Goal: Task Accomplishment & Management: Use online tool/utility

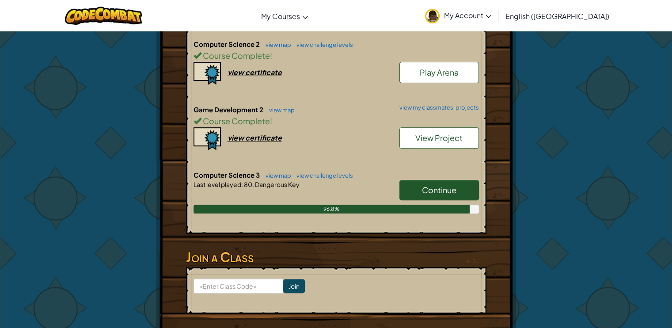
scroll to position [309, 0]
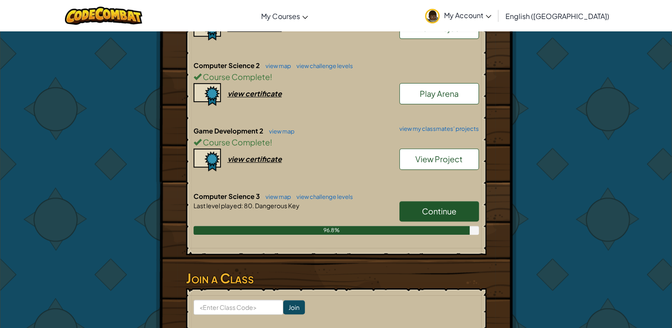
click at [612, 175] on div "Hero : [PERSON_NAME] Change Hero Player : [PERSON_NAME] S CS3 Level 80: Dangero…" at bounding box center [336, 53] width 672 height 663
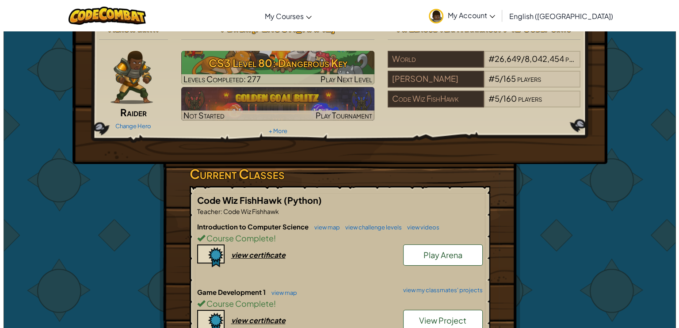
scroll to position [0, 0]
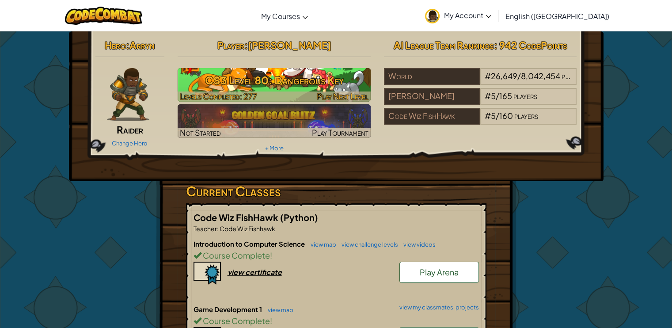
click at [273, 70] on h3 "CS3 Level 80: Dangerous Key" at bounding box center [274, 80] width 193 height 20
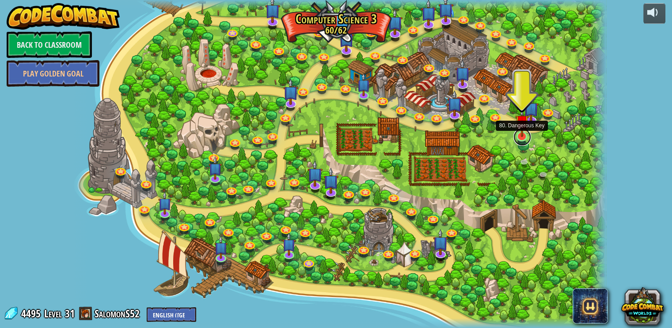
click at [523, 138] on link at bounding box center [523, 137] width 18 height 18
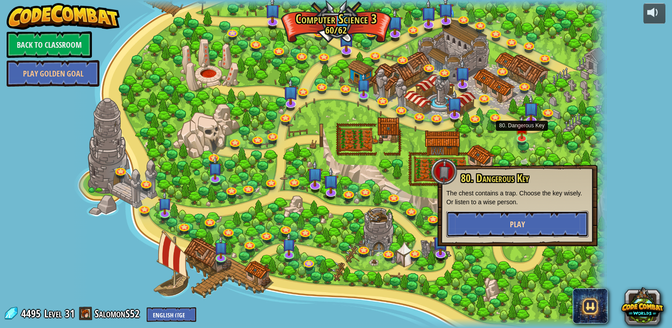
click at [525, 222] on button "Play" at bounding box center [517, 224] width 142 height 27
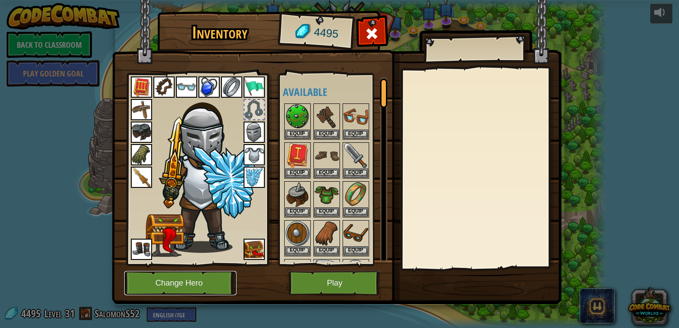
click at [202, 281] on button "Change Hero" at bounding box center [180, 283] width 112 height 24
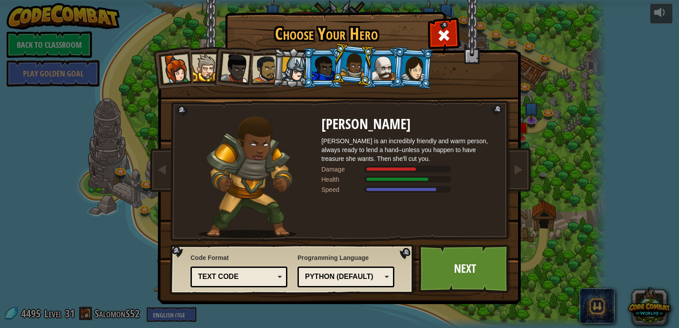
drag, startPoint x: 317, startPoint y: 52, endPoint x: 328, endPoint y: 71, distance: 21.8
click at [328, 71] on li at bounding box center [323, 68] width 40 height 40
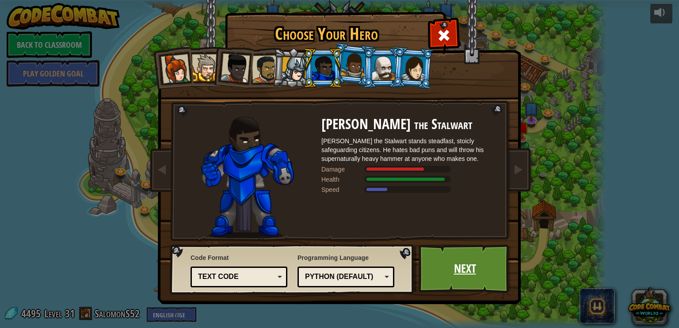
click at [477, 272] on link "Next" at bounding box center [465, 268] width 92 height 49
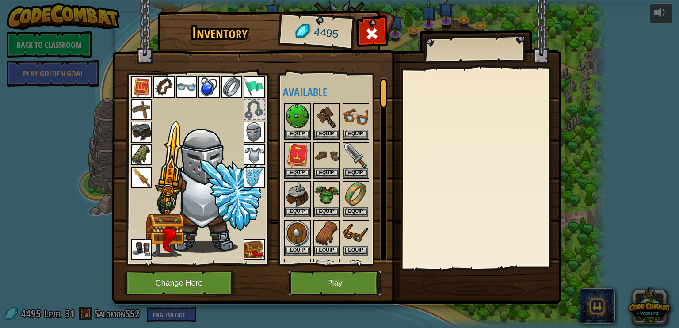
click at [331, 284] on button "Play" at bounding box center [335, 283] width 92 height 24
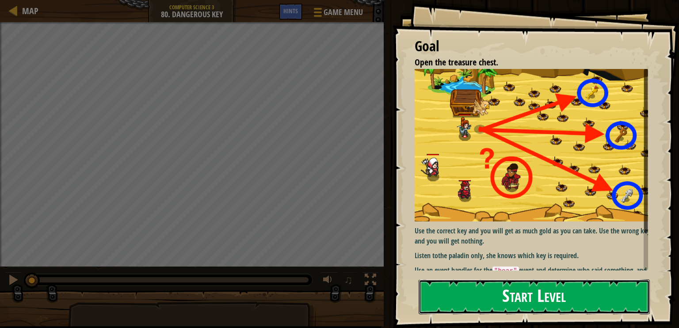
click at [478, 295] on button "Start Level" at bounding box center [534, 296] width 231 height 35
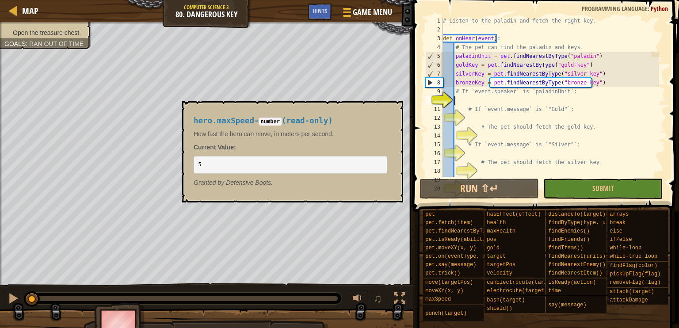
scroll to position [4, 0]
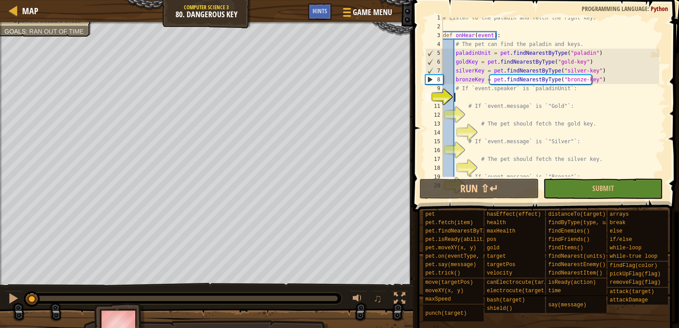
click at [460, 99] on div "# Listen to the paladin and fetch the right key. def onHear ( event ) : # The p…" at bounding box center [550, 101] width 218 height 177
click at [538, 90] on div "# Listen to the paladin and fetch the right key. def onHear ( event ) : # The p…" at bounding box center [550, 101] width 218 height 177
type textarea "# If `event.speaker` is `paladinUnit`:"
click at [538, 90] on div "# Listen to the paladin and fetch the right key. def onHear ( event ) : # The p…" at bounding box center [550, 101] width 218 height 177
click at [550, 95] on div "# Listen to the paladin and fetch the right key. def onHear ( event ) : # The p…" at bounding box center [550, 101] width 218 height 177
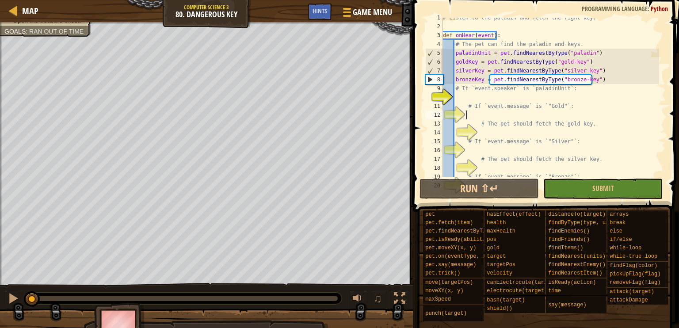
click at [467, 111] on div "# Listen to the paladin and fetch the right key. def onHear ( event ) : # The p…" at bounding box center [550, 101] width 218 height 177
click at [512, 107] on div "# Listen to the paladin and fetch the right key. def onHear ( event ) : # The p…" at bounding box center [550, 101] width 218 height 177
click at [461, 102] on div "# Listen to the paladin and fetch the right key. def onHear ( event ) : # The p…" at bounding box center [550, 101] width 218 height 177
click at [469, 122] on div "# Listen to the paladin and fetch the right key. def onHear ( event ) : # The p…" at bounding box center [550, 101] width 218 height 177
type textarea "# The pet should fetch the gold key."
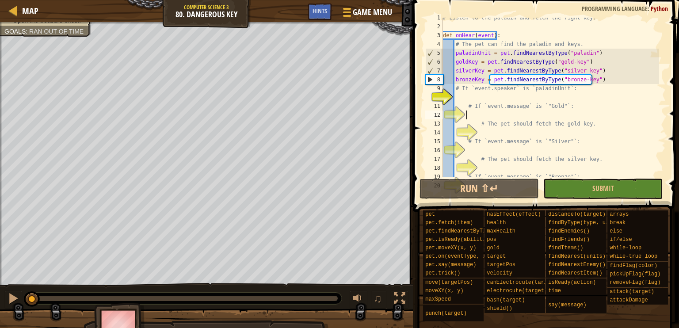
click at [465, 114] on div "# Listen to the paladin and fetch the right key. def onHear ( event ) : # The p…" at bounding box center [550, 101] width 218 height 177
click at [458, 88] on div "# Listen to the paladin and fetch the right key. def onHear ( event ) : # The p…" at bounding box center [550, 101] width 218 height 177
type textarea "# If `event.speaker` is `paladinUnit`:"
click at [457, 95] on div "# Listen to the paladin and fetch the right key. def onHear ( event ) : # The p…" at bounding box center [550, 101] width 218 height 177
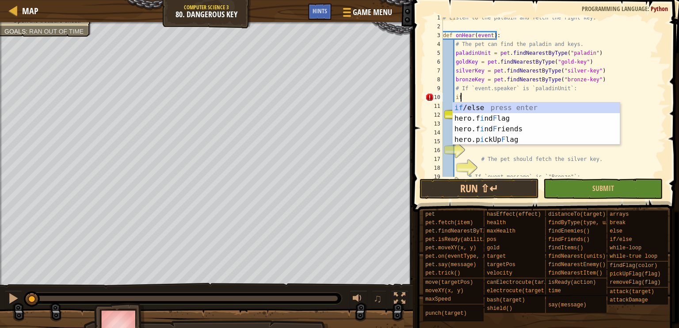
click at [646, 122] on div "# Listen to the paladin and fetch the right key. def onHear ( event ) : # The p…" at bounding box center [550, 101] width 218 height 177
type textarea "# The pet should fetch the gold key."
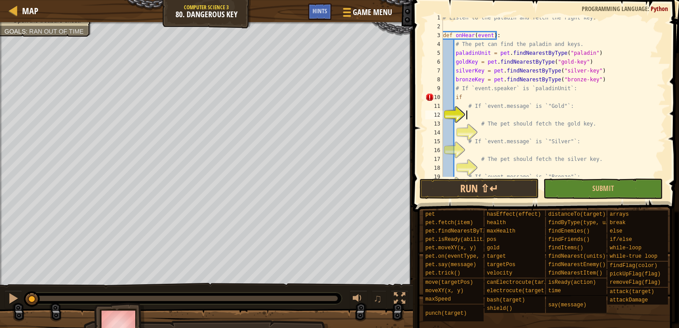
click at [484, 111] on div "# Listen to the paladin and fetch the right key. def onHear ( event ) : # The p…" at bounding box center [550, 101] width 218 height 177
click at [472, 93] on div "# Listen to the paladin and fetch the right key. def onHear ( event ) : # The p…" at bounding box center [550, 101] width 218 height 177
click at [481, 93] on div "# Listen to the paladin and fetch the right key. def onHear ( event ) : # The p…" at bounding box center [550, 101] width 218 height 177
click at [476, 76] on div "# Listen to the paladin and fetch the right key. def onHear ( event ) : # The p…" at bounding box center [550, 101] width 218 height 177
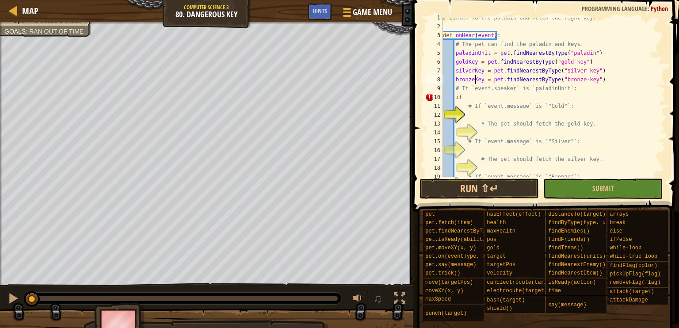
click at [476, 76] on div "# Listen to the paladin and fetch the right key. def onHear ( event ) : # The p…" at bounding box center [550, 101] width 218 height 177
click at [479, 84] on div "# Listen to the paladin and fetch the right key. def onHear ( event ) : # The p…" at bounding box center [550, 97] width 218 height 159
click at [479, 84] on div "# Listen to the paladin and fetch the right key. def onHear ( event ) : # The p…" at bounding box center [550, 101] width 218 height 177
click at [480, 90] on div "# Listen to the paladin and fetch the right key. def onHear ( event ) : # The p…" at bounding box center [550, 101] width 218 height 177
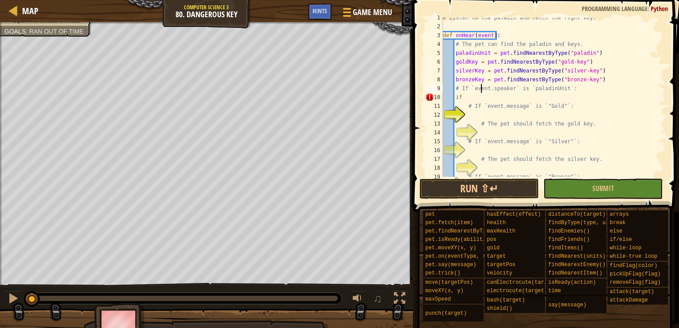
click at [480, 90] on div "# Listen to the paladin and fetch the right key. def onHear ( event ) : # The p…" at bounding box center [550, 101] width 218 height 177
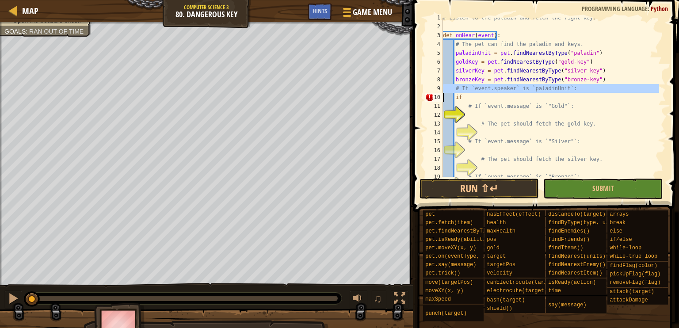
click at [480, 90] on div "# Listen to the paladin and fetch the right key. def onHear ( event ) : # The p…" at bounding box center [550, 101] width 218 height 177
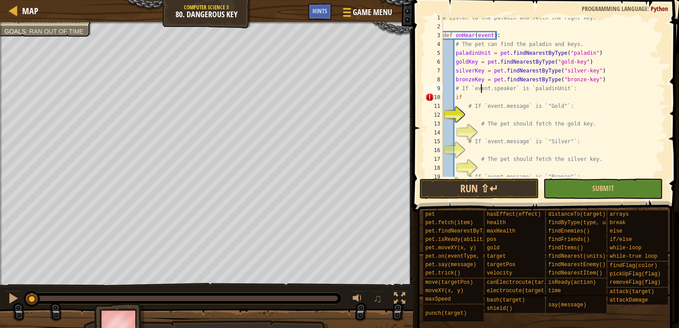
click at [480, 90] on div "# Listen to the paladin and fetch the right key. def onHear ( event ) : # The p…" at bounding box center [550, 101] width 218 height 177
type textarea "# If `event.speaker` is `paladinUnit`:"
click at [480, 90] on div "# Listen to the paladin and fetch the right key. def onHear ( event ) : # The p…" at bounding box center [550, 101] width 218 height 177
click at [480, 90] on div "# Listen to the paladin and fetch the right key. def onHear ( event ) : # The p…" at bounding box center [550, 97] width 218 height 159
click at [480, 90] on div "# Listen to the paladin and fetch the right key. def onHear ( event ) : # The p…" at bounding box center [550, 101] width 218 height 177
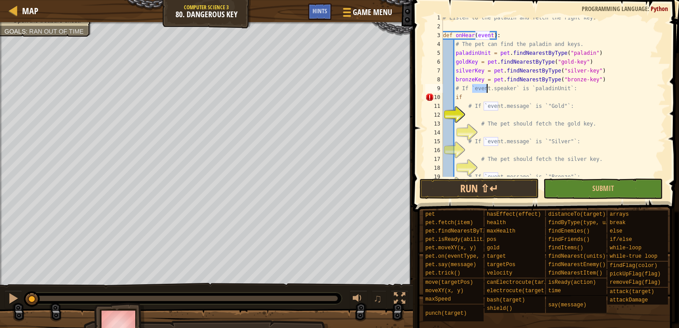
click at [480, 90] on div "# Listen to the paladin and fetch the right key. def onHear ( event ) : # The p…" at bounding box center [550, 101] width 218 height 177
click at [495, 91] on div "# Listen to the paladin and fetch the right key. def onHear ( event ) : # The p…" at bounding box center [550, 101] width 218 height 177
drag, startPoint x: 472, startPoint y: 89, endPoint x: 510, endPoint y: 92, distance: 37.7
click at [510, 92] on div "# Listen to the paladin and fetch the right key. def onHear ( event ) : # The p…" at bounding box center [550, 101] width 218 height 177
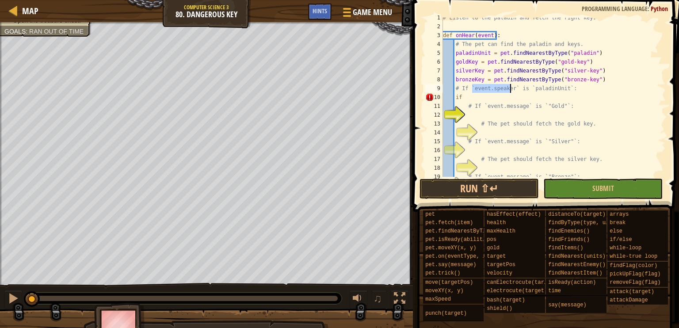
click at [485, 136] on div "# Listen to the paladin and fetch the right key. def onHear ( event ) : # The p…" at bounding box center [550, 101] width 218 height 177
drag, startPoint x: 516, startPoint y: 124, endPoint x: 540, endPoint y: 116, distance: 25.7
click at [522, 121] on div "# Listen to the paladin and fetch the right key. def onHear ( event ) : # The p…" at bounding box center [550, 101] width 218 height 177
type textarea "# The pet should fetch the gold key."
drag, startPoint x: 540, startPoint y: 116, endPoint x: 552, endPoint y: 115, distance: 11.5
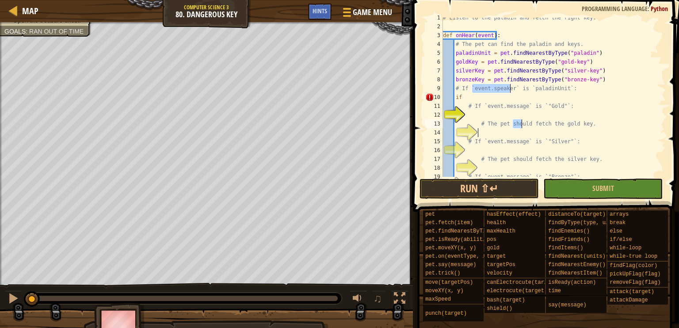
click at [544, 115] on div "# Listen to the paladin and fetch the right key. def onHear ( event ) : # The p…" at bounding box center [550, 101] width 218 height 177
drag, startPoint x: 553, startPoint y: 145, endPoint x: 555, endPoint y: 167, distance: 21.7
click at [555, 165] on div "# Listen to the paladin and fetch the right key. def onHear ( event ) : # The p…" at bounding box center [550, 101] width 218 height 177
type textarea "# The pet should fetch the silver key."
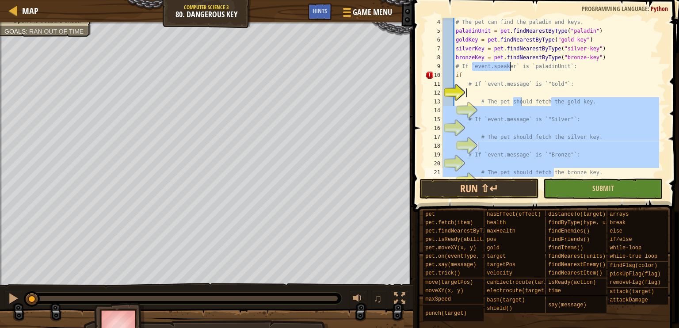
click at [549, 183] on div "# The pet should fetch the silver key. 4 5 6 7 8 9 10 11 12 13 14 15 16 17 18 1…" at bounding box center [544, 123] width 269 height 238
drag, startPoint x: 536, startPoint y: 193, endPoint x: 506, endPoint y: 164, distance: 41.9
click at [533, 191] on button "Run ⇧↵" at bounding box center [478, 189] width 119 height 20
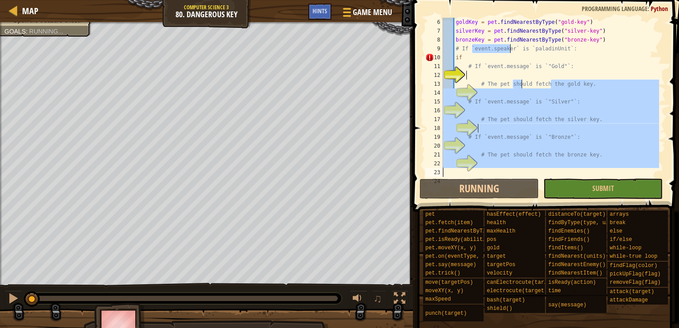
scroll to position [4, 0]
drag, startPoint x: 513, startPoint y: 113, endPoint x: 571, endPoint y: 115, distance: 58.4
click at [523, 112] on div "goldKey = pet . findNearestByType ( "gold-key" ) silverKey = pet . findNearestB…" at bounding box center [550, 106] width 218 height 177
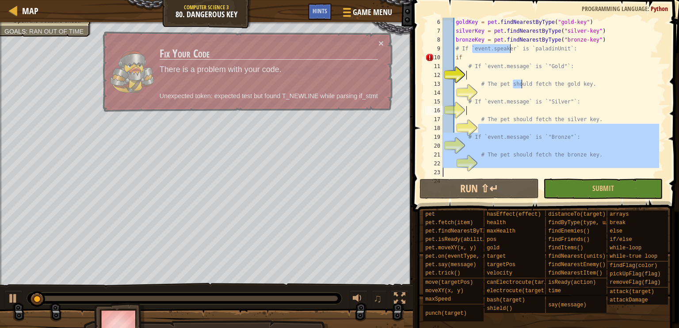
drag, startPoint x: 572, startPoint y: 117, endPoint x: 576, endPoint y: 116, distance: 4.5
click at [573, 117] on div "goldKey = pet . findNearestByType ( "gold-key" ) silverKey = pet . findNearestB…" at bounding box center [550, 106] width 218 height 177
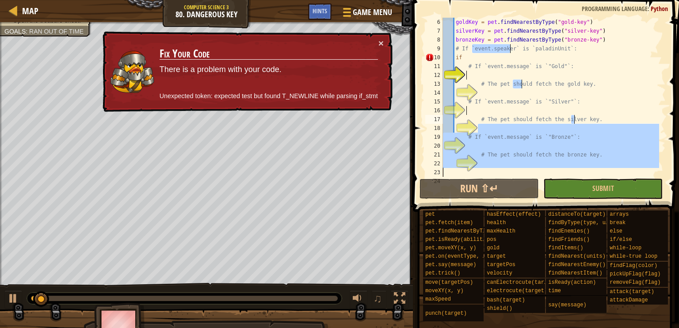
drag, startPoint x: 576, startPoint y: 116, endPoint x: 543, endPoint y: 96, distance: 38.8
click at [557, 100] on div "goldKey = pet . findNearestByType ( "gold-key" ) silverKey = pet . findNearestB…" at bounding box center [550, 106] width 218 height 177
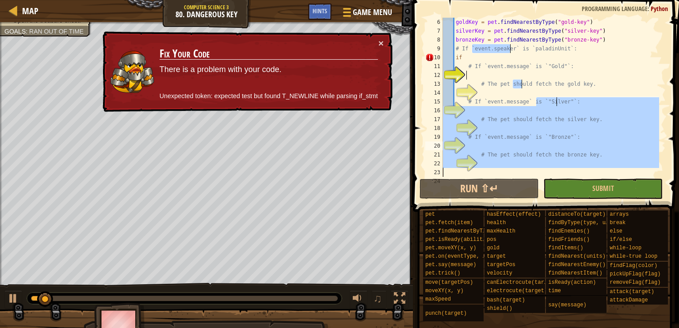
drag, startPoint x: 511, startPoint y: 151, endPoint x: 507, endPoint y: 154, distance: 4.7
click at [507, 154] on div "goldKey = pet . findNearestByType ( "gold-key" ) silverKey = pet . findNearestB…" at bounding box center [550, 106] width 218 height 177
type textarea "# The pet should fetch the bronze key."
drag, startPoint x: 488, startPoint y: 169, endPoint x: 489, endPoint y: 163, distance: 6.3
click at [488, 165] on div "goldKey = pet . findNearestByType ( "gold-key" ) silverKey = pet . findNearestB…" at bounding box center [550, 106] width 218 height 177
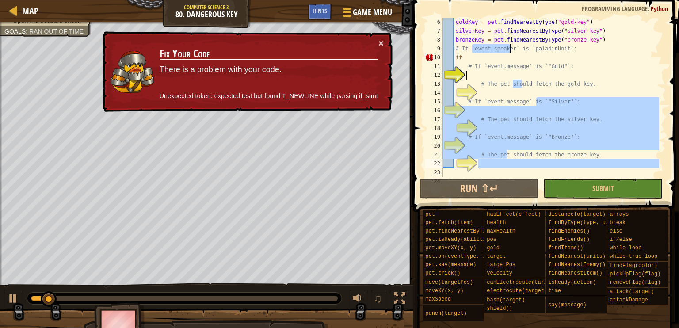
drag, startPoint x: 516, startPoint y: 134, endPoint x: 539, endPoint y: 128, distance: 23.7
click at [533, 131] on div "goldKey = pet . findNearestByType ( "gold-key" ) silverKey = pet . findNearestB…" at bounding box center [550, 106] width 218 height 177
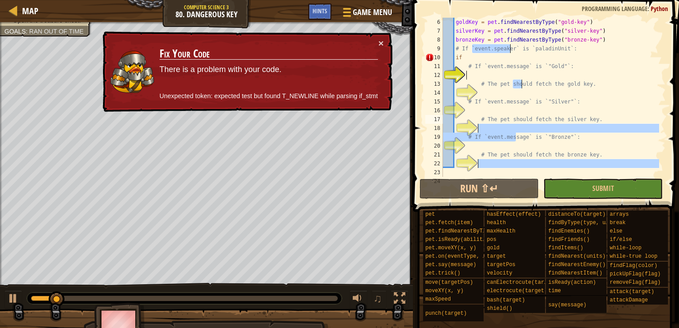
drag, startPoint x: 552, startPoint y: 117, endPoint x: 537, endPoint y: 107, distance: 18.0
click at [541, 108] on div "goldKey = pet . findNearestByType ( "gold-key" ) silverKey = pet . findNearestB…" at bounding box center [550, 106] width 218 height 177
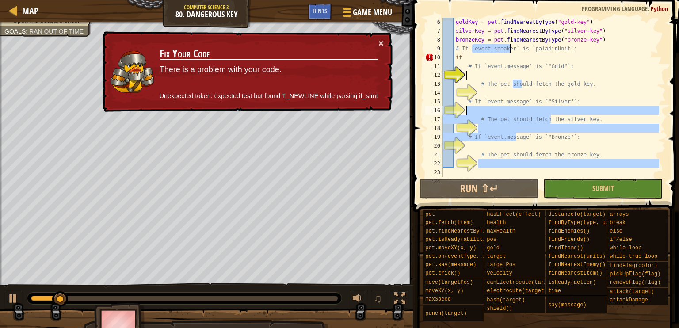
drag, startPoint x: 519, startPoint y: 116, endPoint x: 511, endPoint y: 124, distance: 11.6
click at [511, 124] on div "goldKey = pet . findNearestByType ( "gold-key" ) silverKey = pet . findNearestB…" at bounding box center [550, 106] width 218 height 177
drag, startPoint x: 476, startPoint y: 130, endPoint x: 466, endPoint y: 106, distance: 25.6
click at [467, 108] on div "# The pet should fetch the silver key. 6 7 8 9 10 11 12 13 14 15 16 17 18 19 20…" at bounding box center [544, 97] width 242 height 159
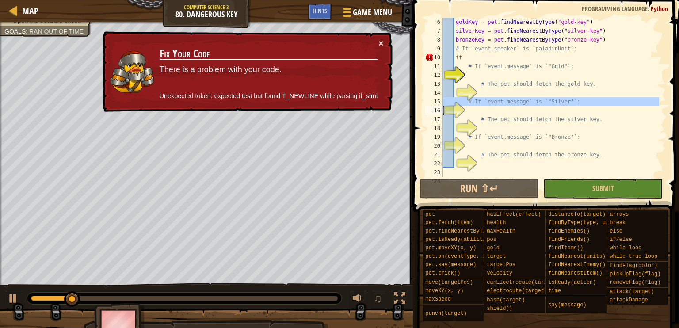
drag, startPoint x: 474, startPoint y: 103, endPoint x: 554, endPoint y: 107, distance: 80.1
click at [536, 113] on div "# The pet should fetch the silver key. 6 7 8 9 10 11 12 13 14 15 16 17 18 19 20…" at bounding box center [544, 97] width 242 height 159
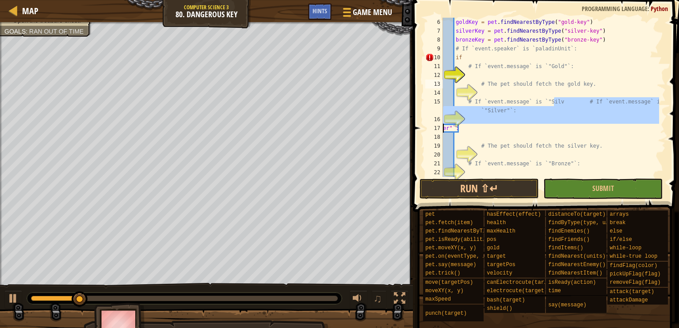
drag, startPoint x: 542, startPoint y: 83, endPoint x: 517, endPoint y: 80, distance: 25.4
click at [530, 76] on div "goldKey = pet . findNearestByType ( "gold-key" ) silverKey = pet . findNearestB…" at bounding box center [550, 106] width 218 height 177
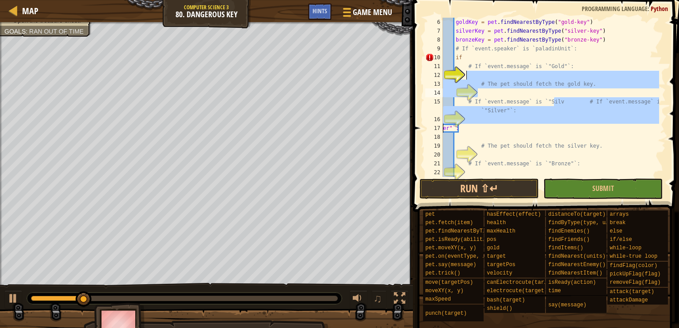
drag, startPoint x: 517, startPoint y: 80, endPoint x: 498, endPoint y: 107, distance: 33.4
click at [500, 105] on div "goldKey = pet . findNearestByType ( "gold-key" ) silverKey = pet . findNearestB…" at bounding box center [550, 106] width 218 height 177
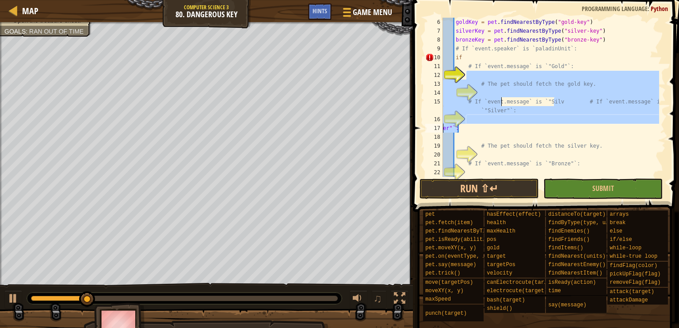
drag, startPoint x: 463, startPoint y: 129, endPoint x: 447, endPoint y: 107, distance: 27.1
click at [450, 124] on div "# If `event.message` is `"Silv # If `event.message` is `"Silver"`: 6 7 8 9 10 1…" at bounding box center [544, 97] width 242 height 159
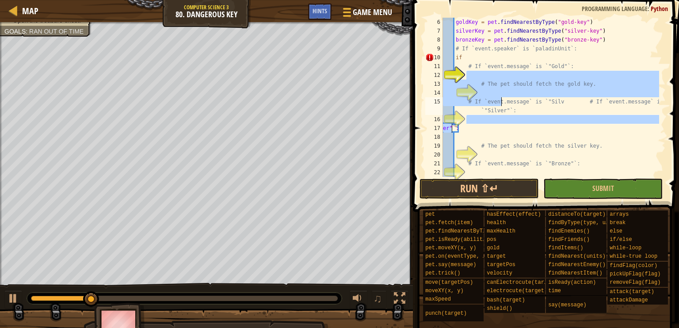
drag, startPoint x: 447, startPoint y: 107, endPoint x: 487, endPoint y: 87, distance: 44.9
click at [466, 92] on div "er"`: 6 7 8 9 10 11 12 13 14 15 16 17 18 19 20 21 22 23 goldKey = pet . findNea…" at bounding box center [544, 97] width 242 height 159
type textarea "# If `event.message` is `"Silv # If `event.message` is `"Silver"`:"
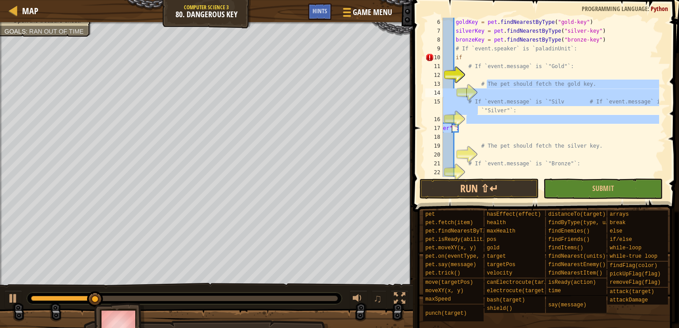
drag, startPoint x: 487, startPoint y: 87, endPoint x: 578, endPoint y: 122, distance: 97.3
click at [522, 100] on div "goldKey = pet . findNearestByType ( "gold-key" ) silverKey = pet . findNearestB…" at bounding box center [550, 106] width 218 height 177
drag, startPoint x: 578, startPoint y: 122, endPoint x: 619, endPoint y: 104, distance: 45.5
click at [606, 117] on div "goldKey = pet . findNearestByType ( "gold-key" ) silverKey = pet . findNearestB…" at bounding box center [550, 106] width 218 height 177
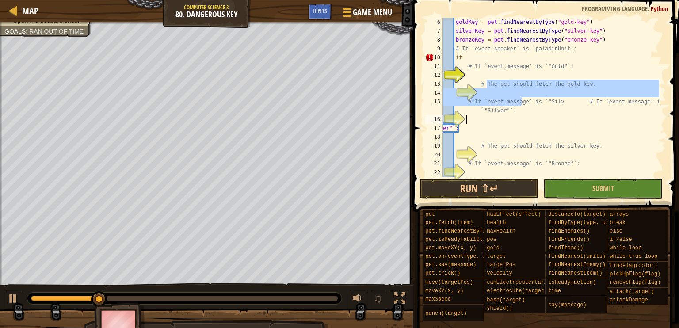
click at [622, 95] on div "goldKey = pet . findNearestByType ( "gold-key" ) silverKey = pet . findNearestB…" at bounding box center [550, 106] width 218 height 177
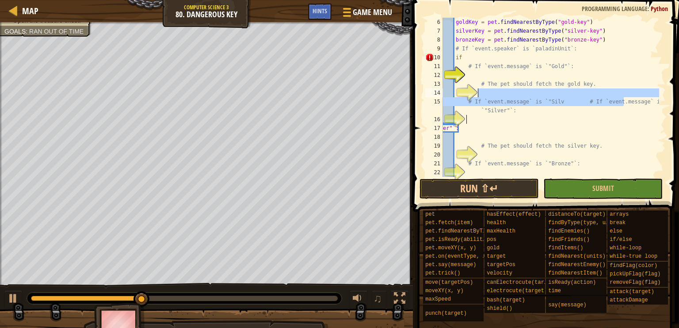
scroll to position [4, 3]
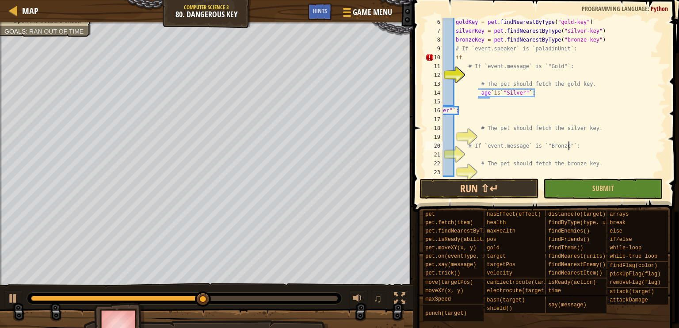
click at [612, 142] on div "goldKey = pet . findNearestByType ( "gold-key" ) silverKey = pet . findNearestB…" at bounding box center [550, 106] width 218 height 177
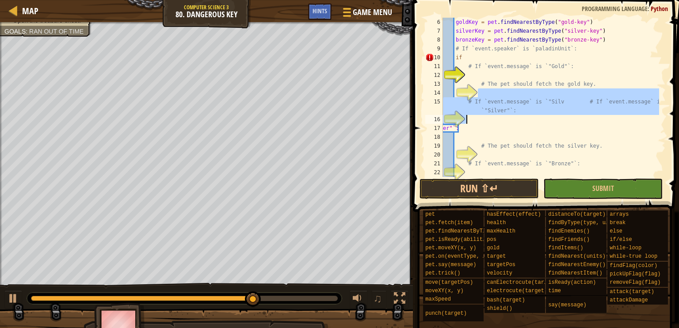
type textarea "# If `event.message` is `"Silv # If `event.message` is `"Silver"`:"
drag, startPoint x: 553, startPoint y: 118, endPoint x: 548, endPoint y: 118, distance: 5.8
click at [553, 118] on div "goldKey = pet . findNearestByType ( "gold-key" ) silverKey = pet . findNearestB…" at bounding box center [550, 97] width 218 height 159
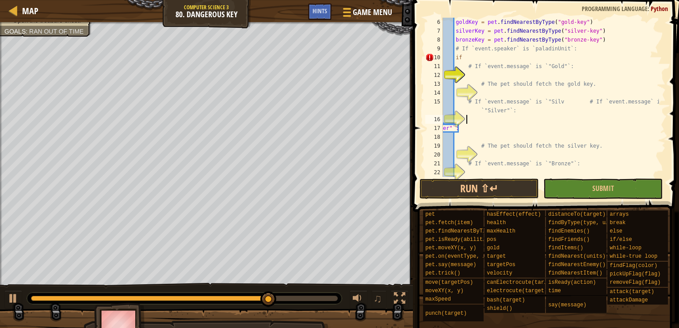
click at [484, 82] on div "goldKey = pet . findNearestByType ( "gold-key" ) silverKey = pet . findNearestB…" at bounding box center [550, 106] width 218 height 177
type textarea "# The pet should fetch the gold key."
click at [495, 118] on div "goldKey = pet . findNearestByType ( "gold-key" ) silverKey = pet . findNearestB…" at bounding box center [550, 106] width 218 height 177
click at [541, 148] on div "goldKey = pet . findNearestByType ( "gold-key" ) silverKey = pet . findNearestB…" at bounding box center [550, 106] width 218 height 177
click at [563, 87] on div "goldKey = pet . findNearestByType ( "gold-key" ) silverKey = pet . findNearestB…" at bounding box center [550, 106] width 218 height 177
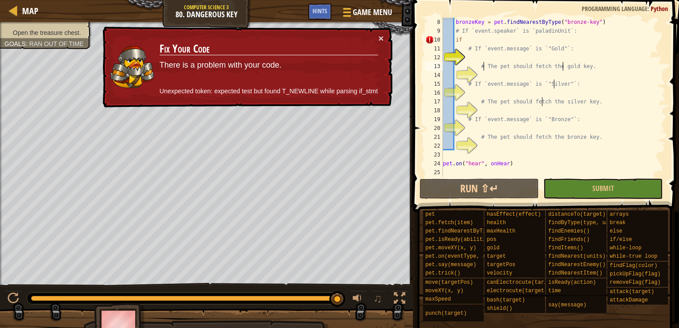
scroll to position [0, 0]
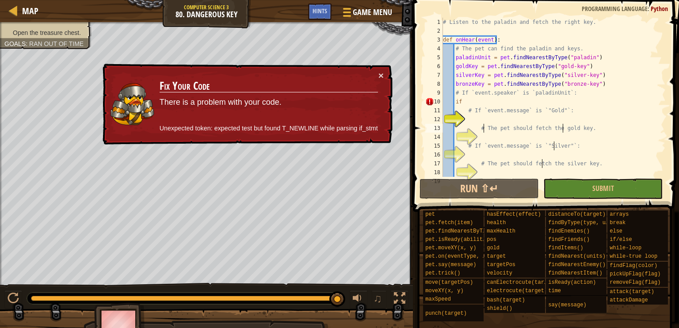
click at [466, 105] on div "# Listen to the paladin and fetch the right key. def onHear ( event ) : # The p…" at bounding box center [550, 106] width 218 height 177
click at [672, 110] on span at bounding box center [546, 93] width 273 height 238
click at [624, 100] on div "# Listen to the paladin and fetch the right key. def onHear ( event ) : # The p…" at bounding box center [550, 106] width 218 height 177
click at [484, 91] on div "# Listen to the paladin and fetch the right key. def onHear ( event ) : # The p…" at bounding box center [550, 106] width 218 height 177
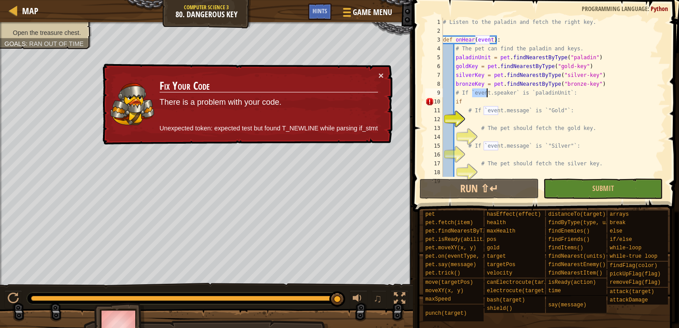
click at [484, 91] on div "# Listen to the paladin and fetch the right key. def onHear ( event ) : # The p…" at bounding box center [550, 106] width 218 height 177
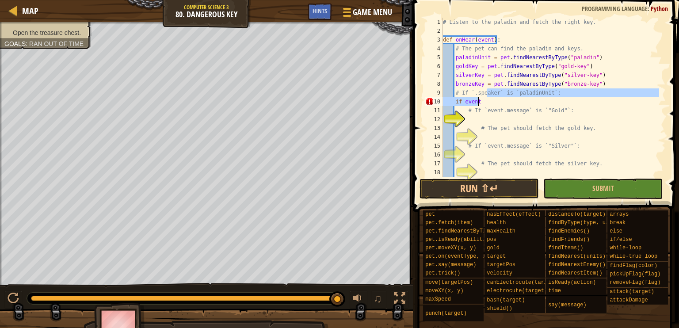
click at [486, 99] on div "# Listen to the paladin and fetch the right key. def onHear ( event ) : # The p…" at bounding box center [550, 106] width 218 height 177
click at [483, 98] on div "# Listen to the paladin and fetch the right key. def onHear ( event ) : # The p…" at bounding box center [550, 97] width 218 height 159
click at [483, 98] on div "# Listen to the paladin and fetch the right key. def onHear ( event ) : # The p…" at bounding box center [550, 106] width 218 height 177
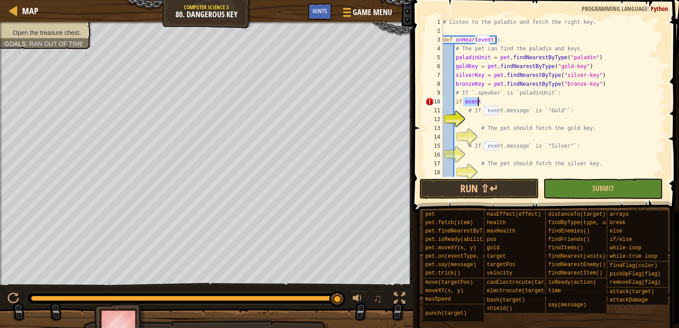
click at [483, 98] on div "# Listen to the paladin and fetch the right key. def onHear ( event ) : # The p…" at bounding box center [550, 97] width 218 height 159
click at [483, 98] on div "# Listen to the paladin and fetch the right key. def onHear ( event ) : # The p…" at bounding box center [550, 106] width 218 height 177
click at [480, 89] on div "# Listen to the paladin and fetch the right key. def onHear ( event ) : # The p…" at bounding box center [550, 106] width 218 height 177
click at [480, 102] on div "# Listen to the paladin and fetch the right key. def onHear ( event ) : # The p…" at bounding box center [550, 97] width 218 height 159
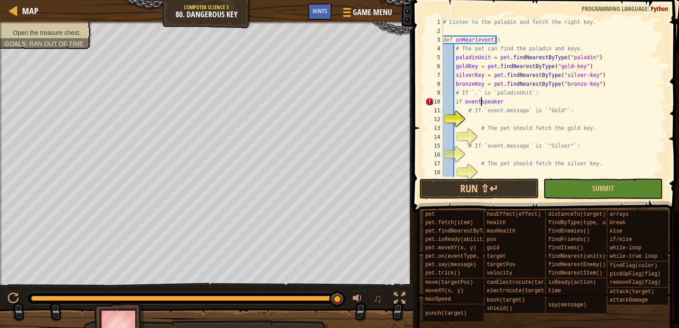
click at [477, 102] on div "# Listen to the paladin and fetch the right key. def onHear ( event ) : # The p…" at bounding box center [550, 106] width 218 height 177
type textarea "if event.speaker"
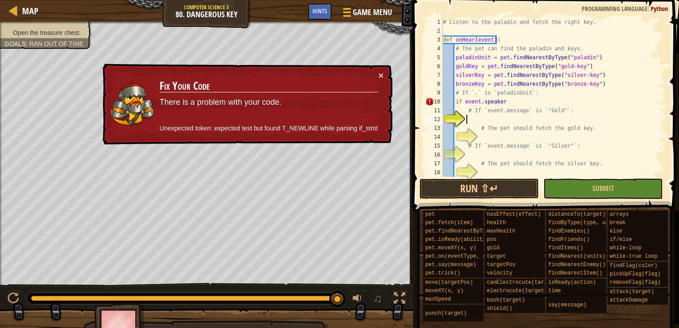
click at [623, 123] on div "# Listen to the paladin and fetch the right key. def onHear ( event ) : # The p…" at bounding box center [550, 106] width 218 height 177
click at [508, 98] on div "# Listen to the paladin and fetch the right key. def onHear ( event ) : # The p…" at bounding box center [550, 106] width 218 height 177
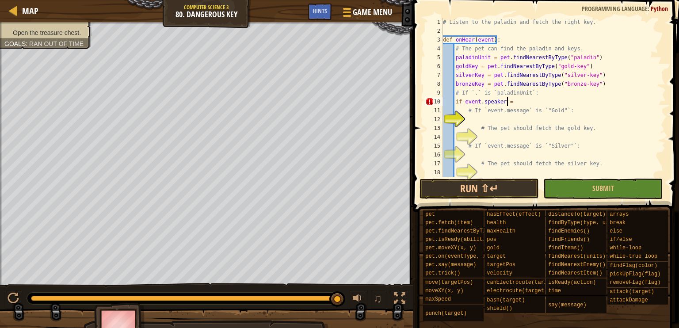
scroll to position [4, 5]
click at [509, 87] on div "# Listen to the paladin and fetch the right key. def onHear ( event ) : # The p…" at bounding box center [550, 106] width 218 height 177
click at [512, 91] on div "# Listen to the paladin and fetch the right key. def onHear ( event ) : # The p…" at bounding box center [550, 106] width 218 height 177
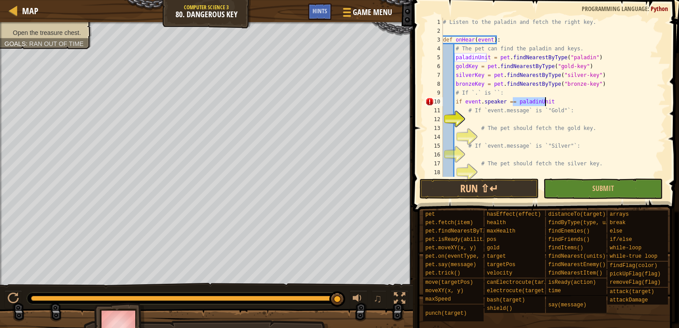
click at [593, 98] on div "# Listen to the paladin and fetch the right key. def onHear ( event ) : # The p…" at bounding box center [550, 97] width 218 height 159
type textarea "if event.speaker == paladinUnit:"
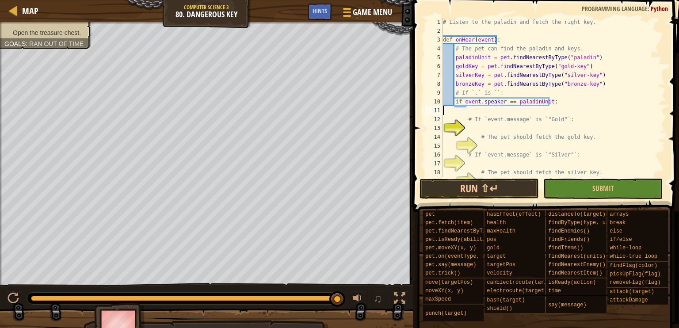
scroll to position [4, 0]
type textarea "if event.speaker == paladinUnit:"
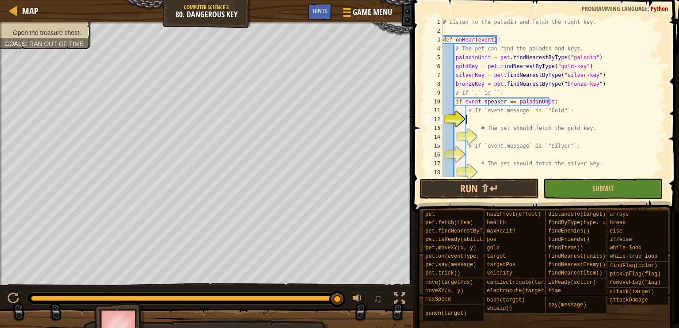
click at [573, 121] on div "# Listen to the paladin and fetch the right key. def onHear ( event ) : # The p…" at bounding box center [550, 106] width 218 height 177
click at [469, 122] on div "# Listen to the paladin and fetch the right key. def onHear ( event ) : # The p…" at bounding box center [550, 106] width 218 height 177
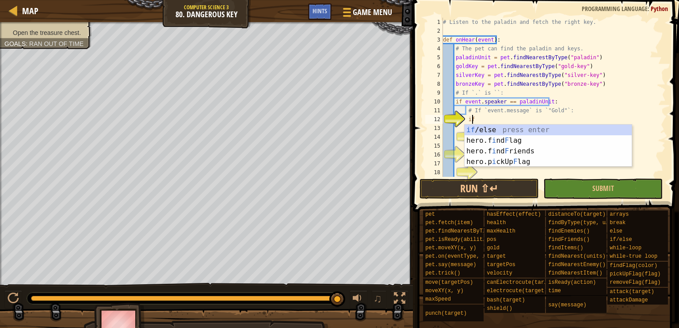
scroll to position [4, 2]
click at [491, 110] on div "# Listen to the paladin and fetch the right key. def onHear ( event ) : # The p…" at bounding box center [550, 106] width 218 height 177
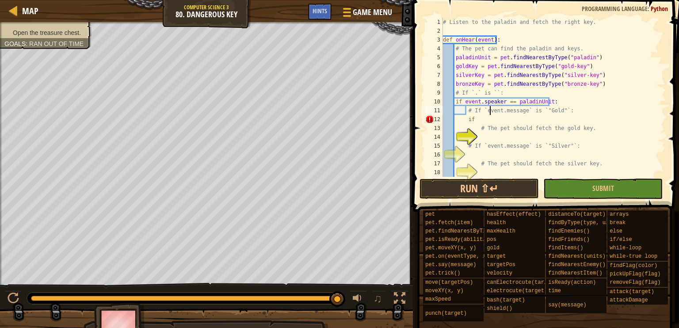
click at [491, 110] on div "# Listen to the paladin and fetch the right key. def onHear ( event ) : # The p…" at bounding box center [550, 106] width 218 height 177
click at [471, 118] on div "# Listen to the paladin and fetch the right key. def onHear ( event ) : # The p…" at bounding box center [550, 97] width 218 height 159
click at [537, 122] on div "# Listen to the paladin and fetch the right key. def onHear ( event ) : # The p…" at bounding box center [550, 106] width 218 height 177
click at [499, 112] on div "# Listen to the paladin and fetch the right key. def onHear ( event ) : # The p…" at bounding box center [550, 106] width 218 height 177
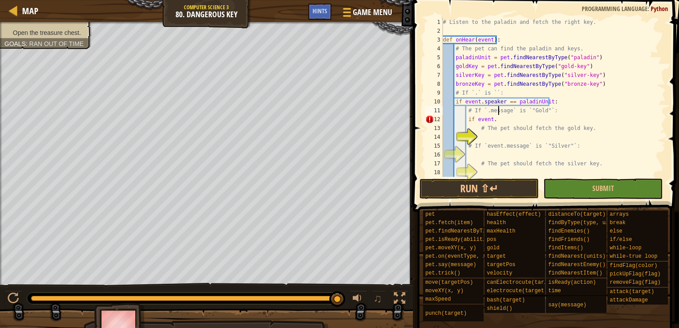
click at [499, 112] on div "# Listen to the paladin and fetch the right key. def onHear ( event ) : # The p…" at bounding box center [550, 106] width 218 height 177
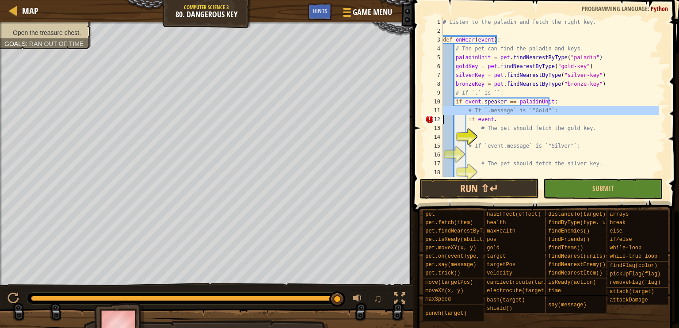
drag, startPoint x: 499, startPoint y: 112, endPoint x: 504, endPoint y: 110, distance: 5.7
click at [504, 110] on div "# Listen to the paladin and fetch the right key. def onHear ( event ) : # The p…" at bounding box center [550, 106] width 218 height 177
click at [495, 110] on div "# Listen to the paladin and fetch the right key. def onHear ( event ) : # The p…" at bounding box center [550, 97] width 218 height 159
click at [495, 110] on div "# Listen to the paladin and fetch the right key. def onHear ( event ) : # The p…" at bounding box center [550, 106] width 218 height 177
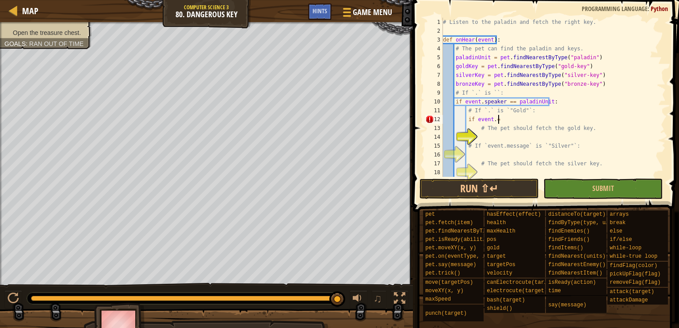
scroll to position [4, 4]
click at [514, 113] on div "# Listen to the paladin and fetch the right key. def onHear ( event ) : # The p…" at bounding box center [550, 106] width 218 height 177
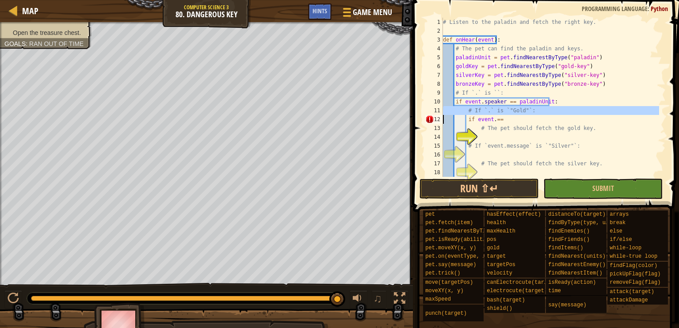
drag, startPoint x: 514, startPoint y: 113, endPoint x: 519, endPoint y: 106, distance: 8.5
click at [519, 106] on div "# Listen to the paladin and fetch the right key. def onHear ( event ) : # The p…" at bounding box center [550, 106] width 218 height 177
click at [515, 110] on div "# Listen to the paladin and fetch the right key. def onHear ( event ) : # The p…" at bounding box center [550, 97] width 218 height 159
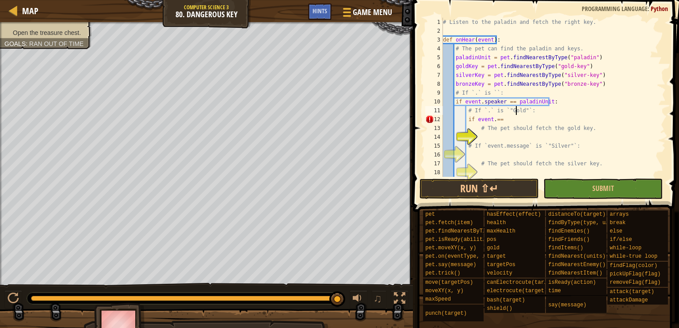
click at [515, 110] on div "# Listen to the paladin and fetch the right key. def onHear ( event ) : # The p…" at bounding box center [550, 106] width 218 height 177
click at [501, 119] on div "# Listen to the paladin and fetch the right key. def onHear ( event ) : # The p…" at bounding box center [550, 97] width 218 height 159
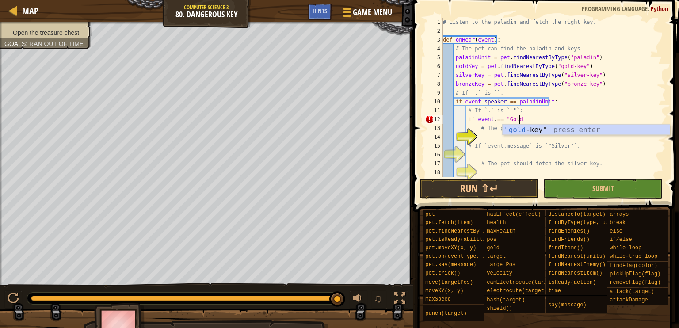
scroll to position [4, 6]
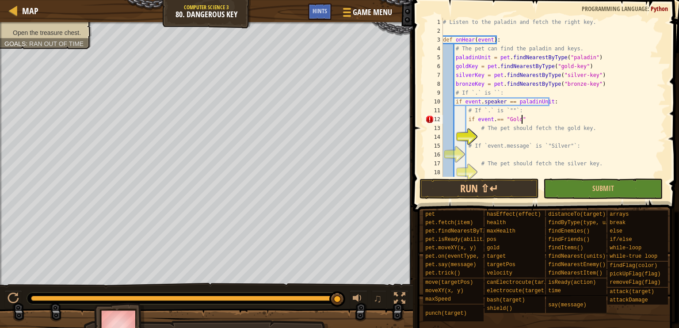
click at [552, 117] on div "# Listen to the paladin and fetch the right key. def onHear ( event ) : # The p…" at bounding box center [550, 106] width 218 height 177
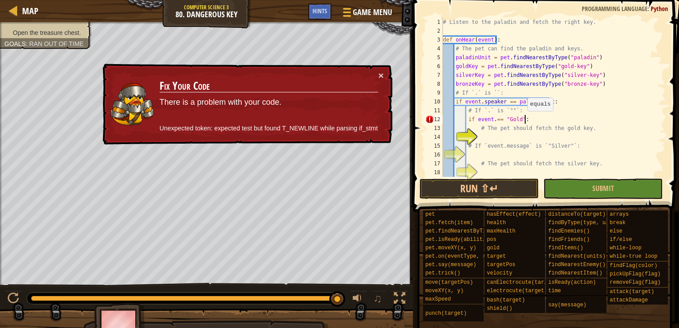
click at [523, 120] on div "# Listen to the paladin and fetch the right key. def onHear ( event ) : # The p…" at bounding box center [550, 106] width 218 height 177
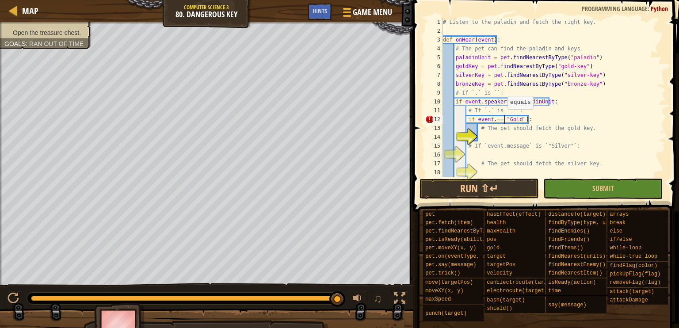
click at [503, 118] on div "# Listen to the paladin and fetch the right key. def onHear ( event ) : # The p…" at bounding box center [550, 106] width 218 height 177
click at [582, 102] on div "# Listen to the paladin and fetch the right key. def onHear ( event ) : # The p…" at bounding box center [550, 106] width 218 height 177
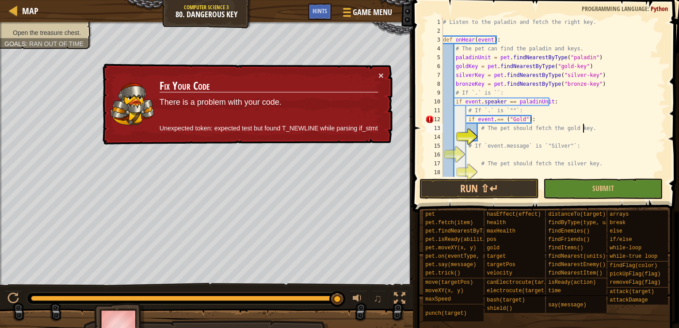
click at [582, 124] on div "# Listen to the paladin and fetch the right key. def onHear ( event ) : # The p…" at bounding box center [550, 106] width 218 height 177
drag, startPoint x: 531, startPoint y: 112, endPoint x: 569, endPoint y: 118, distance: 38.5
click at [534, 112] on div "# Listen to the paladin and fetch the right key. def onHear ( event ) : # The p…" at bounding box center [550, 106] width 218 height 177
click at [570, 118] on div "# Listen to the paladin and fetch the right key. def onHear ( event ) : # The p…" at bounding box center [550, 106] width 218 height 177
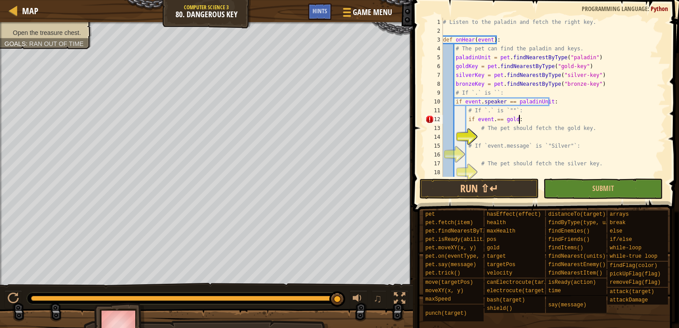
click at [595, 114] on div "# Listen to the paladin and fetch the right key. def onHear ( event ) : # The p…" at bounding box center [550, 106] width 218 height 177
click at [557, 126] on div "# Listen to the paladin and fetch the right key. def onHear ( event ) : # The p…" at bounding box center [550, 106] width 218 height 177
click at [509, 119] on div "# Listen to the paladin and fetch the right key. def onHear ( event ) : # The p…" at bounding box center [550, 106] width 218 height 177
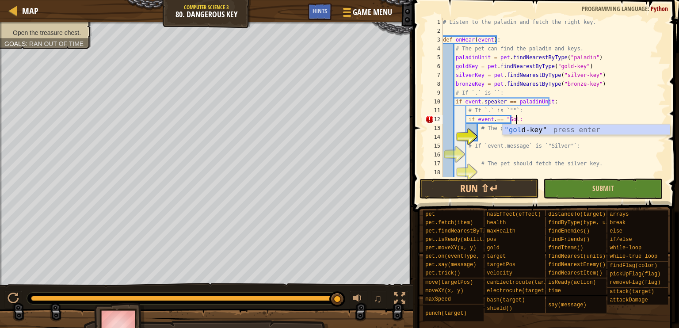
scroll to position [4, 6]
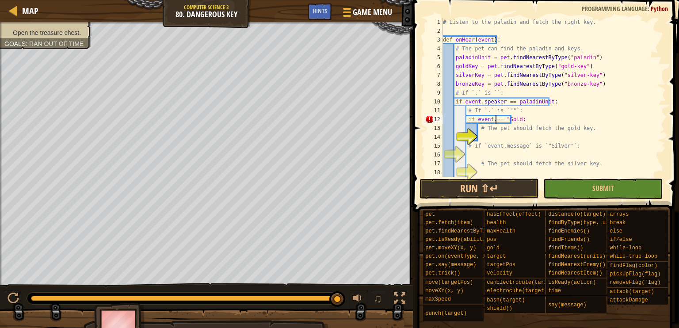
click at [495, 117] on div "# Listen to the paladin and fetch the right key. def onHear ( event ) : # The p…" at bounding box center [550, 106] width 218 height 177
click at [545, 118] on div "# Listen to the paladin and fetch the right key. def onHear ( event ) : # The p…" at bounding box center [550, 97] width 218 height 159
click at [546, 117] on div "# Listen to the paladin and fetch the right key. def onHear ( event ) : # The p…" at bounding box center [550, 106] width 218 height 177
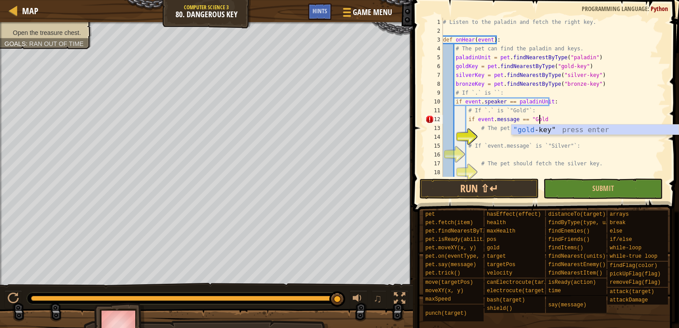
scroll to position [4, 7]
type textarea "if event.message == "Gold:"
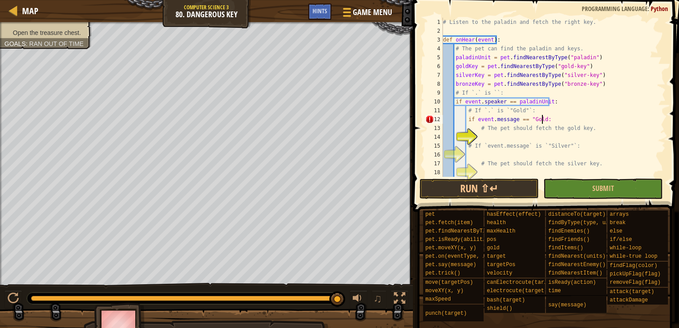
click at [486, 136] on div "# Listen to the paladin and fetch the right key. def onHear ( event ) : # The p…" at bounding box center [550, 106] width 218 height 177
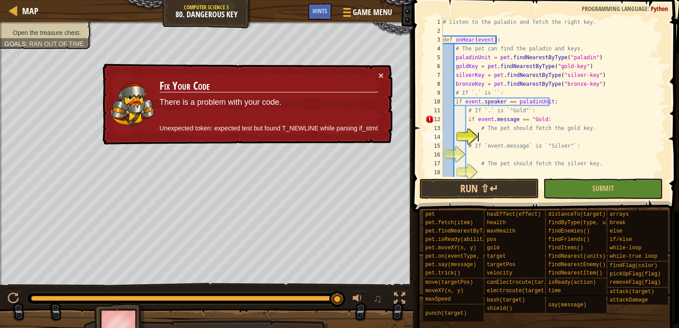
click at [644, 100] on div "# Listen to the paladin and fetch the right key. def onHear ( event ) : # The p…" at bounding box center [550, 106] width 218 height 177
click at [489, 144] on div "# Listen to the paladin and fetch the right key. def onHear ( event ) : # The p…" at bounding box center [550, 106] width 218 height 177
type textarea "# If `event.message` is `"Silver"`:"
click at [535, 136] on div "# Listen to the paladin and fetch the right key. def onHear ( event ) : # The p…" at bounding box center [550, 106] width 218 height 177
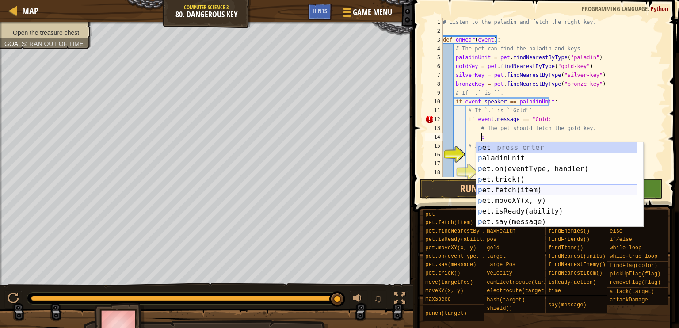
click at [549, 191] on div "p et press enter p aladinUnit press enter p et.on(eventType, handler) press ent…" at bounding box center [559, 195] width 167 height 106
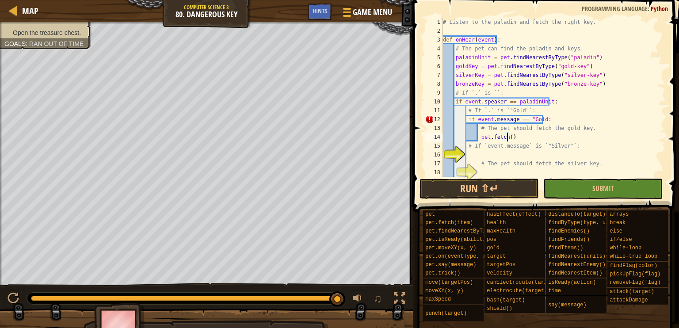
click at [470, 66] on div "# Listen to the paladin and fetch the right key. def onHear ( event ) : # The p…" at bounding box center [550, 106] width 218 height 177
click at [470, 66] on div "# Listen to the paladin and fetch the right key. def onHear ( event ) : # The p…" at bounding box center [550, 97] width 218 height 159
click at [461, 65] on div "# Listen to the paladin and fetch the right key. def onHear ( event ) : # The p…" at bounding box center [550, 106] width 218 height 177
drag, startPoint x: 507, startPoint y: 140, endPoint x: 621, endPoint y: 193, distance: 125.0
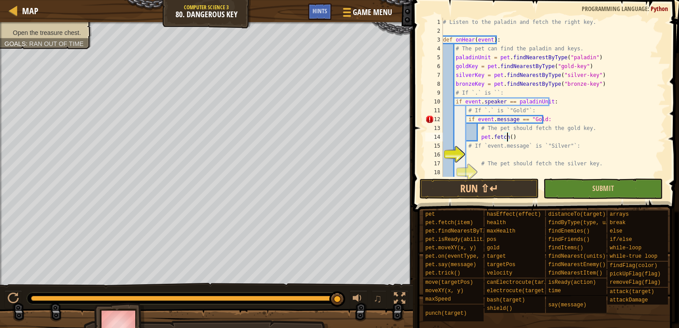
click at [508, 140] on div "# Listen to the paladin and fetch the right key. def onHear ( event ) : # The p…" at bounding box center [550, 106] width 218 height 177
paste textarea "goldKey"
type textarea "pet.fetch(goldKey)"
click at [568, 138] on div "# Listen to the paladin and fetch the right key. def onHear ( event ) : # The p…" at bounding box center [550, 106] width 218 height 177
click at [486, 153] on div "# Listen to the paladin and fetch the right key. def onHear ( event ) : # The p…" at bounding box center [550, 106] width 218 height 177
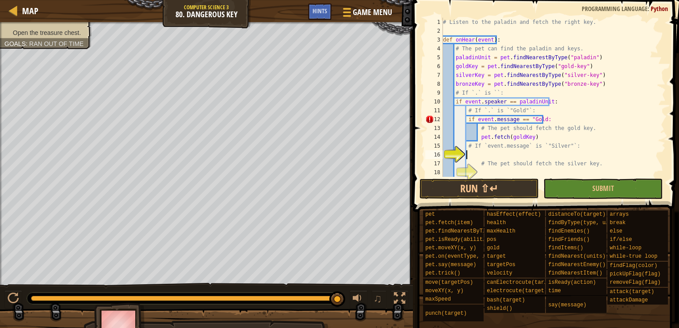
scroll to position [4, 1]
click at [492, 154] on div "# Listen to the paladin and fetch the right key. def onHear ( event ) : # The p…" at bounding box center [550, 106] width 218 height 177
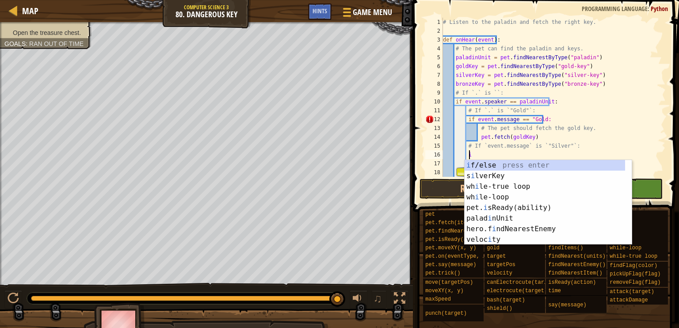
scroll to position [4, 2]
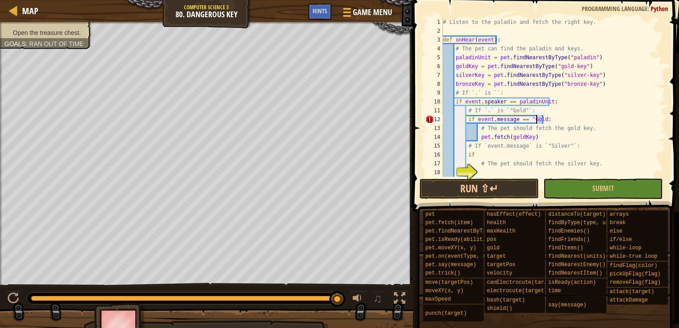
drag, startPoint x: 547, startPoint y: 119, endPoint x: 537, endPoint y: 119, distance: 9.7
click at [537, 119] on div "# Listen to the paladin and fetch the right key. def onHear ( event ) : # The p…" at bounding box center [550, 106] width 218 height 177
click at [562, 94] on div "# Listen to the paladin and fetch the right key. def onHear ( event ) : # The p…" at bounding box center [550, 106] width 218 height 177
click at [555, 98] on div "# Listen to the paladin and fetch the right key. def onHear ( event ) : # The p…" at bounding box center [550, 106] width 218 height 177
drag, startPoint x: 546, startPoint y: 117, endPoint x: 464, endPoint y: 116, distance: 82.2
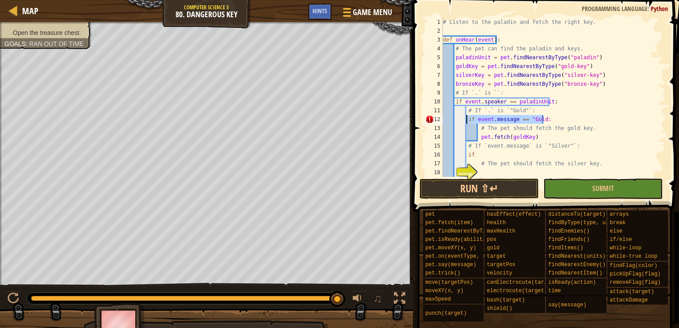
click at [464, 116] on div "# Listen to the paladin and fetch the right key. def onHear ( event ) : # The p…" at bounding box center [550, 106] width 218 height 177
click at [493, 154] on div "# Listen to the paladin and fetch the right key. def onHear ( event ) : # The p…" at bounding box center [550, 106] width 218 height 177
type textarea "i"
paste textarea "if event.message == "Gold:"
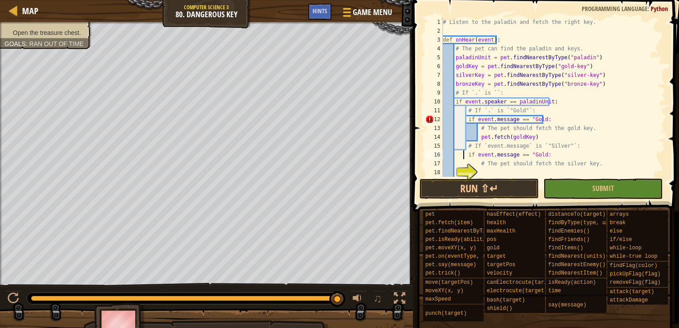
click at [463, 155] on div "# Listen to the paladin and fetch the right key. def onHear ( event ) : # The p…" at bounding box center [550, 106] width 218 height 177
click at [465, 156] on div "# Listen to the paladin and fetch the right key. def onHear ( event ) : # The p…" at bounding box center [550, 106] width 218 height 177
click at [562, 147] on div "# Listen to the paladin and fetch the right key. def onHear ( event ) : # The p…" at bounding box center [550, 106] width 218 height 177
click at [537, 154] on div "# Listen to the paladin and fetch the right key. def onHear ( event ) : # The p…" at bounding box center [550, 106] width 218 height 177
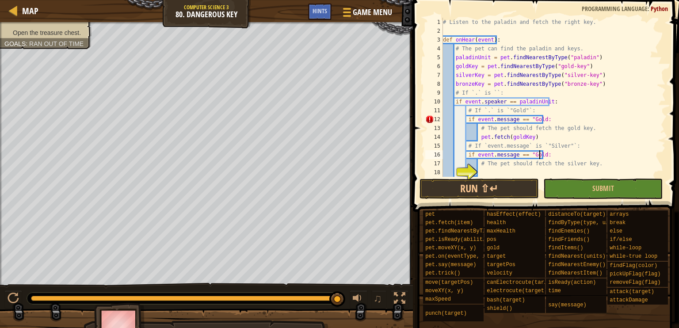
click at [539, 152] on div "# Listen to the paladin and fetch the right key. def onHear ( event ) : # The p…" at bounding box center [550, 106] width 218 height 177
click at [599, 142] on div "# Listen to the paladin and fetch the right key. def onHear ( event ) : # The p…" at bounding box center [550, 106] width 218 height 177
click at [554, 155] on div "# Listen to the paladin and fetch the right key. def onHear ( event ) : # The p…" at bounding box center [550, 106] width 218 height 177
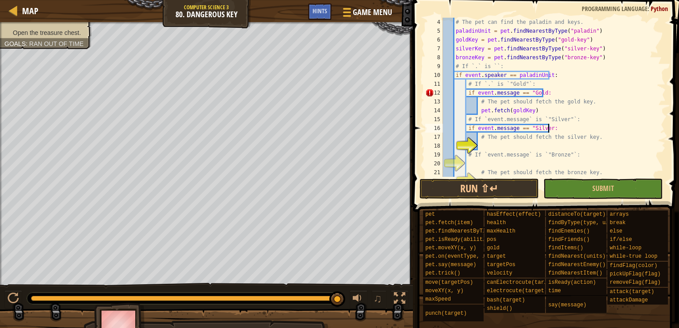
click at [496, 138] on div "# The pet can find the paladin and keys. paladinUnit = pet . findNearestByType …" at bounding box center [550, 106] width 218 height 177
type textarea "# The pet should fetch the silver key."
click at [491, 150] on div "# The pet can find the paladin and keys. paladinUnit = pet . findNearestByType …" at bounding box center [550, 106] width 218 height 177
type textarea "p"
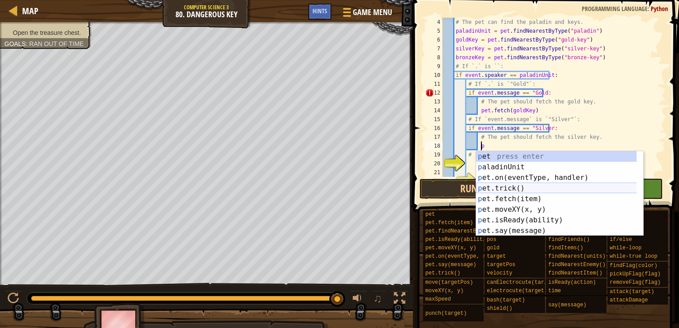
click at [543, 192] on div "p et press enter p aladinUnit press enter p et.on(eventType, handler) press ent…" at bounding box center [559, 204] width 167 height 106
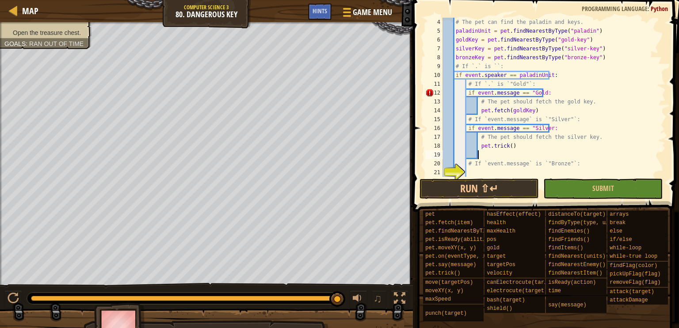
click at [527, 147] on div "# The pet can find the paladin and keys. paladinUnit = pet . findNearestByType …" at bounding box center [550, 106] width 218 height 177
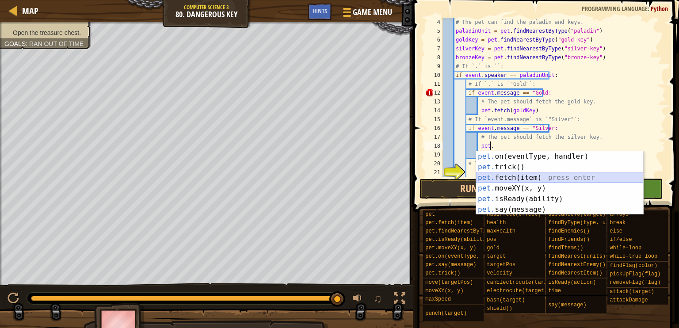
click at [524, 179] on div "pet. on(eventType, handler) press enter pet. trick() press enter pet. fetch(ite…" at bounding box center [559, 193] width 167 height 85
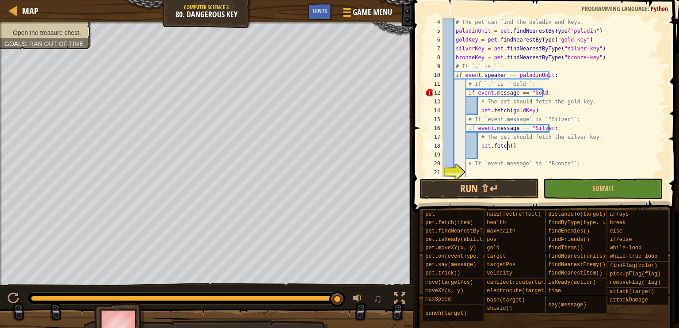
click at [468, 48] on div "# The pet can find the paladin and keys. paladinUnit = pet . findNearestByType …" at bounding box center [550, 106] width 218 height 177
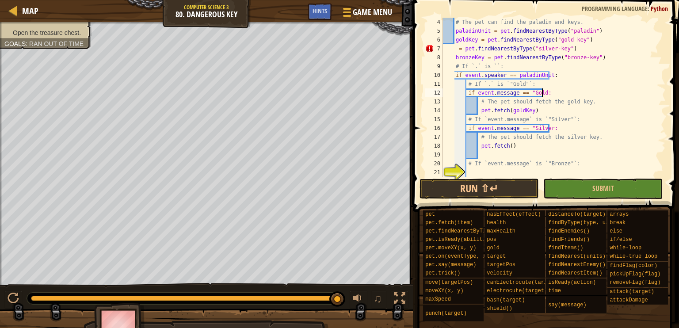
click at [629, 96] on div "# The pet can find the paladin and keys. paladinUnit = pet . findNearestByType …" at bounding box center [550, 106] width 218 height 177
click at [453, 43] on div "# The pet can find the paladin and keys. paladinUnit = pet . findNearestByType …" at bounding box center [550, 106] width 218 height 177
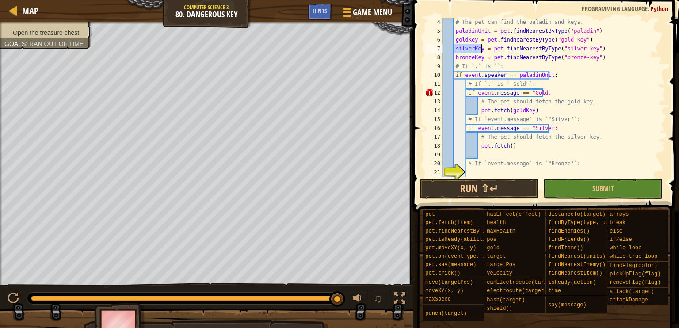
click at [618, 117] on div "# The pet can find the paladin and keys. paladinUnit = pet . findNearestByType …" at bounding box center [550, 106] width 218 height 177
drag, startPoint x: 461, startPoint y: 53, endPoint x: 465, endPoint y: 49, distance: 5.6
click at [462, 52] on div "# The pet can find the paladin and keys. paladinUnit = pet . findNearestByType …" at bounding box center [550, 106] width 218 height 177
click at [465, 44] on div "# The pet can find the paladin and keys. paladinUnit = pet . findNearestByType …" at bounding box center [550, 97] width 218 height 159
click at [465, 44] on div "# The pet can find the paladin and keys. paladinUnit = pet . findNearestByType …" at bounding box center [550, 106] width 218 height 177
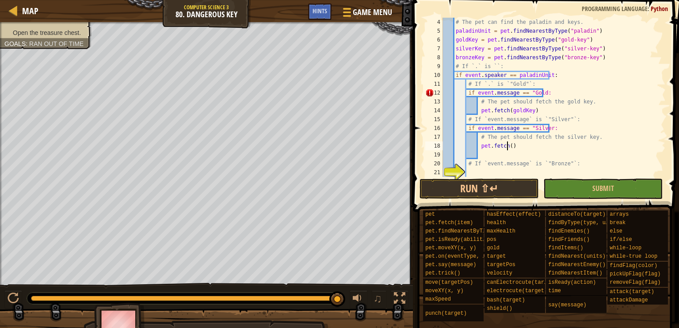
click at [507, 146] on div "# The pet can find the paladin and keys. paladinUnit = pet . findNearestByType …" at bounding box center [550, 106] width 218 height 177
paste textarea "silverKey"
type textarea "pet.fetch(silverKey)"
click at [510, 170] on div "# The pet can find the paladin and keys. paladinUnit = pet . findNearestByType …" at bounding box center [550, 106] width 218 height 177
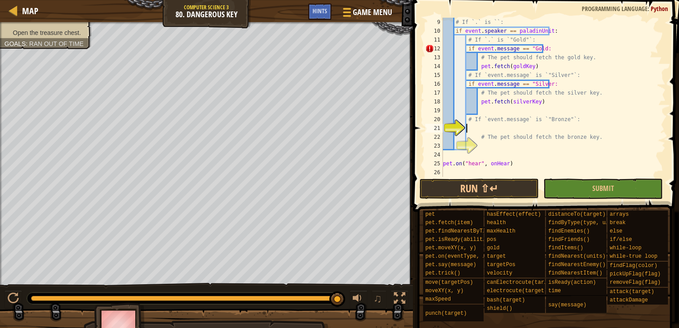
scroll to position [71, 0]
drag, startPoint x: 552, startPoint y: 81, endPoint x: 457, endPoint y: 80, distance: 95.1
click at [457, 80] on div "# If `.` is ``: if event . speaker == paladinUnit : # If `.` is `"Gold"`: if ev…" at bounding box center [550, 106] width 218 height 177
click at [468, 80] on div "# If `.` is ``: if event . speaker == paladinUnit : # If `.` is `"Gold"`: if ev…" at bounding box center [550, 106] width 218 height 177
drag, startPoint x: 468, startPoint y: 84, endPoint x: 556, endPoint y: 87, distance: 88.0
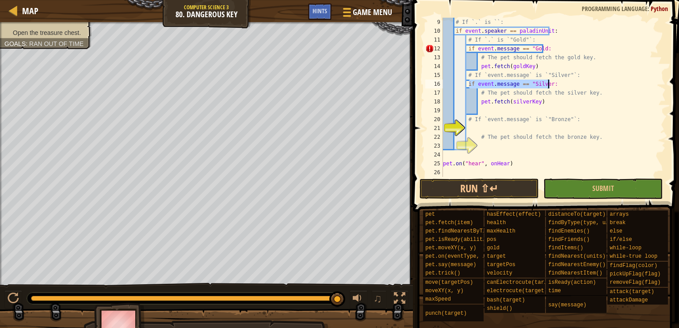
click at [556, 87] on div "# If `.` is ``: if event . speaker == paladinUnit : # If `.` is `"Gold"`: if ev…" at bounding box center [550, 106] width 218 height 177
type textarea "if event.message == "Silver:"
click at [485, 125] on div "# If `.` is ``: if event . speaker == paladinUnit : # If `.` is `"Gold"`: if ev…" at bounding box center [550, 106] width 218 height 177
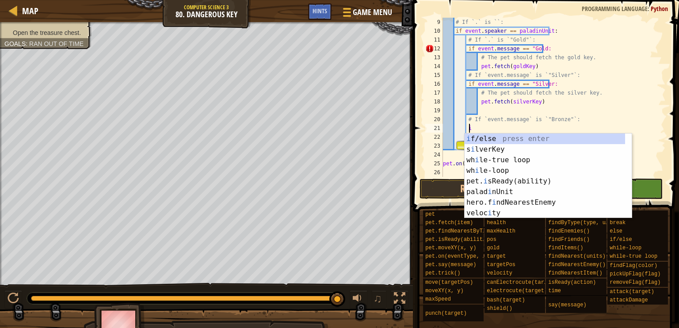
paste textarea "f event.message == "Silver:"
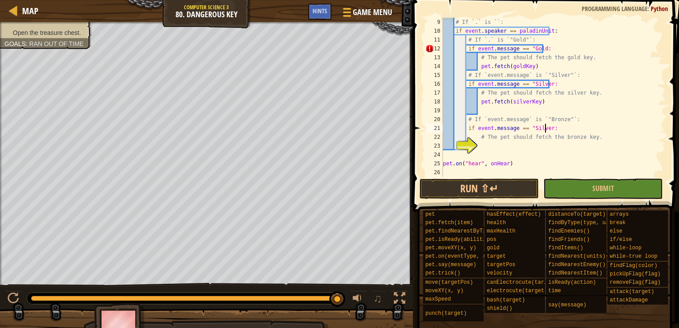
click at [544, 127] on div "# If `.` is ``: if event . speaker == paladinUnit : # If `.` is `"Gold"`: if ev…" at bounding box center [550, 106] width 218 height 177
click at [550, 123] on div "# If `.` is ``: if event . speaker == paladinUnit : # If `.` is `"Gold"`: if ev…" at bounding box center [550, 106] width 218 height 177
click at [551, 123] on div "# If `.` is ``: if event . speaker == paladinUnit : # If `.` is `"Gold"`: if ev…" at bounding box center [550, 106] width 218 height 177
click at [528, 130] on div "# If `.` is ``: if event . speaker == paladinUnit : # If `.` is `"Gold"`: if ev…" at bounding box center [550, 106] width 218 height 177
paste textarea "Bronze"
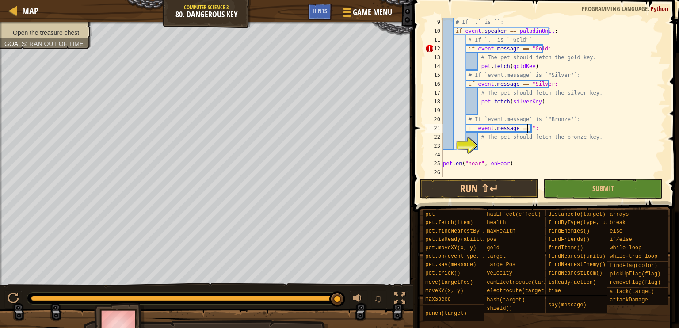
type textarea "if event.message == "Bronze:"
click at [486, 145] on div "# If `.` is ``: if event . speaker == paladinUnit : # If `.` is `"Gold"`: if ev…" at bounding box center [550, 106] width 218 height 177
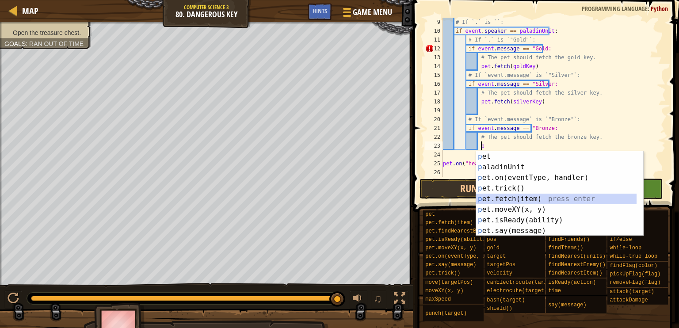
click at [528, 199] on div "p et press enter p aladinUnit press enter p et.on(eventType, handler) press ent…" at bounding box center [556, 204] width 160 height 106
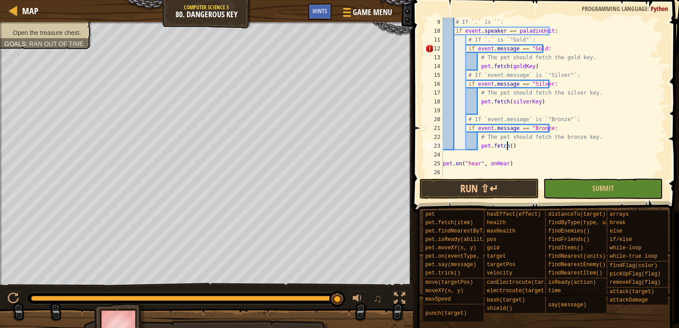
paste textarea "Bronze"
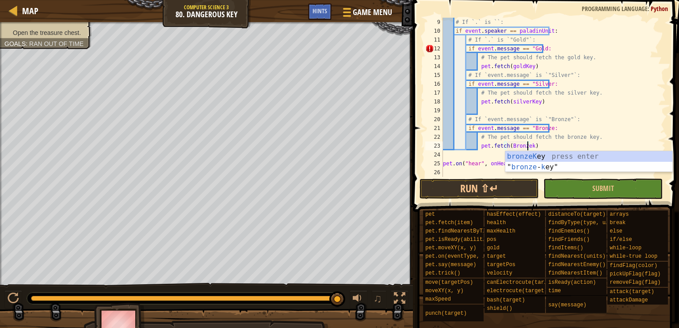
scroll to position [4, 7]
click at [647, 105] on div "# If `.` is ``: if event . speaker == paladinUnit : # If `.` is `"Gold"`: if ev…" at bounding box center [550, 106] width 218 height 177
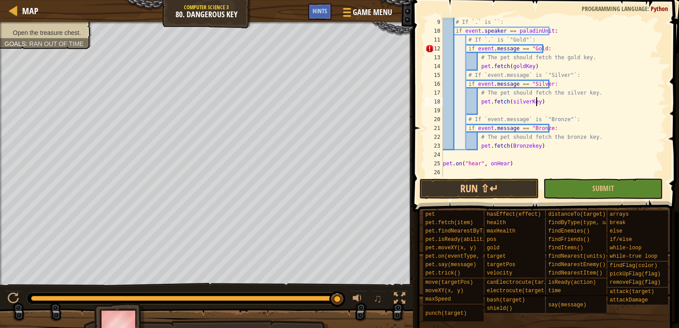
click at [542, 161] on div "# If `.` is ``: if event . speaker == paladinUnit : # If `.` is `"Gold"`: if ev…" at bounding box center [550, 106] width 218 height 177
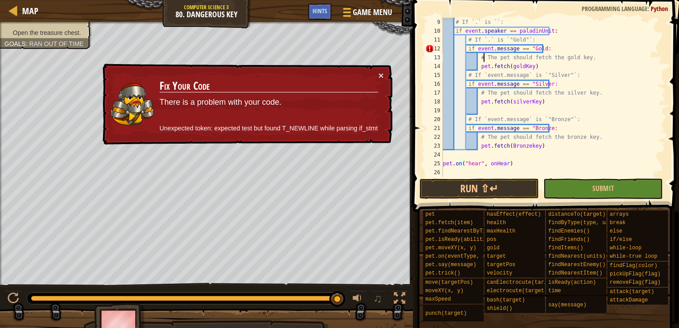
click at [484, 61] on div "# If `.` is ``: if event . speaker == paladinUnit : # If `.` is `"Gold"`: if ev…" at bounding box center [550, 106] width 218 height 177
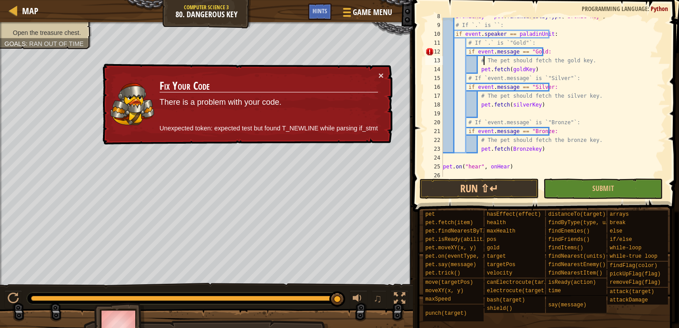
scroll to position [67, 0]
click at [534, 41] on div "bronzeKey = pet . findNearestByType ( "bronze-key" ) # If `.` is ``: if event .…" at bounding box center [550, 100] width 218 height 177
click at [551, 50] on div "bronzeKey = pet . findNearestByType ( "bronze-key" ) # If `.` is ``: if event .…" at bounding box center [550, 100] width 218 height 177
click at [465, 52] on div "bronzeKey = pet . findNearestByType ( "bronze-key" ) # If `.` is ``: if event .…" at bounding box center [550, 100] width 218 height 177
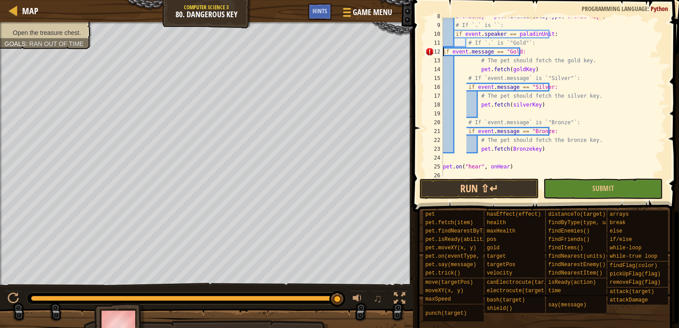
scroll to position [62, 0]
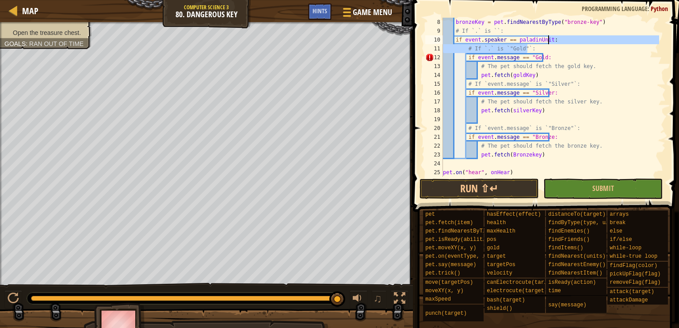
drag, startPoint x: 536, startPoint y: 47, endPoint x: 562, endPoint y: 40, distance: 27.4
click at [562, 40] on div "bronzeKey = pet . findNearestByType ( "bronze-key" ) # If `.` is ``: if event .…" at bounding box center [550, 106] width 218 height 177
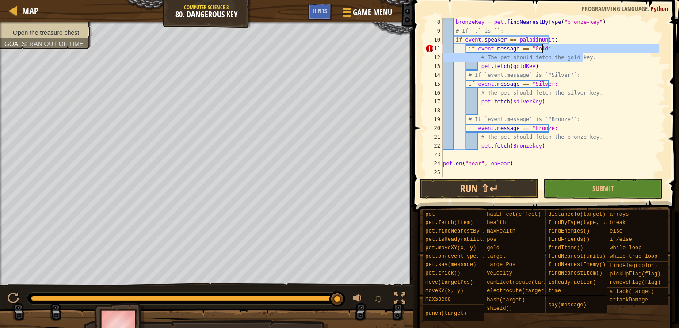
click at [596, 52] on div "bronzeKey = pet . findNearestByType ( "bronze-key" ) # If `.` is ``: if event .…" at bounding box center [550, 106] width 218 height 177
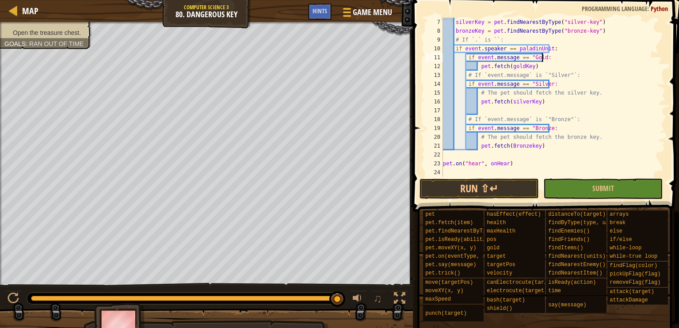
scroll to position [53, 0]
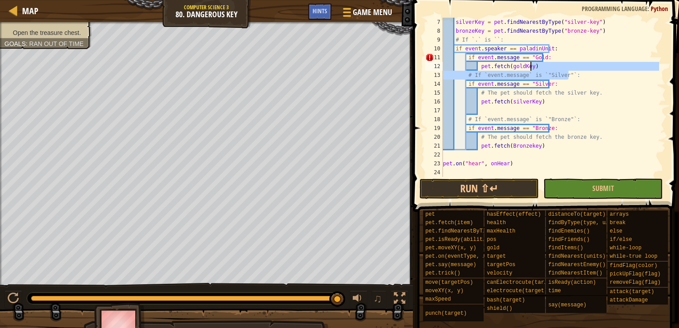
drag, startPoint x: 575, startPoint y: 75, endPoint x: 569, endPoint y: 68, distance: 8.5
click at [569, 68] on div "silverKey = pet . findNearestByType ( "silver-key" ) bronzeKey = pet . findNear…" at bounding box center [550, 106] width 218 height 177
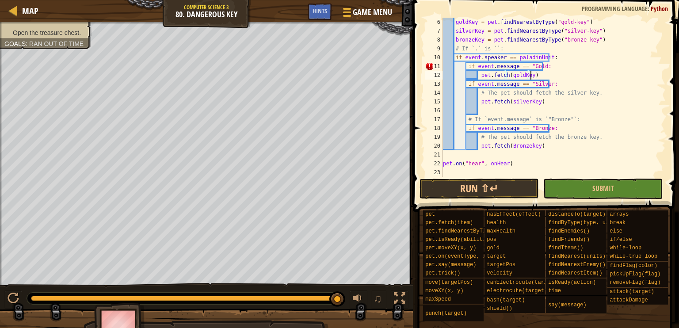
scroll to position [44, 0]
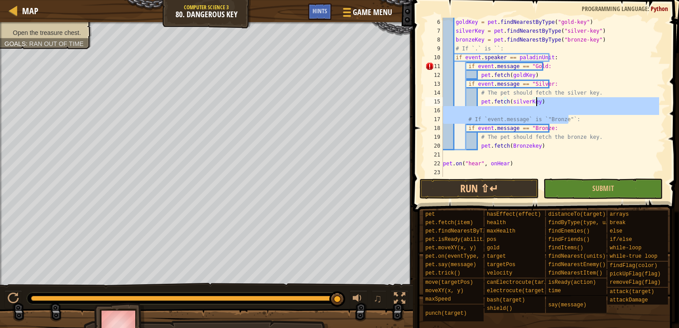
drag, startPoint x: 579, startPoint y: 121, endPoint x: 579, endPoint y: 102, distance: 18.6
click at [579, 102] on div "goldKey = pet . findNearestByType ( "gold-key" ) silverKey = pet . findNearestB…" at bounding box center [550, 106] width 218 height 177
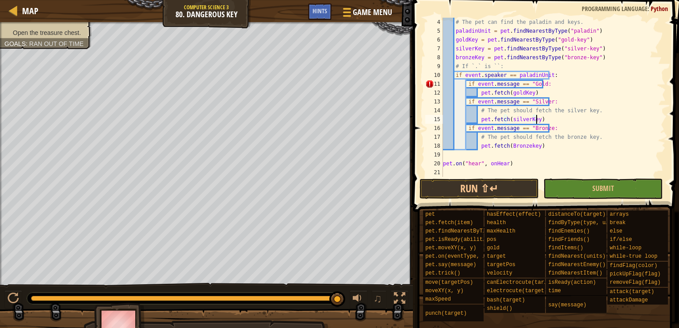
scroll to position [27, 0]
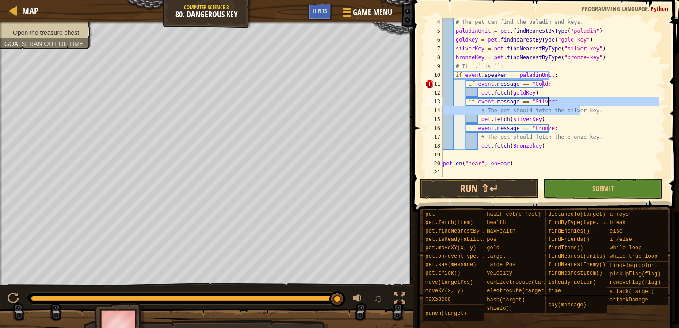
click at [582, 105] on div "# The pet can find the paladin and keys. paladinUnit = pet . findNearestByType …" at bounding box center [550, 106] width 218 height 177
drag, startPoint x: 592, startPoint y: 111, endPoint x: 589, endPoint y: 102, distance: 9.0
click at [589, 102] on div "# The pet can find the paladin and keys. paladinUnit = pet . findNearestByType …" at bounding box center [550, 106] width 218 height 177
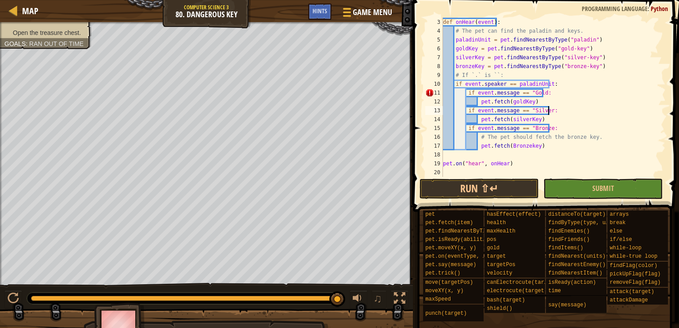
scroll to position [18, 0]
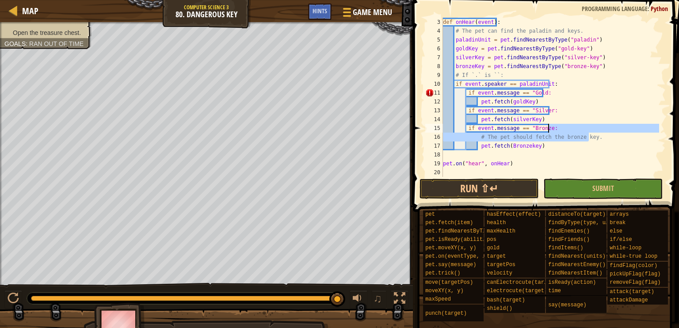
drag, startPoint x: 605, startPoint y: 137, endPoint x: 606, endPoint y: 127, distance: 9.8
click at [606, 127] on div "def onHear ( event ) : # The pet can find the paladin and keys. paladinUnit = p…" at bounding box center [550, 106] width 218 height 177
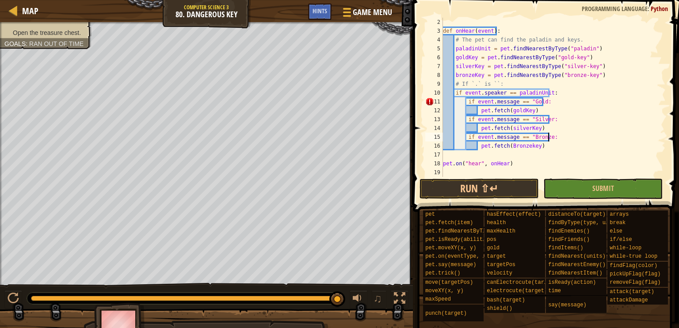
scroll to position [9, 0]
drag, startPoint x: 517, startPoint y: 84, endPoint x: 607, endPoint y: 76, distance: 90.5
click at [607, 76] on div "def onHear ( event ) : # The pet can find the paladin and keys. paladinUnit = p…" at bounding box center [550, 106] width 218 height 177
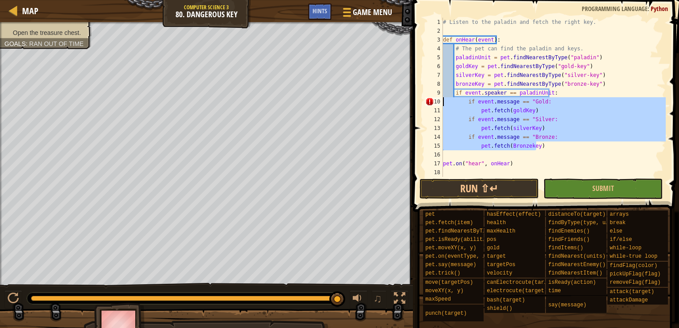
drag, startPoint x: 546, startPoint y: 146, endPoint x: 423, endPoint y: 103, distance: 130.9
click at [423, 103] on div "bronzeKey = pet.findNearestByType("bronze-key") 1 2 3 4 5 6 7 8 9 10 11 12 13 1…" at bounding box center [544, 123] width 269 height 238
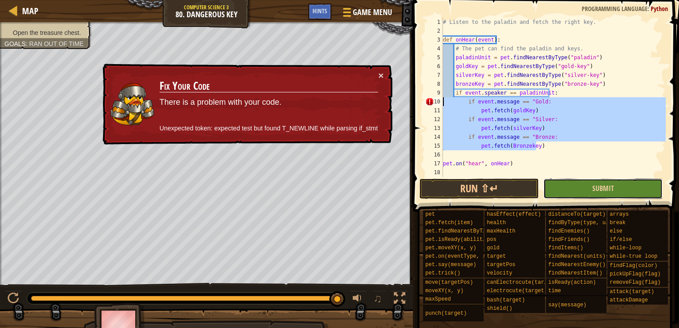
click at [586, 191] on button "Submit" at bounding box center [602, 189] width 119 height 20
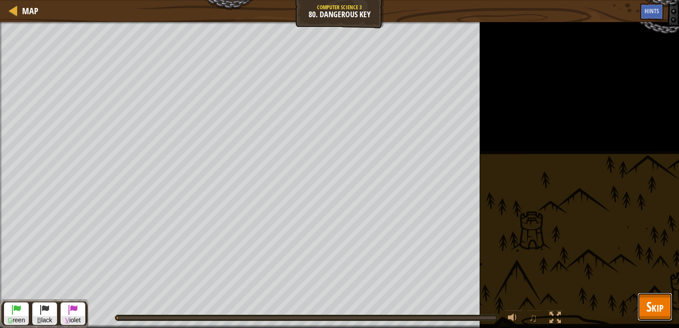
click at [654, 309] on span "Skip" at bounding box center [654, 306] width 17 height 18
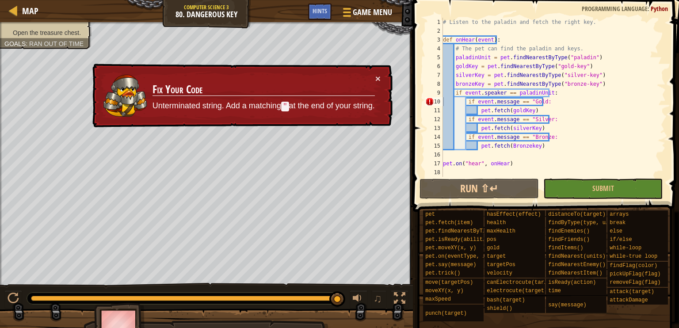
click at [538, 103] on div "# Listen to the paladin and fetch the right key. def onHear ( event ) : # The p…" at bounding box center [553, 106] width 225 height 177
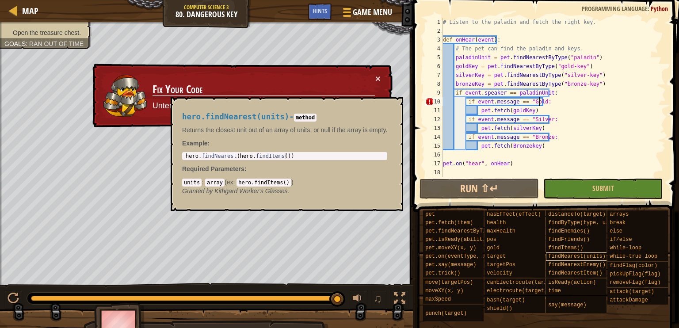
scroll to position [4, 8]
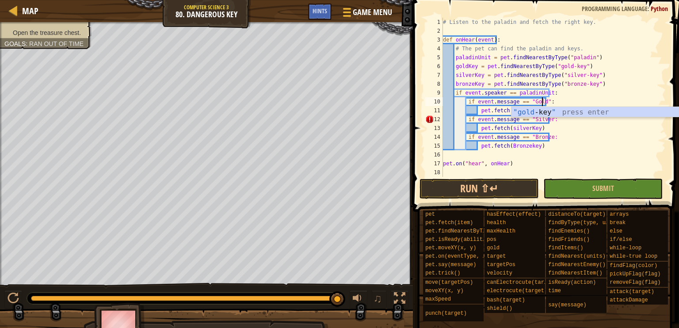
click at [545, 137] on div "# Listen to the paladin and fetch the right key. def onHear ( event ) : # The p…" at bounding box center [553, 106] width 225 height 177
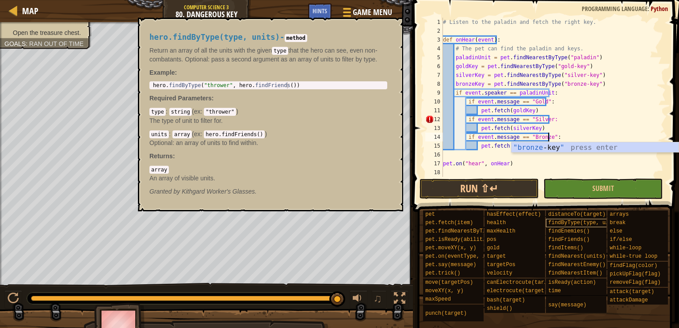
scroll to position [4, 8]
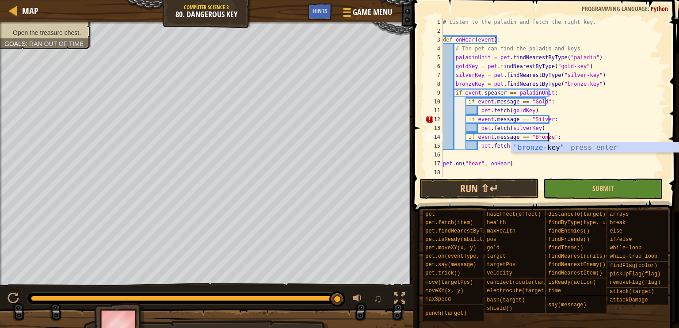
click at [544, 117] on div "# Listen to the paladin and fetch the right key. def onHear ( event ) : # The p…" at bounding box center [553, 106] width 225 height 177
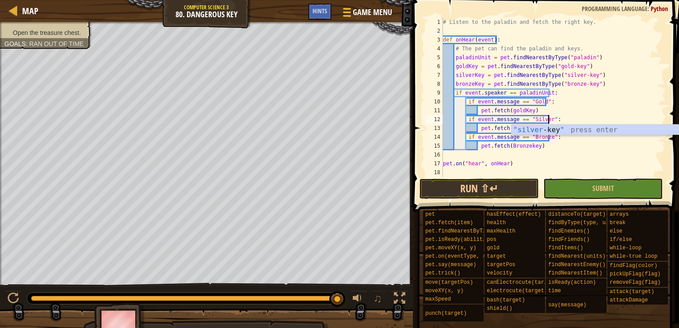
click at [571, 88] on div "# Listen to the paladin and fetch the right key. def onHear ( event ) : # The p…" at bounding box center [553, 106] width 225 height 177
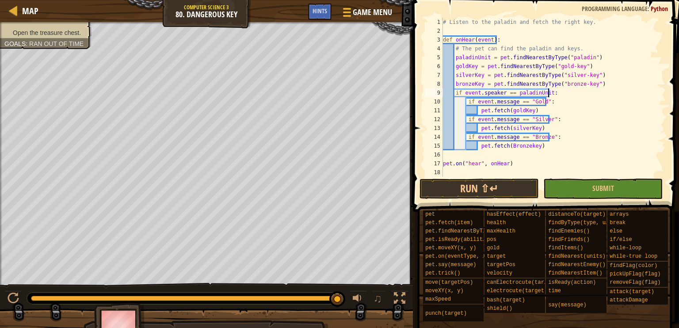
scroll to position [4, 8]
click at [604, 65] on div "# Listen to the paladin and fetch the right key. def onHear ( event ) : # The p…" at bounding box center [553, 106] width 225 height 177
type textarea "goldKey = pet.findNearestByType("gold-key")"
click at [577, 191] on button "Submit" at bounding box center [602, 189] width 119 height 20
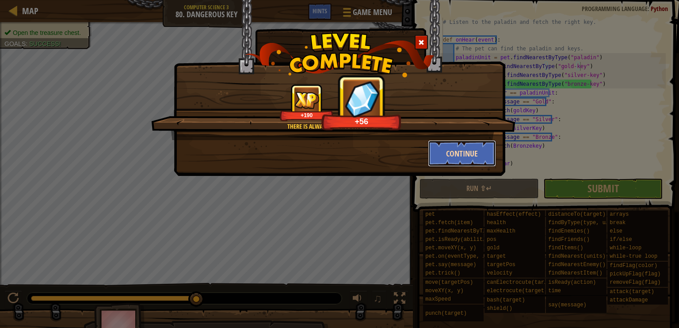
click at [477, 163] on button "Continue" at bounding box center [462, 153] width 69 height 27
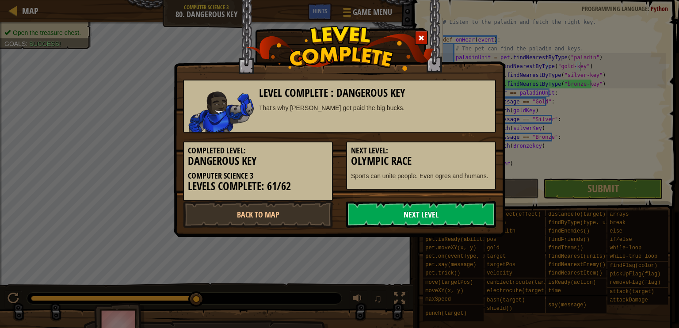
click at [464, 208] on link "Next Level" at bounding box center [421, 214] width 150 height 27
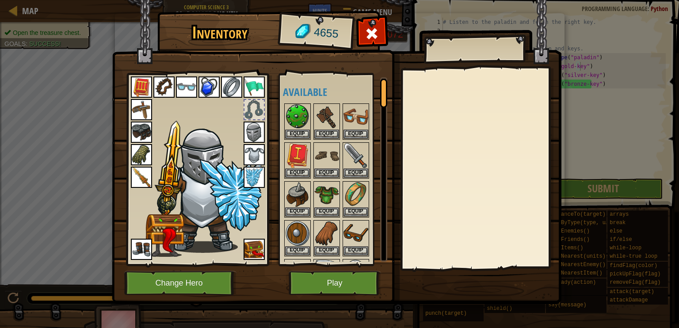
click at [451, 204] on div at bounding box center [481, 168] width 156 height 198
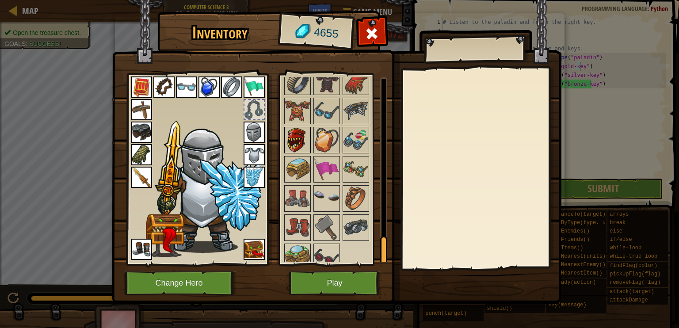
click at [288, 128] on img at bounding box center [297, 140] width 25 height 25
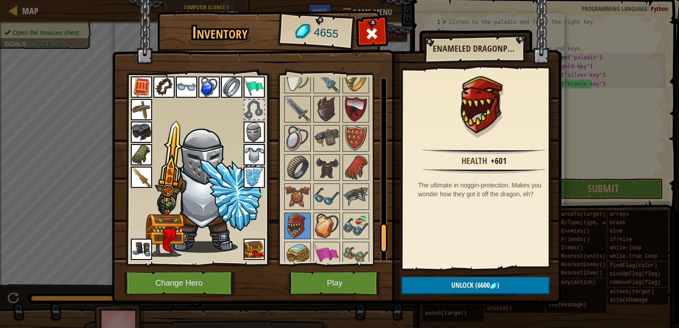
scroll to position [960, 0]
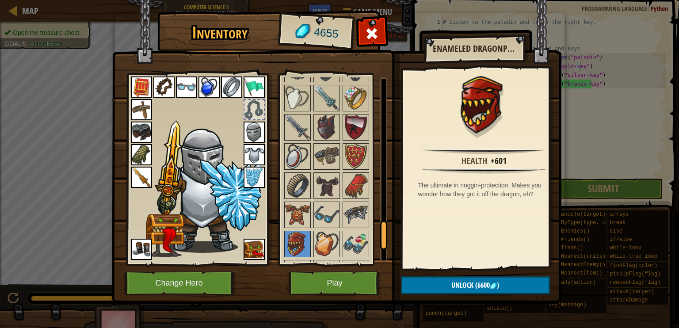
drag, startPoint x: 382, startPoint y: 246, endPoint x: 386, endPoint y: 229, distance: 16.8
click at [386, 229] on div at bounding box center [383, 235] width 7 height 29
click at [343, 115] on img at bounding box center [355, 127] width 25 height 25
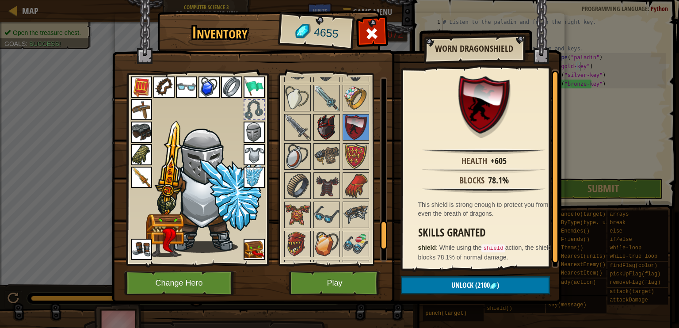
click at [324, 115] on img at bounding box center [326, 127] width 25 height 25
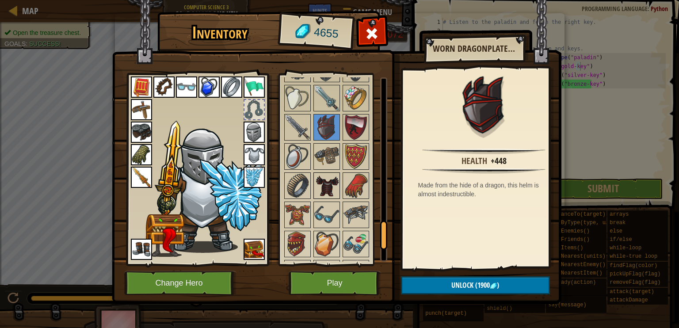
click at [328, 173] on img at bounding box center [326, 185] width 25 height 25
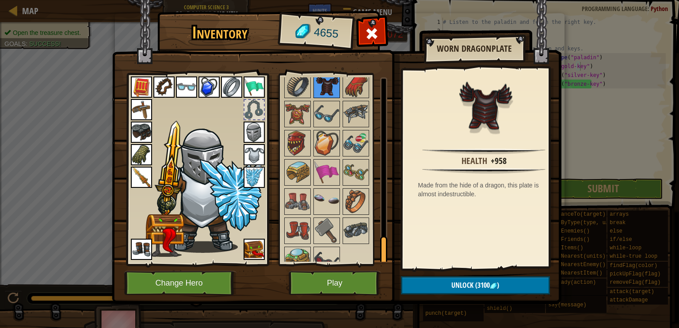
scroll to position [1064, 0]
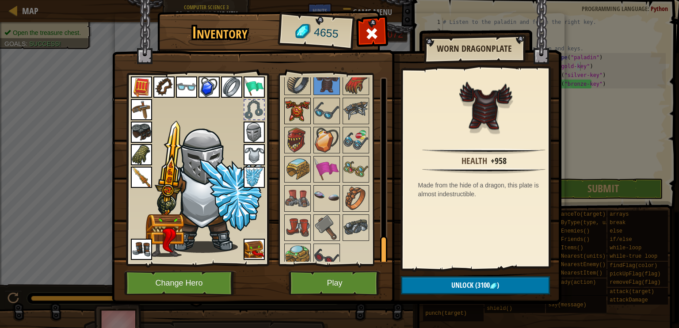
click at [296, 103] on img at bounding box center [297, 111] width 25 height 25
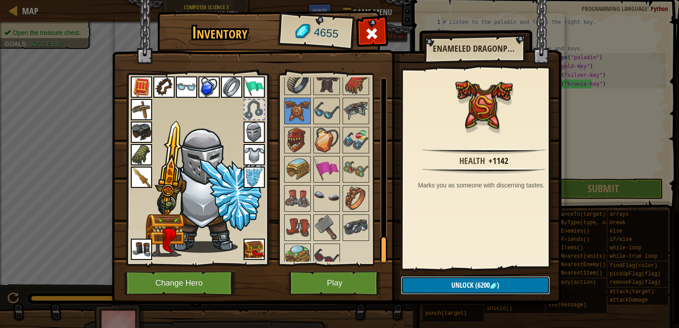
click at [490, 285] on button "Unlock (6200 )" at bounding box center [475, 285] width 149 height 18
click at [495, 285] on img at bounding box center [493, 285] width 7 height 7
click at [507, 283] on button "Unlock (6200 )" at bounding box center [475, 285] width 149 height 18
click at [508, 283] on button "Unlock (6200 )" at bounding box center [475, 285] width 149 height 18
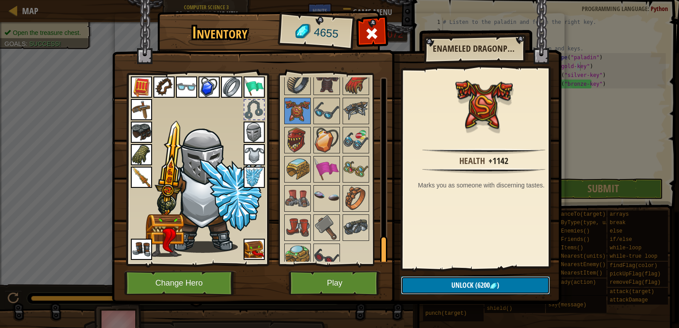
click at [509, 283] on button "Unlock (6200 )" at bounding box center [475, 285] width 149 height 18
click at [326, 244] on img at bounding box center [326, 256] width 25 height 25
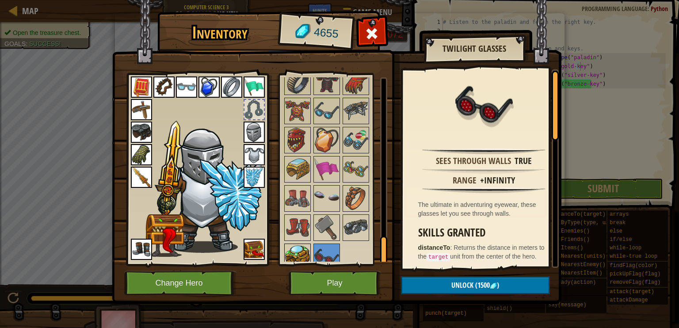
click at [307, 249] on img at bounding box center [297, 256] width 25 height 25
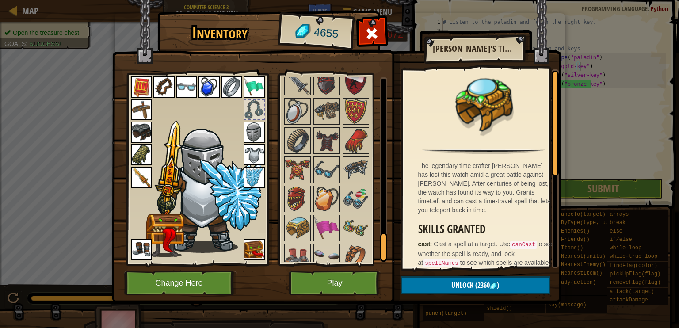
scroll to position [1064, 0]
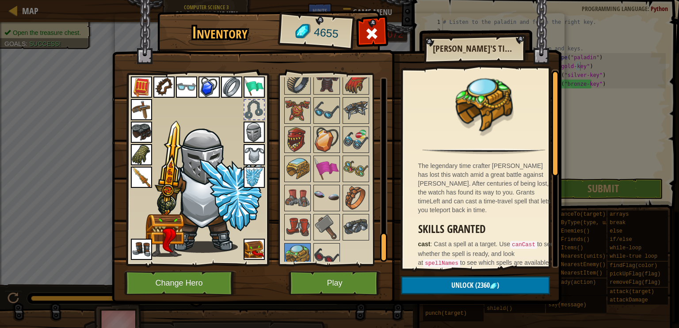
drag, startPoint x: 381, startPoint y: 247, endPoint x: 372, endPoint y: 281, distance: 35.4
click at [374, 281] on div "Inventory 4655 Available Equip Equip Equip Equip Equip Equip Equip Equip Equip …" at bounding box center [340, 159] width 450 height 292
click at [232, 188] on img at bounding box center [207, 188] width 108 height 129
click at [259, 175] on img at bounding box center [254, 177] width 21 height 21
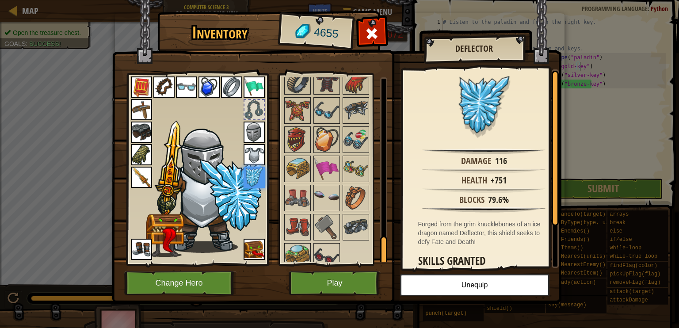
click at [380, 251] on div at bounding box center [383, 250] width 7 height 29
click at [359, 220] on img at bounding box center [355, 227] width 25 height 25
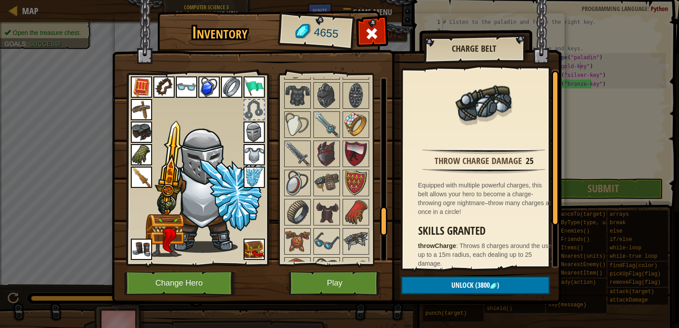
scroll to position [976, 0]
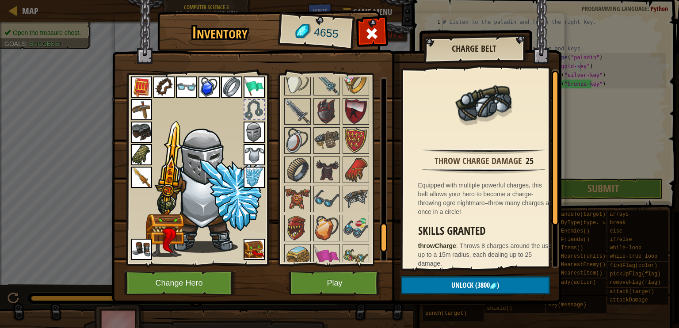
drag, startPoint x: 386, startPoint y: 245, endPoint x: 394, endPoint y: 231, distance: 16.2
click at [394, 231] on div "Inventory 4655 Available Equip Equip Equip Equip Equip Equip Equip Equip Equip …" at bounding box center [340, 159] width 450 height 292
click at [309, 99] on img at bounding box center [297, 111] width 25 height 25
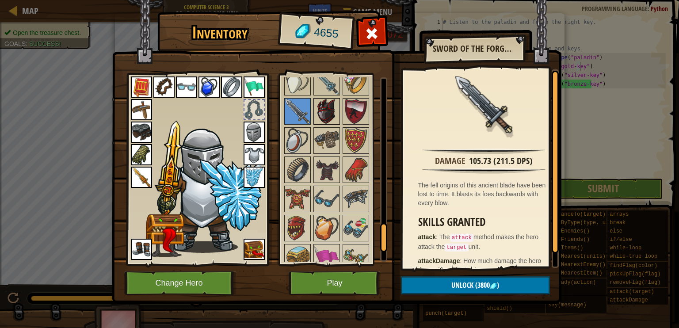
click at [324, 105] on img at bounding box center [326, 111] width 25 height 25
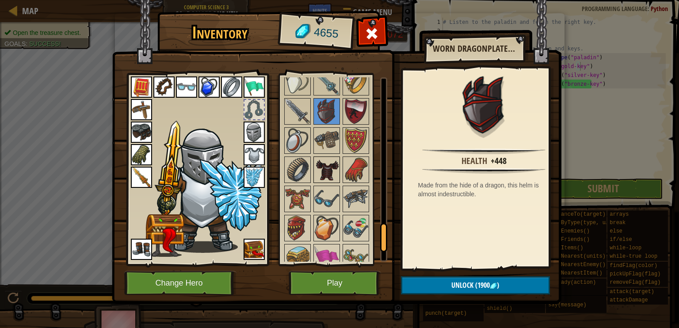
click at [334, 160] on img at bounding box center [326, 169] width 25 height 25
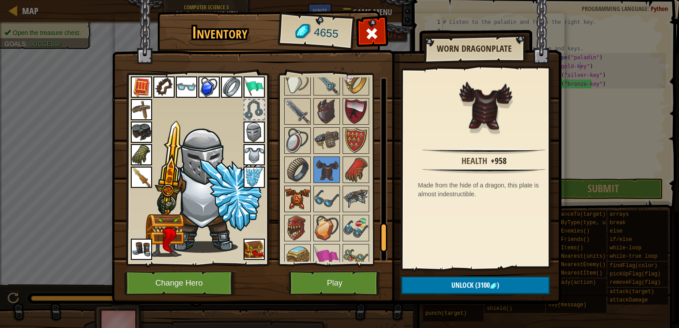
click at [298, 188] on img at bounding box center [297, 199] width 25 height 25
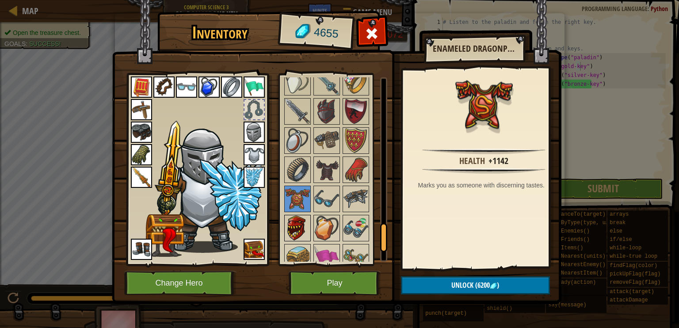
click at [299, 216] on img at bounding box center [297, 228] width 25 height 25
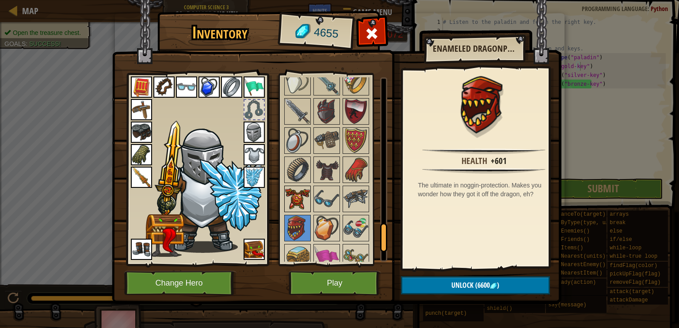
click at [309, 187] on img at bounding box center [297, 199] width 25 height 25
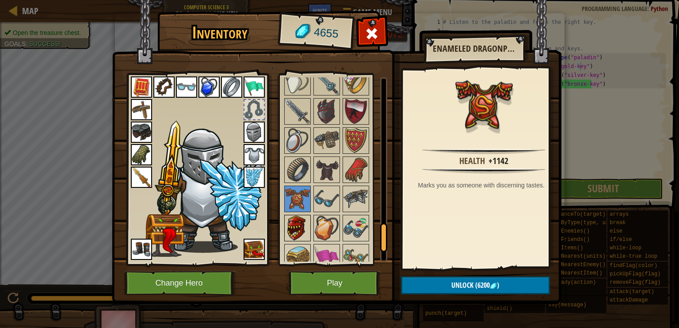
click at [303, 216] on img at bounding box center [297, 228] width 25 height 25
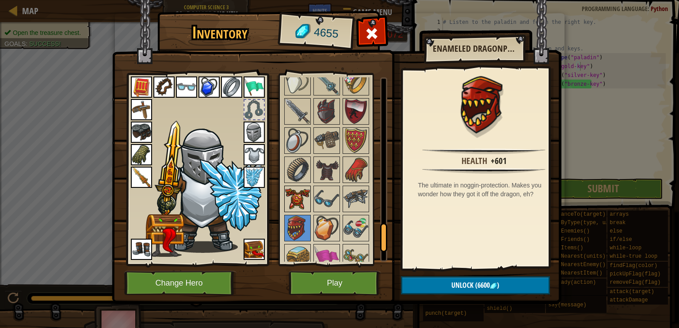
click at [299, 187] on img at bounding box center [297, 199] width 25 height 25
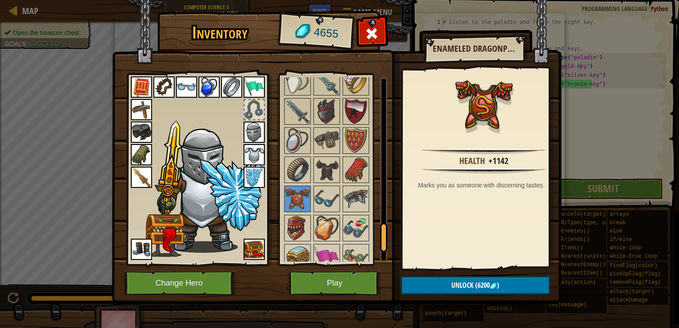
click at [315, 89] on div at bounding box center [338, 9] width 111 height 700
click at [322, 103] on img at bounding box center [326, 111] width 25 height 25
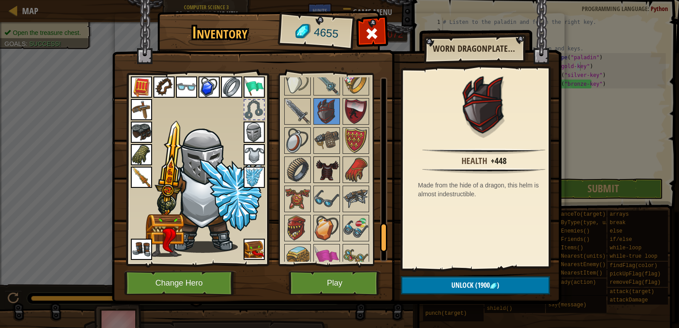
click at [331, 161] on img at bounding box center [326, 169] width 25 height 25
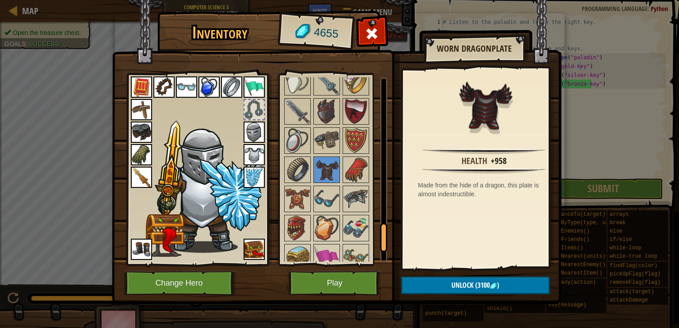
click at [271, 175] on img at bounding box center [337, 143] width 450 height 321
click at [290, 187] on img at bounding box center [297, 199] width 25 height 25
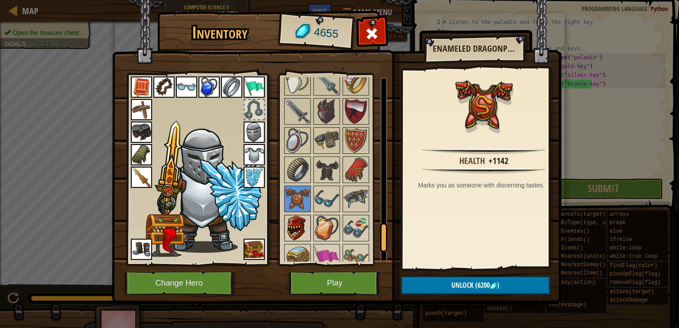
click at [302, 220] on img at bounding box center [297, 228] width 25 height 25
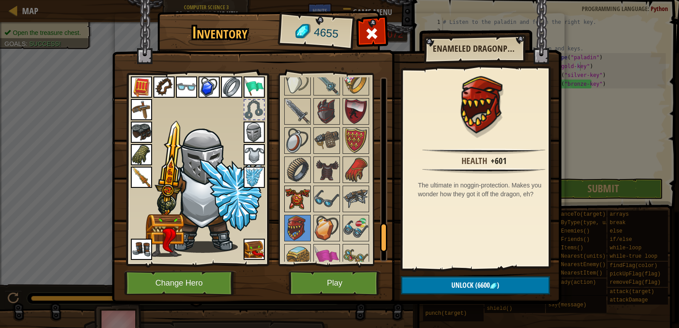
click at [301, 189] on img at bounding box center [297, 199] width 25 height 25
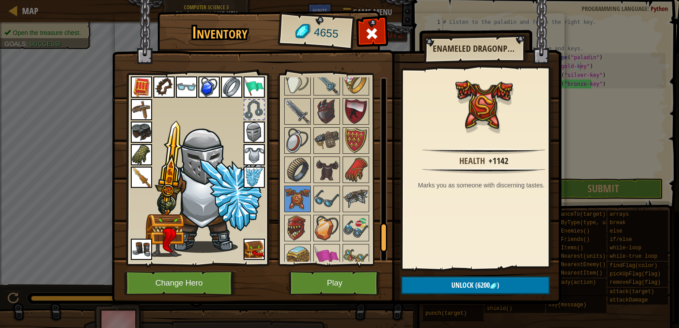
drag, startPoint x: 359, startPoint y: 270, endPoint x: 360, endPoint y: 264, distance: 5.4
click at [359, 269] on img at bounding box center [337, 143] width 450 height 321
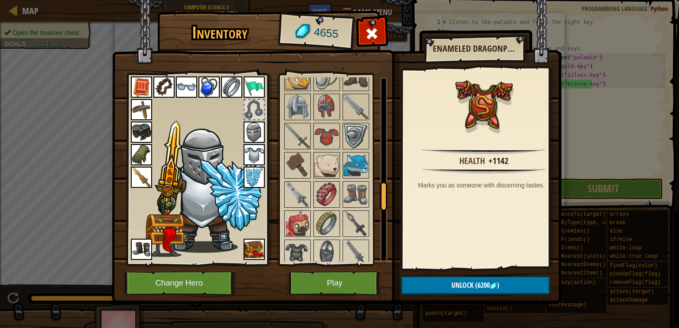
scroll to position [698, 0]
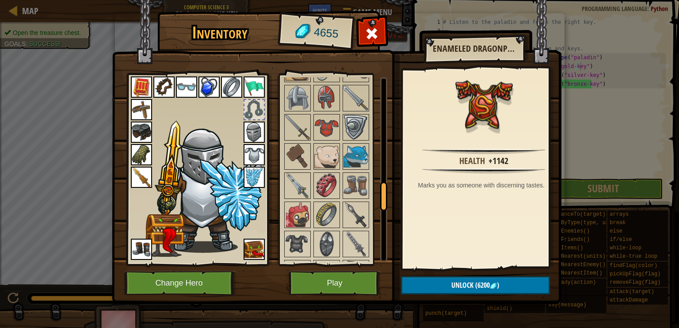
drag, startPoint x: 379, startPoint y: 91, endPoint x: 382, endPoint y: 193, distance: 102.1
click at [382, 193] on div at bounding box center [383, 196] width 7 height 29
click at [325, 179] on img at bounding box center [326, 185] width 25 height 25
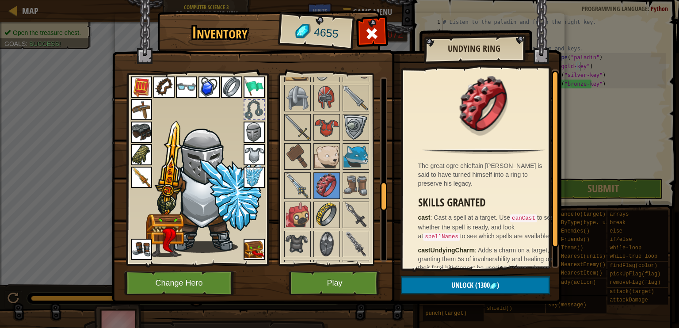
drag, startPoint x: 333, startPoint y: 202, endPoint x: 322, endPoint y: 207, distance: 12.5
click at [322, 207] on img at bounding box center [326, 214] width 25 height 25
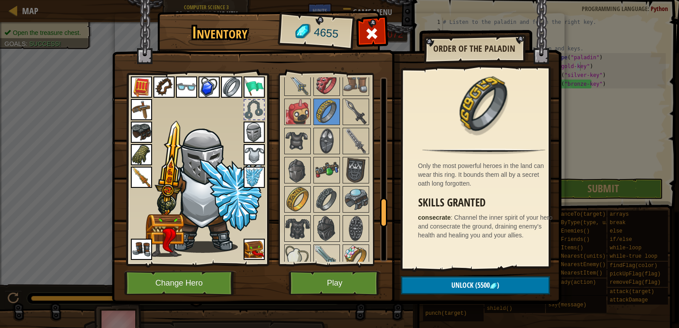
scroll to position [815, 0]
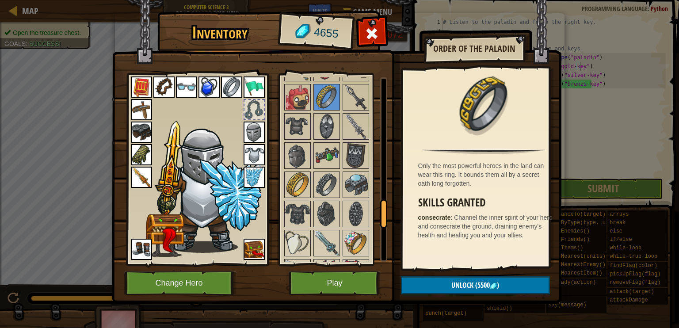
drag, startPoint x: 384, startPoint y: 193, endPoint x: 385, endPoint y: 211, distance: 17.7
click at [385, 211] on div at bounding box center [383, 213] width 7 height 29
click at [290, 175] on img at bounding box center [297, 184] width 25 height 25
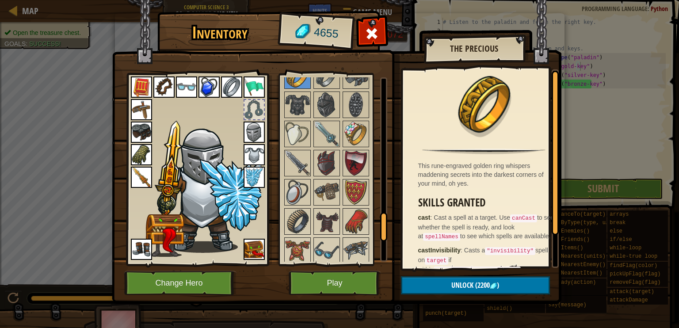
scroll to position [900, 0]
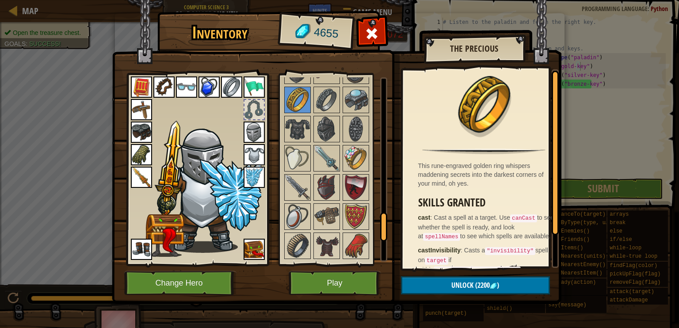
drag, startPoint x: 382, startPoint y: 217, endPoint x: 384, endPoint y: 229, distance: 11.6
click at [384, 229] on div at bounding box center [383, 226] width 7 height 29
click at [354, 153] on img at bounding box center [355, 158] width 25 height 25
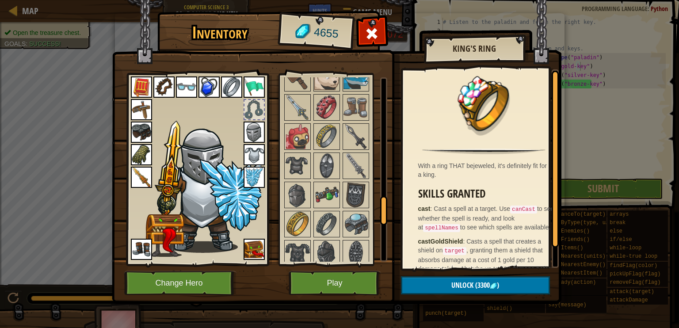
scroll to position [716, 0]
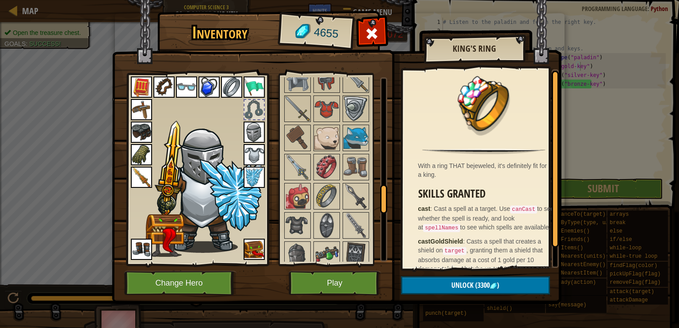
drag, startPoint x: 385, startPoint y: 227, endPoint x: 377, endPoint y: 199, distance: 29.0
click at [377, 199] on div "Available Equip Equip Equip Equip Equip Equip Equip Equip Equip Equip Equip Equ…" at bounding box center [335, 169] width 104 height 184
click at [313, 191] on div at bounding box center [326, 196] width 27 height 27
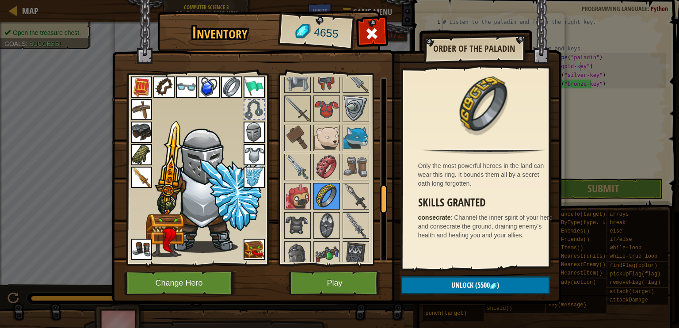
click at [334, 190] on img at bounding box center [326, 196] width 25 height 25
click at [291, 199] on img at bounding box center [297, 196] width 25 height 25
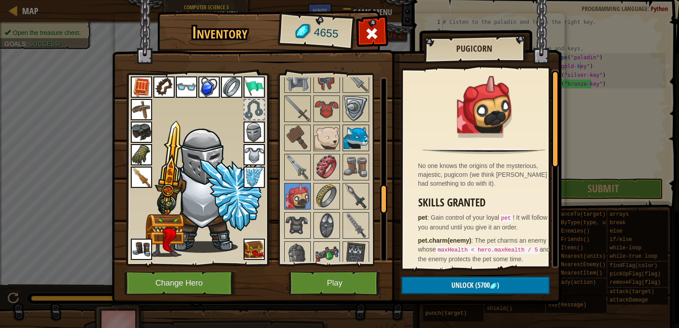
click at [362, 133] on img at bounding box center [355, 138] width 25 height 25
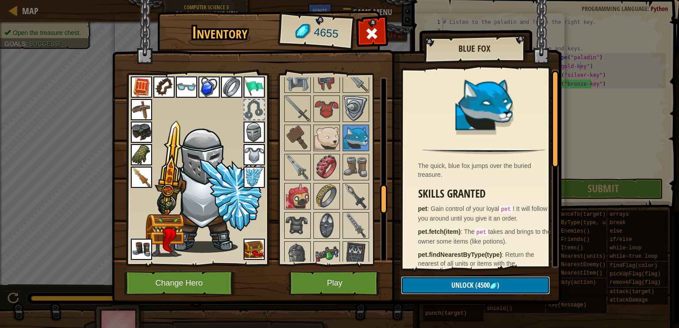
click at [465, 278] on button "Unlock (4500 )" at bounding box center [475, 285] width 149 height 18
drag, startPoint x: 480, startPoint y: 285, endPoint x: 484, endPoint y: 282, distance: 5.5
click at [483, 282] on button "Confirm" at bounding box center [475, 285] width 149 height 18
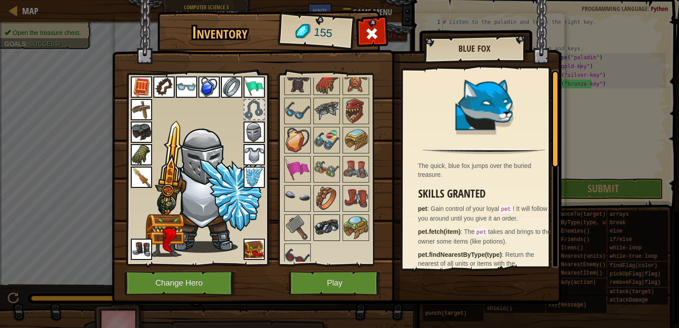
scroll to position [0, 0]
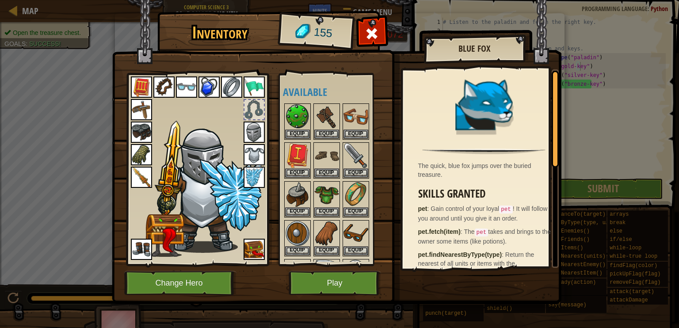
drag, startPoint x: 543, startPoint y: 124, endPoint x: 549, endPoint y: 127, distance: 7.3
click at [545, 126] on div at bounding box center [484, 110] width 154 height 72
drag, startPoint x: 553, startPoint y: 126, endPoint x: 250, endPoint y: 65, distance: 309.0
click at [530, 98] on div "The quick, blue fox jumps over the buried treasure. Skills Granted pet : Gain c…" at bounding box center [481, 168] width 156 height 198
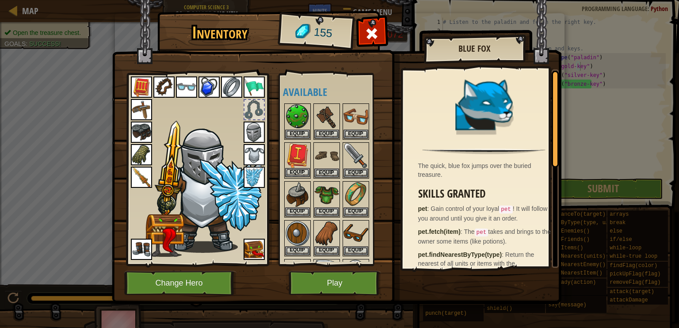
click at [294, 153] on img at bounding box center [297, 155] width 25 height 25
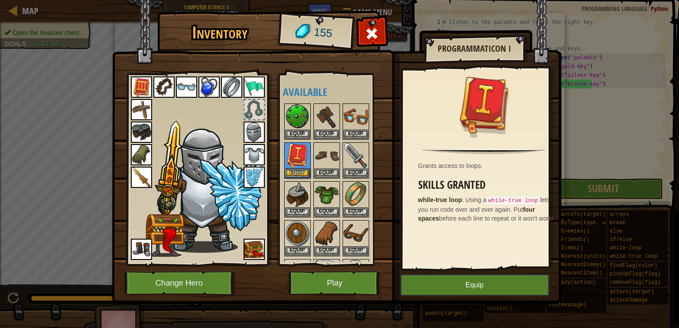
click at [256, 249] on img at bounding box center [254, 249] width 21 height 21
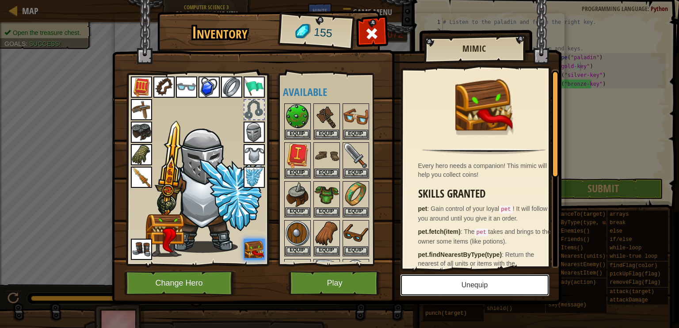
click at [453, 284] on button "Unequip" at bounding box center [474, 285] width 149 height 22
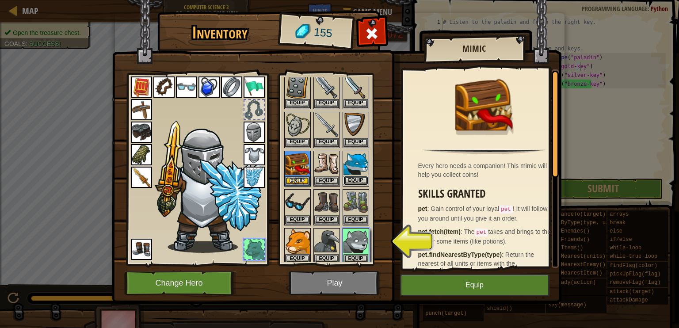
click at [356, 176] on button "Equip" at bounding box center [355, 180] width 25 height 9
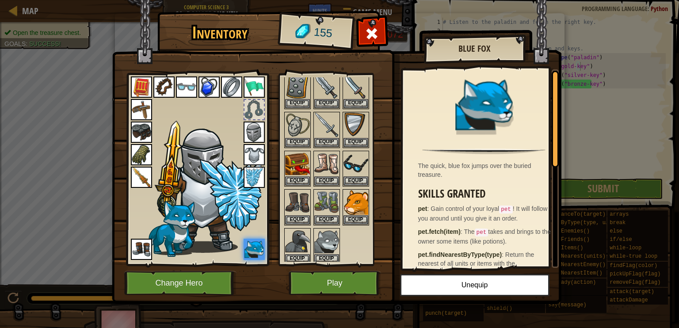
scroll to position [1064, 0]
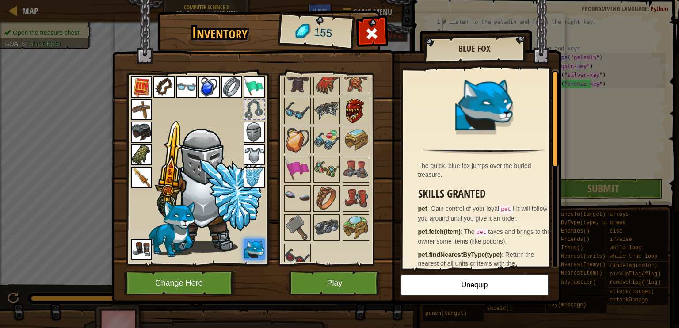
click at [355, 101] on img at bounding box center [355, 111] width 25 height 25
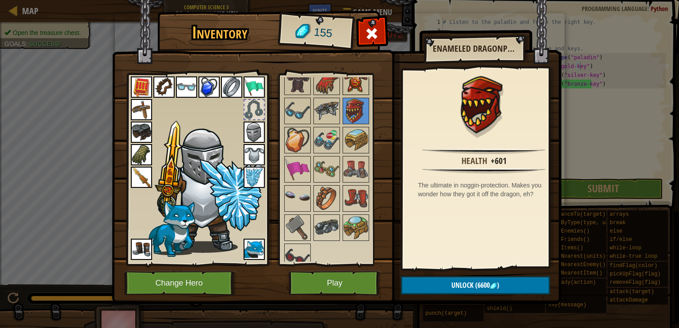
click at [361, 82] on img at bounding box center [355, 81] width 25 height 25
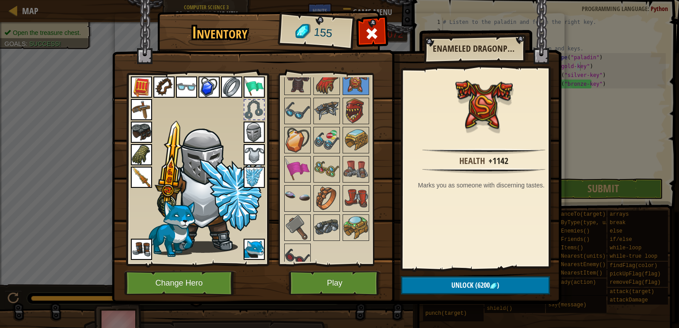
click at [292, 75] on div "Available Equip Equip Equip Equip Equip Equip Equip Equip Equip Equip Equip Equ…" at bounding box center [333, 169] width 108 height 192
click at [295, 83] on img at bounding box center [297, 81] width 25 height 25
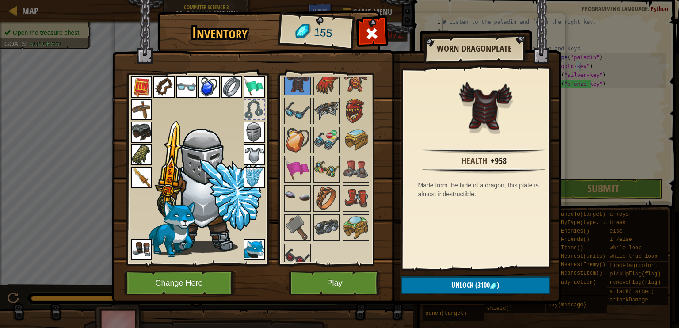
drag, startPoint x: 252, startPoint y: 247, endPoint x: 256, endPoint y: 242, distance: 6.3
click at [252, 247] on img at bounding box center [254, 249] width 21 height 21
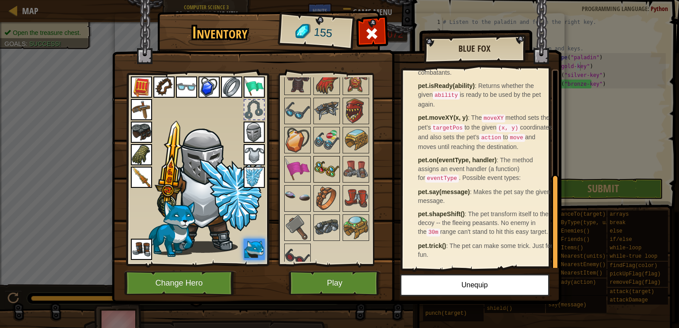
scroll to position [0, 0]
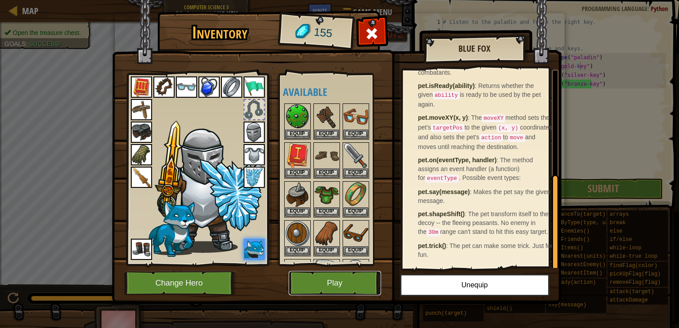
click at [317, 282] on button "Play" at bounding box center [335, 283] width 92 height 24
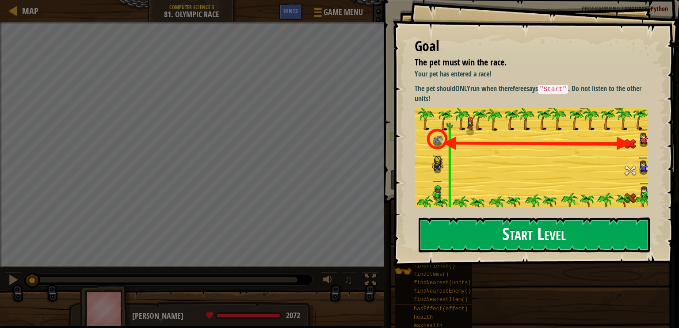
click at [506, 226] on button "Start Level" at bounding box center [534, 234] width 231 height 35
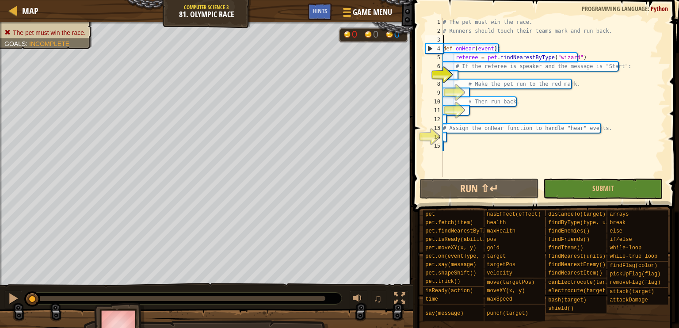
click at [511, 41] on div "# The pet must win the race. # Runners should touch their teams mark and run ba…" at bounding box center [553, 106] width 225 height 177
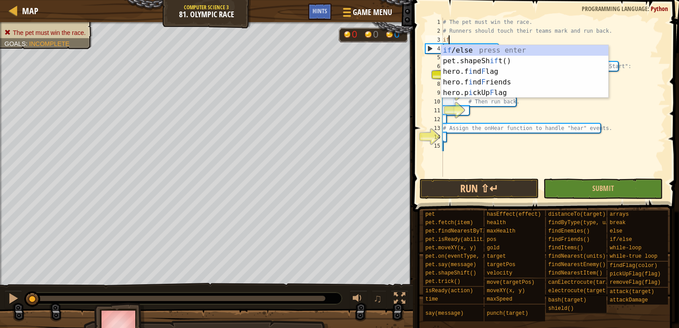
scroll to position [4, 0]
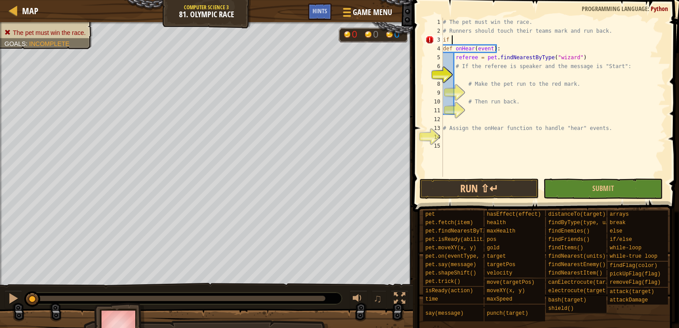
type textarea "if"
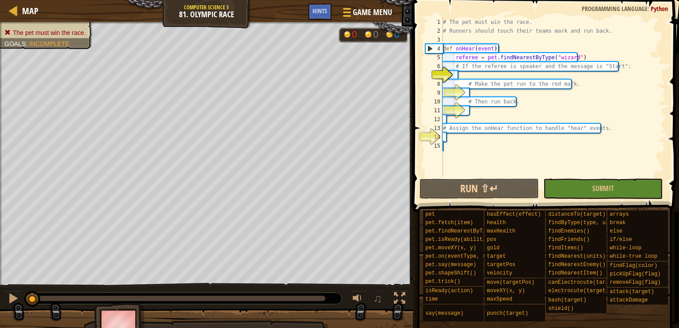
type textarea "referee = pet.findNearestByType("wizard")"
click at [486, 76] on div "# The pet must win the race. # Runners should touch their teams mark and run ba…" at bounding box center [553, 106] width 225 height 177
type textarea "# Make the pet run to the red mark."
click at [488, 75] on div "# The pet must win the race. # Runners should touch their teams mark and run ba…" at bounding box center [553, 106] width 225 height 177
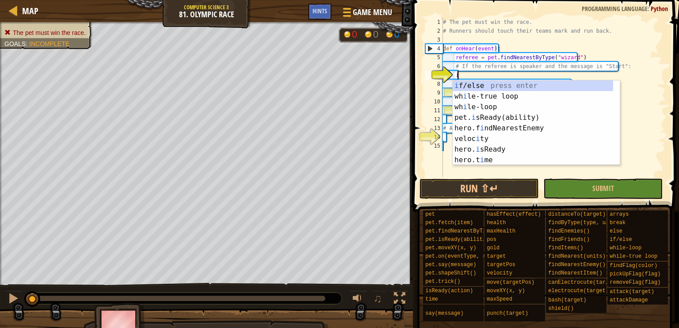
scroll to position [4, 0]
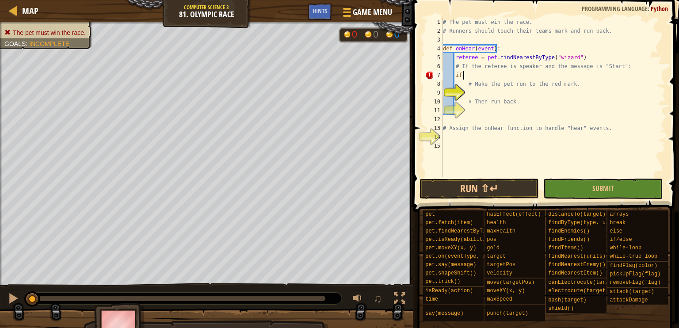
click at [495, 67] on div "# The pet must win the race. # Runners should touch their teams mark and run ba…" at bounding box center [553, 106] width 225 height 177
click at [495, 66] on div "# The pet must win the race. # Runners should touch their teams mark and run ba…" at bounding box center [553, 106] width 225 height 177
click at [482, 75] on div "# The pet must win the race. # Runners should touch their teams mark and run ba…" at bounding box center [553, 106] width 225 height 177
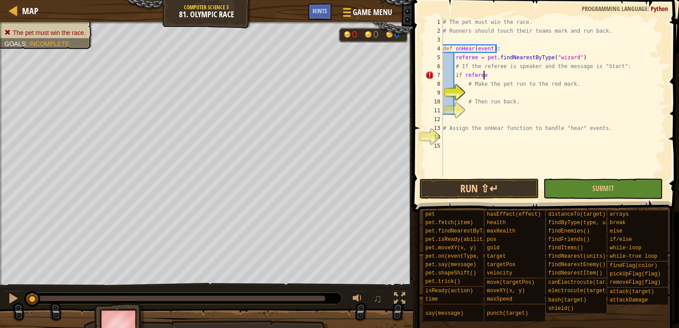
click at [488, 72] on div "# The pet must win the race. # Runners should touch their teams mark and run ba…" at bounding box center [553, 106] width 225 height 177
click at [528, 63] on div "# The pet must win the race. # Runners should touch their teams mark and run ba…" at bounding box center [553, 106] width 225 height 177
click at [493, 72] on div "# The pet must win the race. # Runners should touch their teams mark and run ba…" at bounding box center [553, 97] width 225 height 159
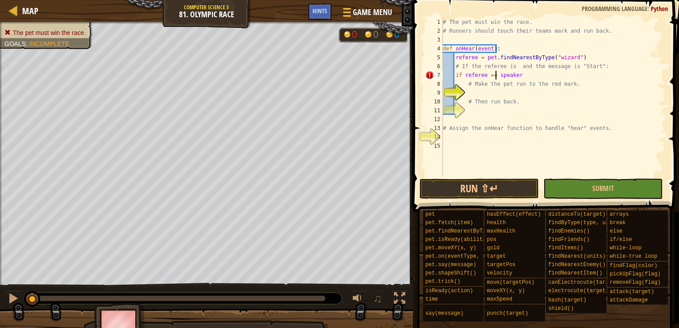
click at [564, 71] on div "# The pet must win the race. # Runners should touch their teams mark and run ba…" at bounding box center [553, 106] width 225 height 177
click at [546, 74] on div "# The pet must win the race. # Runners should touch their teams mark and run ba…" at bounding box center [553, 106] width 225 height 177
click at [316, 14] on span "Hints" at bounding box center [320, 11] width 15 height 8
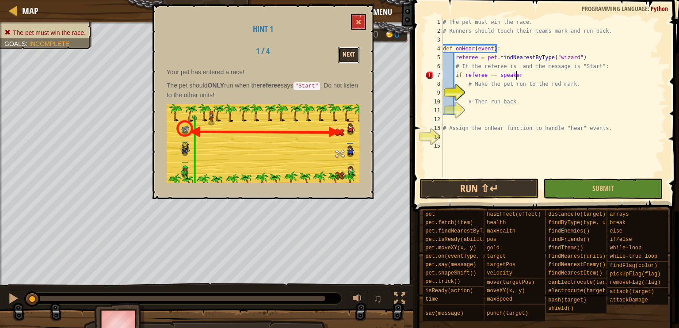
click at [345, 56] on button "Next" at bounding box center [348, 55] width 21 height 16
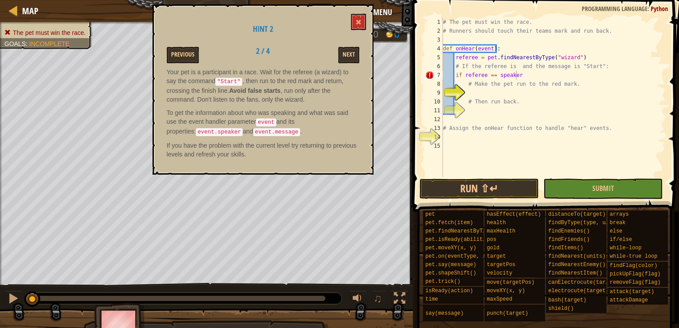
click at [490, 56] on div "# The pet must win the race. # Runners should touch their teams mark and run ba…" at bounding box center [553, 106] width 225 height 177
drag, startPoint x: 433, startPoint y: 50, endPoint x: 493, endPoint y: 72, distance: 63.9
click at [464, 63] on div "Map Computer Science 3 81. Olympic Race Game Menu Done Hints 1 הההההההההההההההה…" at bounding box center [339, 164] width 679 height 328
click at [356, 17] on button at bounding box center [358, 22] width 15 height 16
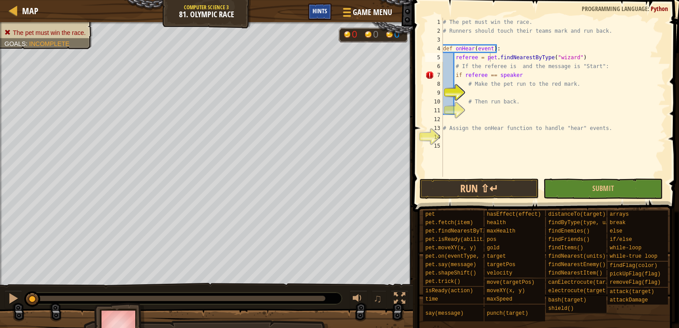
click at [312, 8] on div "Hints" at bounding box center [319, 12] width 23 height 16
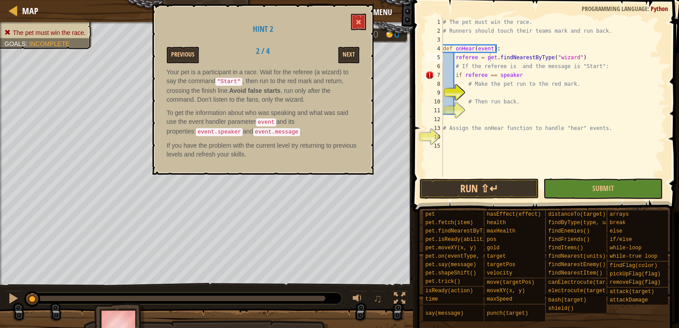
click at [253, 131] on code "event.message" at bounding box center [276, 132] width 47 height 8
click at [253, 128] on code "event.message" at bounding box center [276, 132] width 47 height 8
click at [221, 120] on p "To get the information about who was speaking and what was said use the event h…" at bounding box center [263, 122] width 193 height 28
click at [253, 130] on code "event.message" at bounding box center [276, 132] width 47 height 8
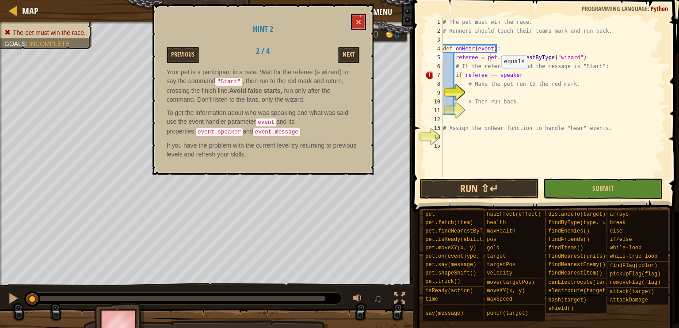
click at [498, 77] on div "# The pet must win the race. # Runners should touch their teams mark and run ba…" at bounding box center [553, 106] width 225 height 177
click at [495, 74] on div "# The pet must win the race. # Runners should touch their teams mark and run ba…" at bounding box center [553, 97] width 225 height 159
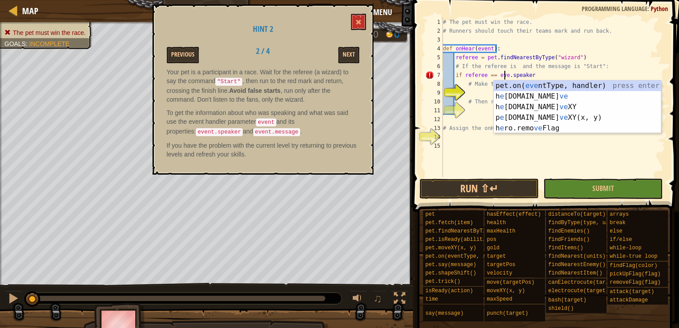
scroll to position [4, 5]
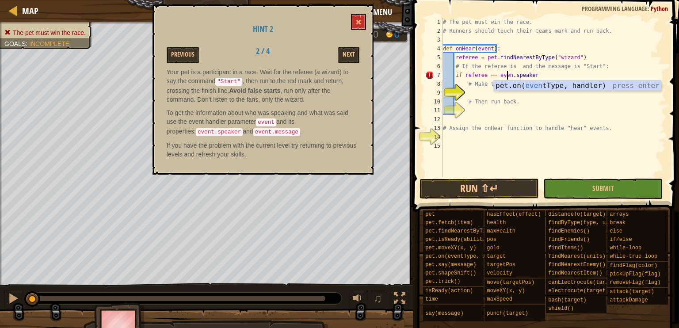
type textarea "if referee == event.speaker"
click at [557, 107] on div "# The pet must win the race. # Runners should touch their teams mark and run ba…" at bounding box center [553, 106] width 225 height 177
click at [538, 73] on div "# The pet must win the race. # Runners should touch their teams mark and run ba…" at bounding box center [553, 106] width 225 height 177
type textarea "if referee == event.speaker:"
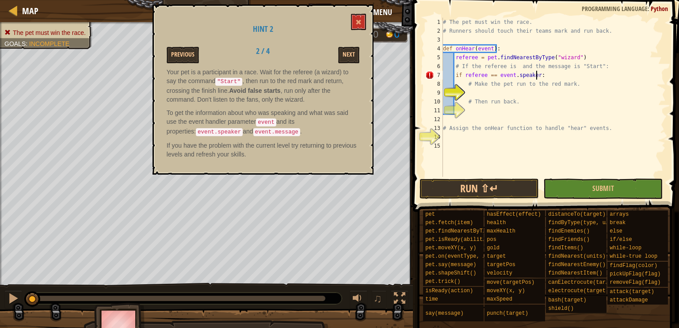
scroll to position [4, 7]
click at [447, 150] on div "# The pet must win the race. # Runners should touch their teams mark and run ba…" at bounding box center [553, 106] width 225 height 177
click at [449, 139] on div "# The pet must win the race. # Runners should touch their teams mark and run ba…" at bounding box center [553, 106] width 225 height 177
click at [488, 92] on div "# The pet must win the race. # Runners should touch their teams mark and run ba…" at bounding box center [553, 106] width 225 height 177
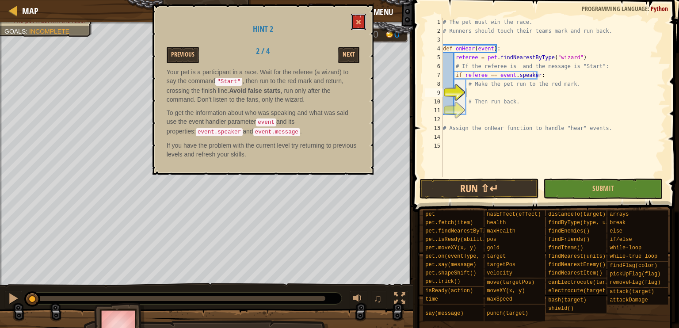
click at [364, 22] on button at bounding box center [358, 22] width 15 height 16
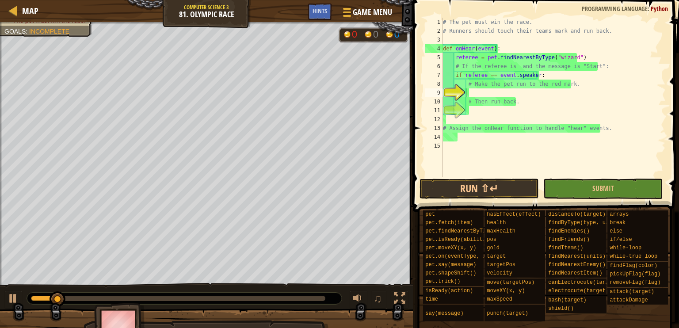
click at [485, 96] on div "# The pet must win the race. # Runners should touch their teams mark and run ba…" at bounding box center [553, 106] width 225 height 177
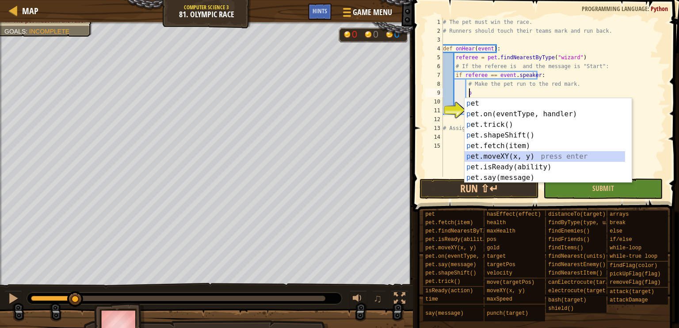
click at [534, 156] on div "p et press enter p et.on(eventType, handler) press enter p et.trick() press ent…" at bounding box center [548, 151] width 167 height 106
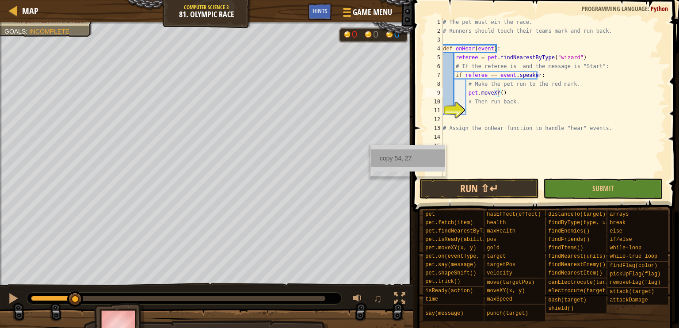
click at [393, 154] on div "copy 54, 27" at bounding box center [408, 158] width 74 height 18
click at [496, 94] on div "# The pet must win the race. # Runners should touch their teams mark and run ba…" at bounding box center [553, 106] width 225 height 177
click at [499, 95] on div "# The pet must win the race. # Runners should touch their teams mark and run ba…" at bounding box center [553, 106] width 225 height 177
paste textarea "54, 27"
type textarea "pet.moveXY(54, 27)"
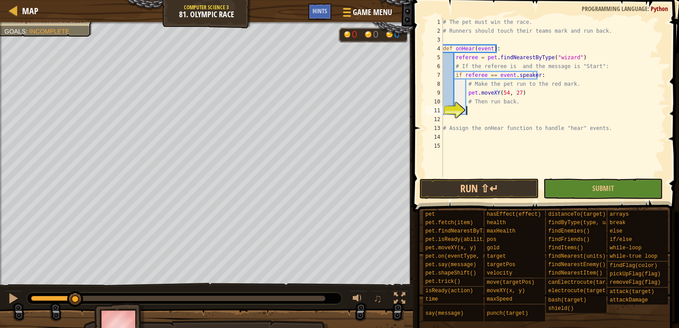
click at [480, 110] on div "# The pet must win the race. # Runners should touch their teams mark and run ba…" at bounding box center [553, 106] width 225 height 177
click at [65, 153] on div "copy 5, 28" at bounding box center [75, 154] width 74 height 18
click at [476, 111] on div "# The pet must win the race. # Runners should touch their teams mark and run ba…" at bounding box center [553, 106] width 225 height 177
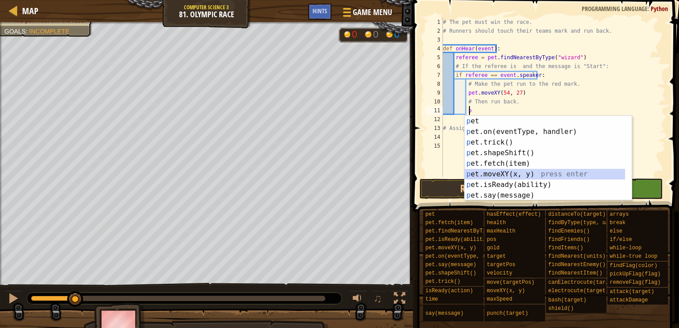
click at [513, 176] on div "p et press enter p et.on(eventType, handler) press enter p et.trick() press ent…" at bounding box center [545, 169] width 160 height 106
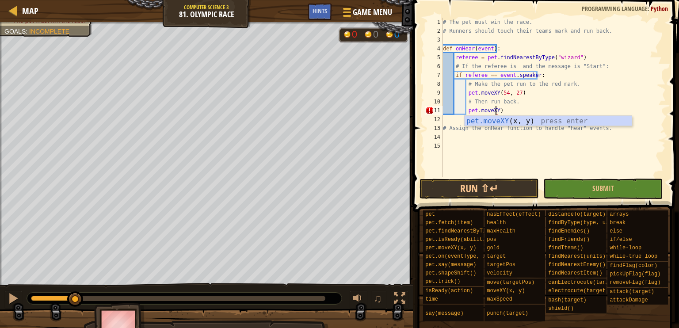
scroll to position [4, 4]
paste textarea "5, 28"
type textarea "pet.moveXY(5, 28)"
click at [449, 138] on div "# The pet must win the race. # Runners should touch their teams mark and run ba…" at bounding box center [553, 106] width 225 height 177
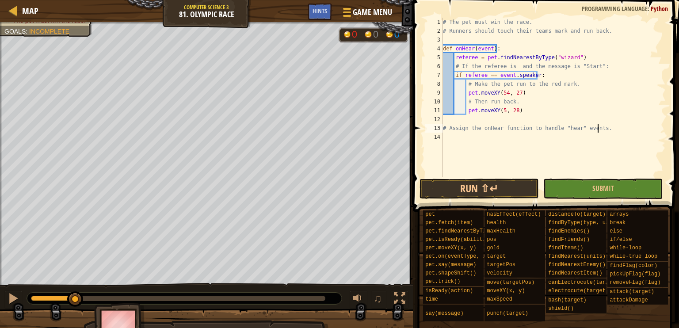
type textarea "# Assign the onHear function to handle "hear" events."
click at [320, 15] on span "Hints" at bounding box center [320, 11] width 15 height 8
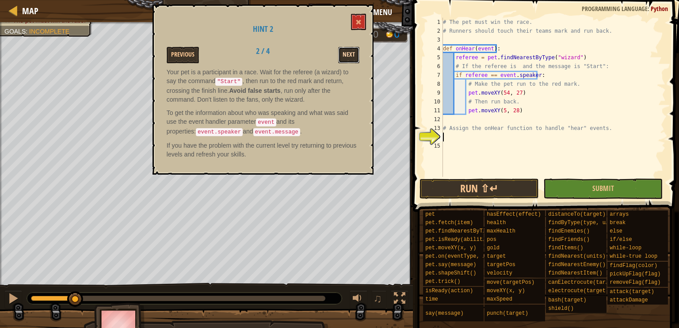
click at [347, 55] on button "Next" at bounding box center [348, 55] width 21 height 16
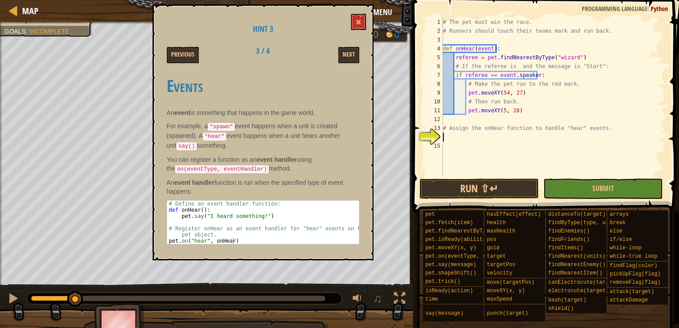
click at [444, 135] on div "# The pet must win the race. # Runners should touch their teams mark and run ba…" at bounding box center [553, 106] width 225 height 177
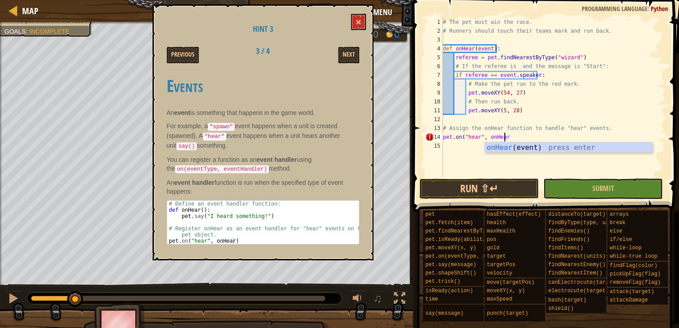
scroll to position [4, 4]
type textarea "pet.on("hear", onHear)"
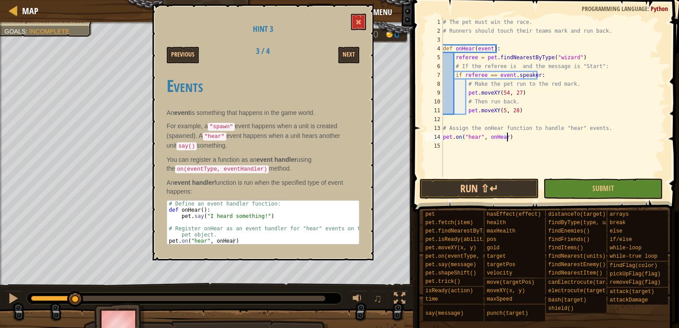
click at [520, 165] on div "# The pet must win the race. # Runners should touch their teams mark and run ba…" at bounding box center [553, 106] width 225 height 177
click at [518, 131] on div "# The pet must win the race. # Runners should touch their teams mark and run ba…" at bounding box center [553, 106] width 225 height 177
type textarea "# Assign the onHear function to handle "hear" events."
click at [518, 141] on div "# The pet must win the race. # Runners should touch their teams mark and run ba…" at bounding box center [553, 106] width 225 height 177
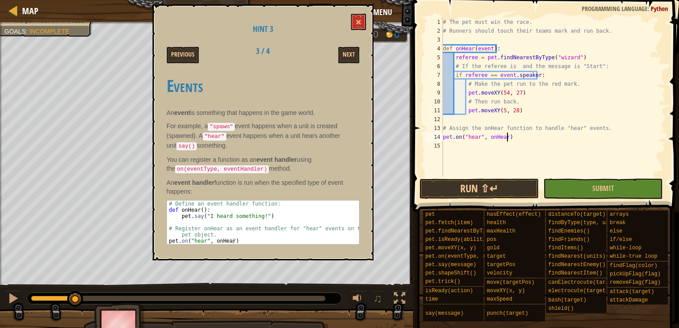
click at [512, 141] on div "# The pet must win the race. # Runners should touch their teams mark and run ba…" at bounding box center [553, 106] width 225 height 177
type textarea "pet.on("hear", onHear)"
click at [449, 141] on div "# The pet must win the race. # Runners should touch their teams mark and run ba…" at bounding box center [553, 106] width 225 height 177
click at [449, 147] on div "# The pet must win the race. # Runners should touch their teams mark and run ba…" at bounding box center [553, 106] width 225 height 177
click at [509, 137] on div "# The pet must win the race. # Runners should touch their teams mark and run ba…" at bounding box center [553, 106] width 225 height 177
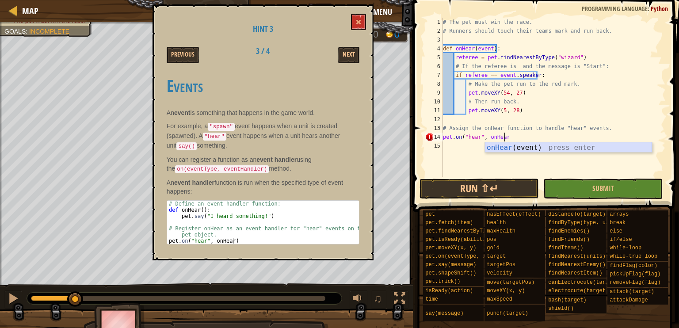
type textarea "pet.on("hear", onHear)"
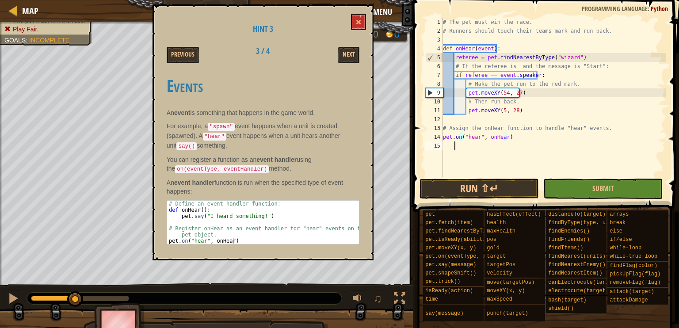
drag, startPoint x: 461, startPoint y: 145, endPoint x: 470, endPoint y: 143, distance: 10.1
click at [470, 143] on div "# The pet must win the race. # Runners should touch their teams mark and run ba…" at bounding box center [553, 106] width 225 height 177
click at [471, 137] on div "# The pet must win the race. # Runners should touch their teams mark and run ba…" at bounding box center [553, 106] width 225 height 177
type textarea "pet.on("hear", onHear)"
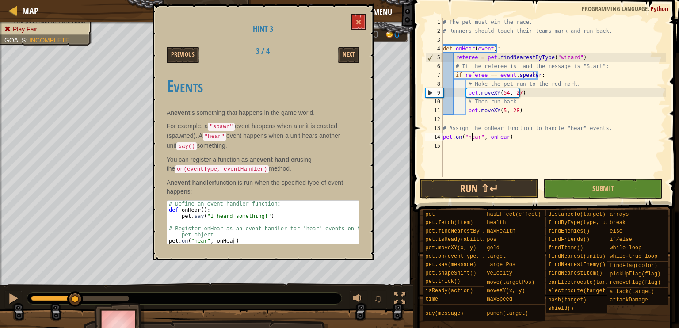
click at [471, 135] on div "# The pet must win the race. # Runners should touch their teams mark and run ba…" at bounding box center [553, 106] width 225 height 177
click at [499, 149] on div "# The pet must win the race. # Runners should touch their teams mark and run ba…" at bounding box center [553, 106] width 225 height 177
click at [488, 149] on div "# The pet must win the race. # Runners should touch their teams mark and run ba…" at bounding box center [553, 106] width 225 height 177
click at [468, 139] on div "# The pet must win the race. # Runners should touch their teams mark and run ba…" at bounding box center [553, 106] width 225 height 177
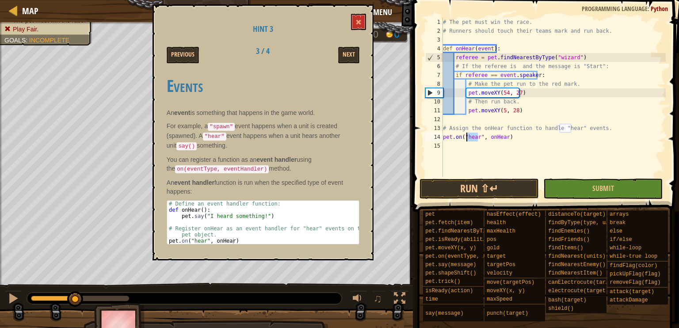
click at [491, 137] on div "# The pet must win the race. # Runners should touch their teams mark and run ba…" at bounding box center [553, 106] width 225 height 177
type textarea "pet.on("hear", onHear)"
drag, startPoint x: 359, startPoint y: 15, endPoint x: 423, endPoint y: 78, distance: 90.3
click at [410, 4] on div "Map Computer Science 3 81. Olympic Race Game Menu Done Hints 1 הההההההההההההההה…" at bounding box center [339, 164] width 679 height 328
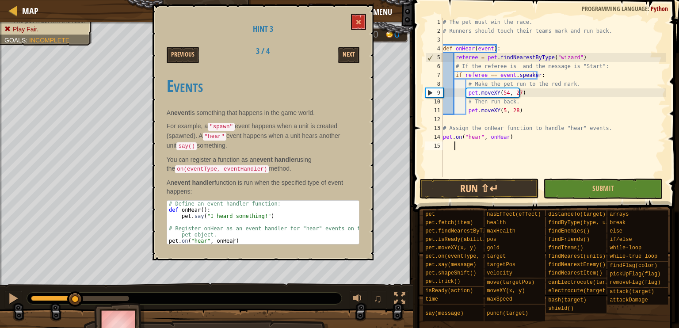
click at [454, 145] on div "# The pet must win the race. # Runners should touch their teams mark and run ba…" at bounding box center [553, 106] width 225 height 177
click at [446, 145] on div "# The pet must win the race. # Runners should touch their teams mark and run ba…" at bounding box center [553, 106] width 225 height 177
click at [463, 148] on div "# The pet must win the race. # Runners should touch their teams mark and run ba…" at bounding box center [553, 106] width 225 height 177
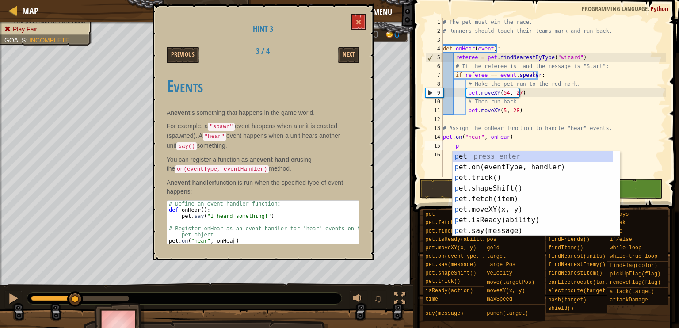
scroll to position [4, 0]
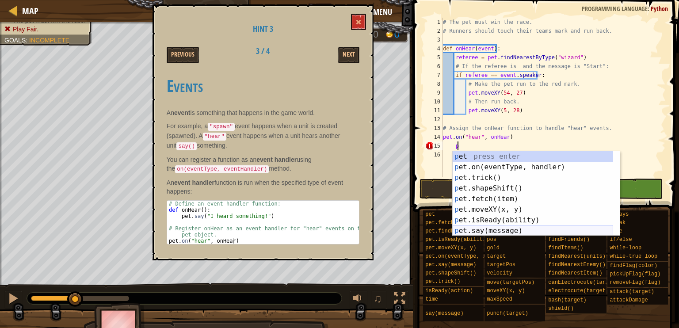
click at [500, 230] on div "p et press enter p et.on(eventType, handler) press enter p et.trick() press ent…" at bounding box center [533, 204] width 160 height 106
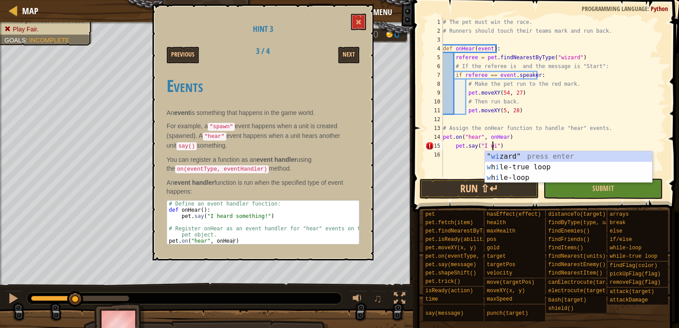
scroll to position [4, 4]
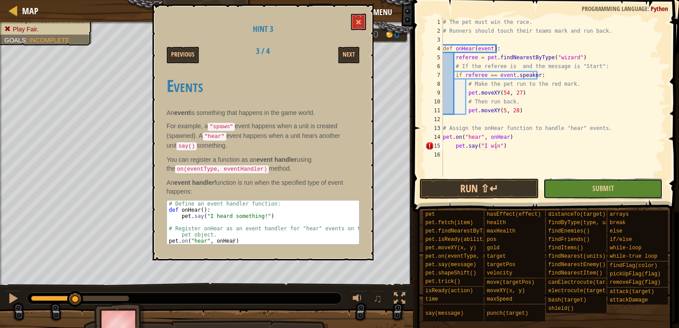
click at [586, 192] on button "Submit" at bounding box center [602, 189] width 119 height 20
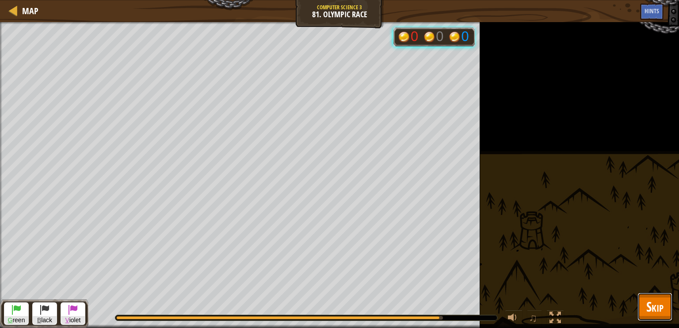
click at [642, 305] on button "Skip" at bounding box center [654, 307] width 35 height 28
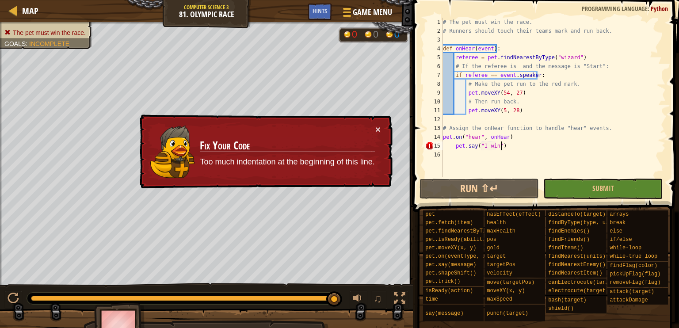
click at [514, 149] on div "# The pet must win the race. # Runners should touch their teams mark and run ba…" at bounding box center [553, 106] width 225 height 177
click at [454, 149] on div "# The pet must win the race. # Runners should touch their teams mark and run ba…" at bounding box center [553, 106] width 225 height 177
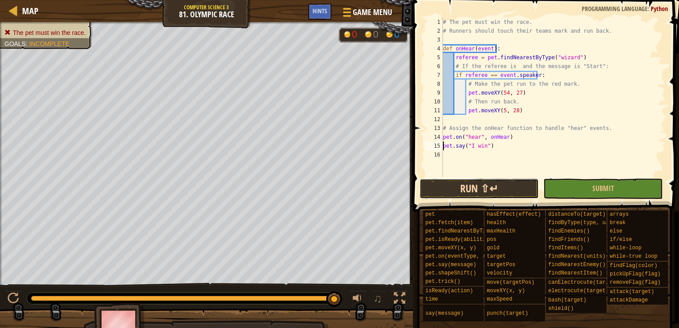
click at [511, 185] on button "Run ⇧↵" at bounding box center [478, 189] width 119 height 20
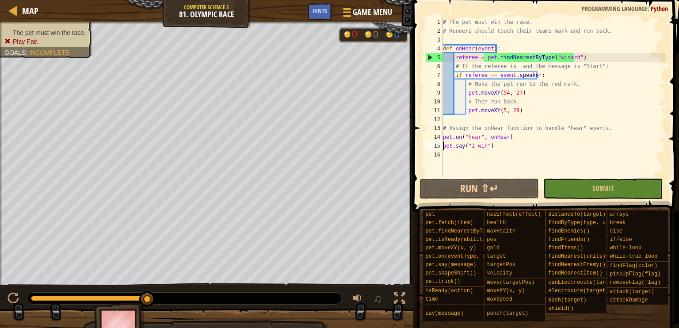
click at [504, 144] on div "# The pet must win the race. # Runners should touch their teams mark and run ba…" at bounding box center [553, 106] width 225 height 177
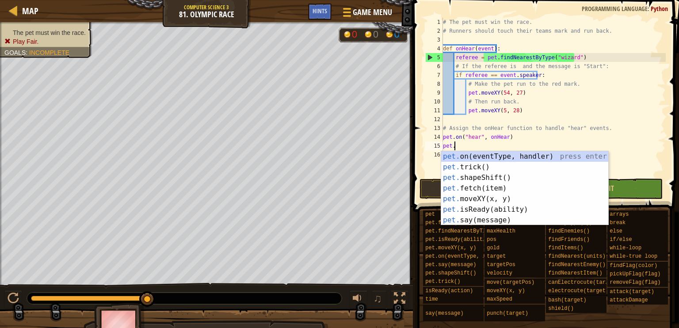
scroll to position [4, 0]
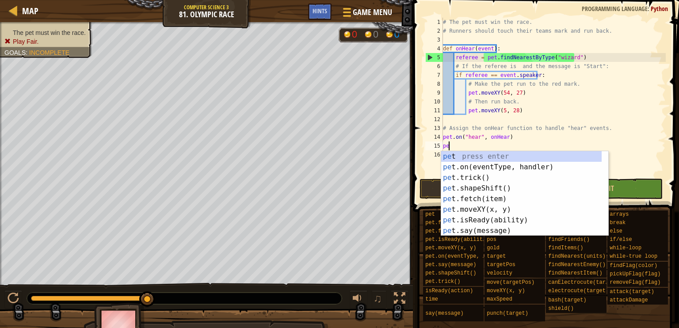
type textarea "p"
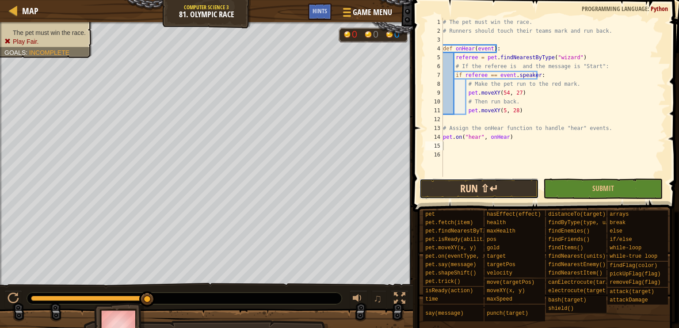
click at [460, 187] on button "Run ⇧↵" at bounding box center [478, 189] width 119 height 20
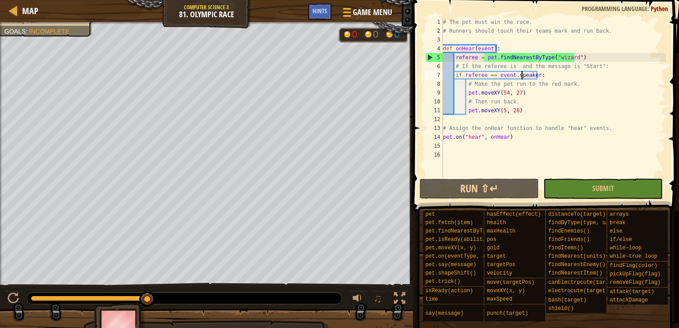
click at [522, 76] on div "# The pet must win the race. # Runners should touch their teams mark and run ba…" at bounding box center [553, 106] width 225 height 177
drag, startPoint x: 522, startPoint y: 76, endPoint x: 502, endPoint y: 76, distance: 19.9
click at [502, 76] on div "# The pet must win the race. # Runners should touch their teams mark and run ba…" at bounding box center [553, 106] width 225 height 177
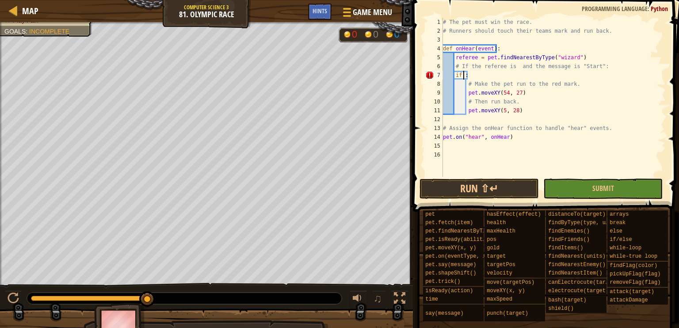
paste textarea "event.speaker"
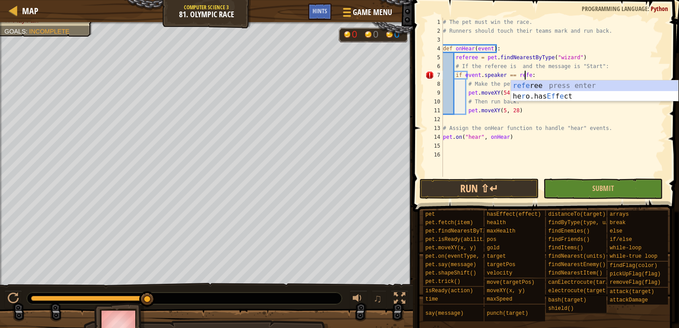
scroll to position [4, 7]
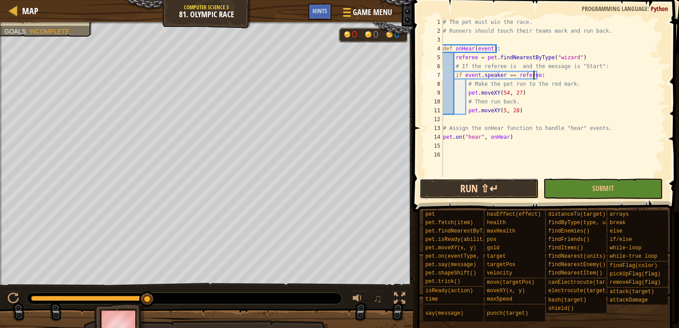
click at [482, 187] on button "Run ⇧↵" at bounding box center [478, 189] width 119 height 20
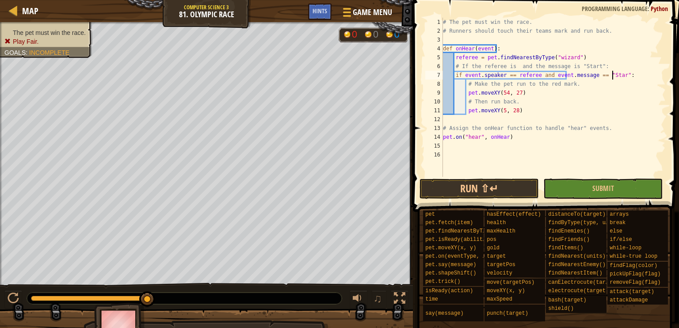
scroll to position [4, 14]
type textarea "if event.speaker == referee and event.message == "Start":"
click at [515, 190] on button "Run ⇧↵" at bounding box center [478, 189] width 119 height 20
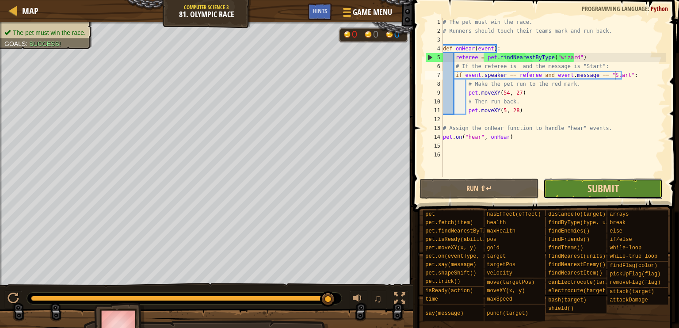
click at [612, 187] on span "Submit" at bounding box center [602, 188] width 31 height 14
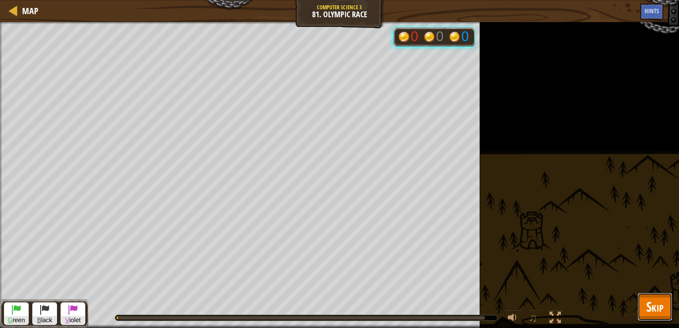
click at [658, 301] on span "Skip" at bounding box center [654, 306] width 17 height 18
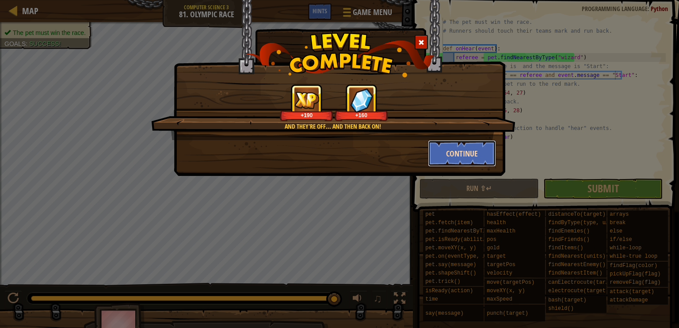
click at [471, 151] on button "Continue" at bounding box center [462, 153] width 69 height 27
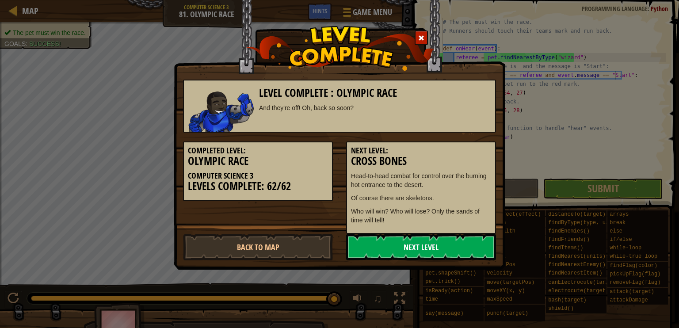
click at [421, 249] on link "Next Level" at bounding box center [421, 247] width 150 height 27
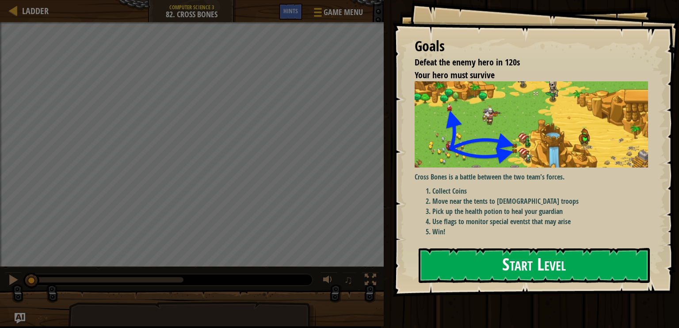
click at [539, 251] on button "Start Level" at bounding box center [534, 265] width 231 height 35
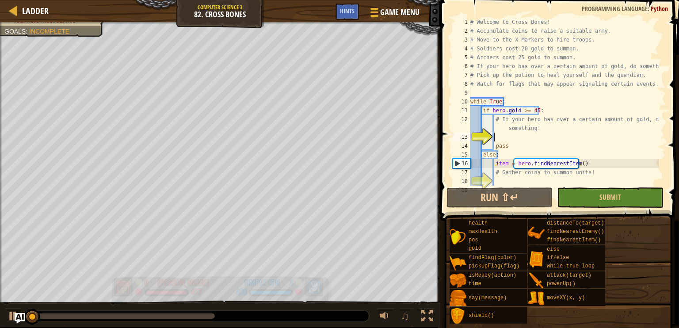
scroll to position [18, 0]
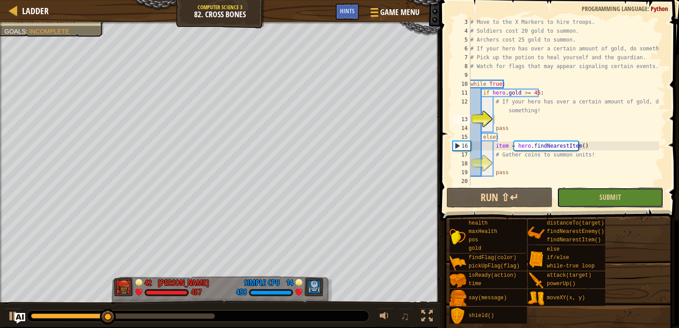
click at [591, 202] on button "Submit" at bounding box center [610, 197] width 106 height 20
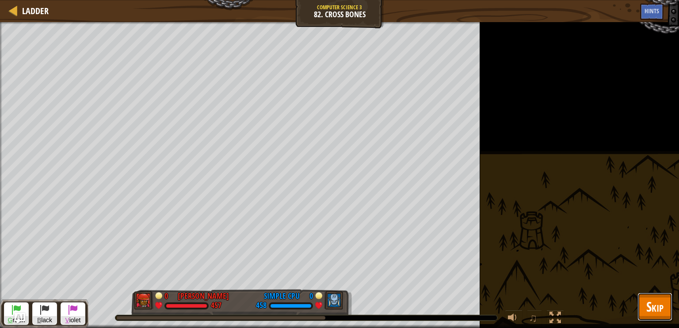
click at [655, 305] on span "Skip" at bounding box center [654, 306] width 17 height 18
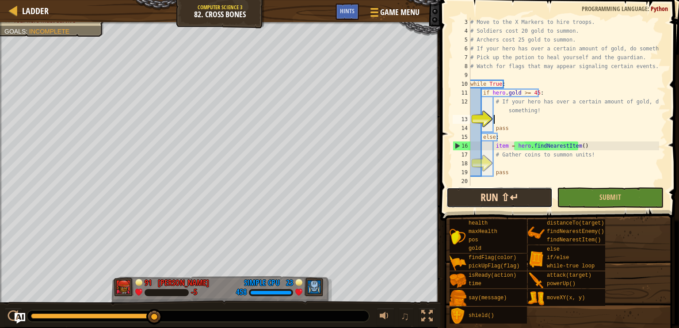
click at [507, 206] on button "Run ⇧↵" at bounding box center [499, 197] width 106 height 20
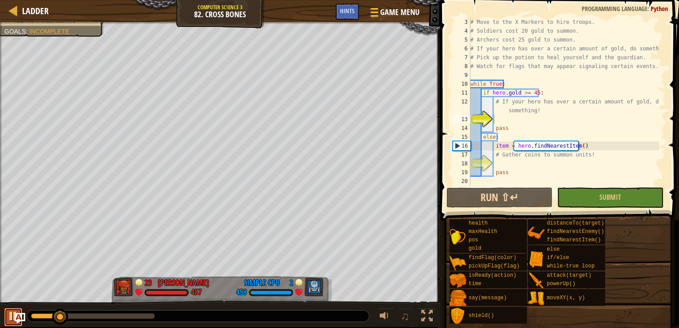
click at [6, 318] on button at bounding box center [13, 317] width 18 height 18
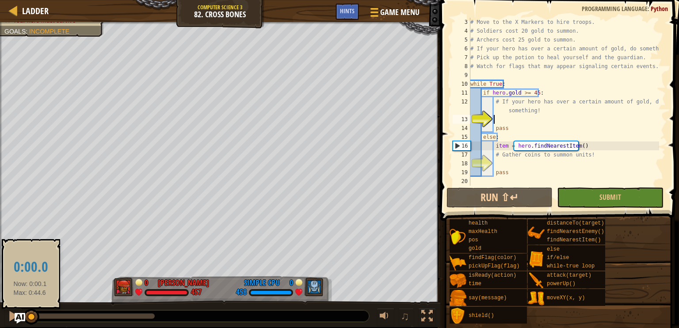
drag, startPoint x: 61, startPoint y: 323, endPoint x: 30, endPoint y: 317, distance: 31.0
click at [30, 317] on div at bounding box center [31, 317] width 16 height 16
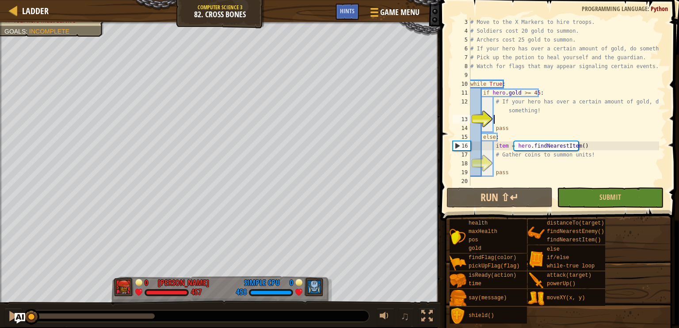
click at [498, 120] on div "# Move to the X Markers to hire troops. # Soldiers cost 20 gold to summon. # Ar…" at bounding box center [564, 111] width 191 height 186
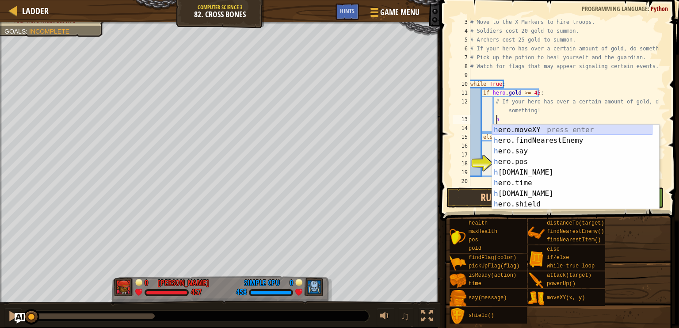
click at [530, 126] on div "h ero.moveXY press enter h ero.findNearestEnemy press enter h ero.say press ent…" at bounding box center [572, 178] width 160 height 106
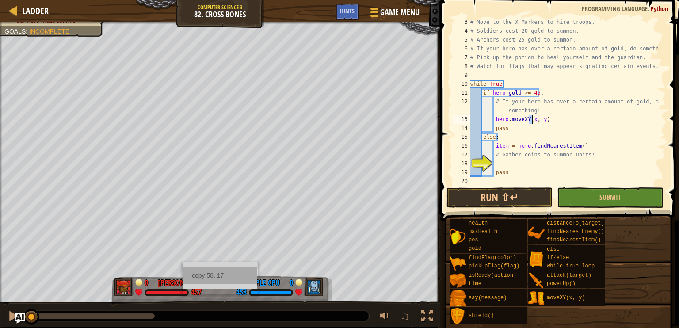
click at [220, 278] on div "copy 58, 17" at bounding box center [220, 276] width 74 height 18
click at [539, 117] on div "# Move to the X Markers to hire troops. # Soldiers cost 20 gold to summon. # Ar…" at bounding box center [564, 111] width 191 height 186
paste textarea "58, 17"
type textarea "hero.moveXY(58, 17)"
click at [553, 118] on div "# Move to the X Markers to hire troops. # Soldiers cost 20 gold to summon. # Ar…" at bounding box center [564, 111] width 191 height 186
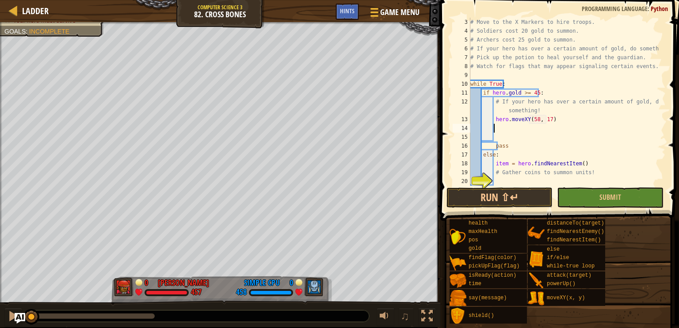
click at [500, 128] on div "# Move to the X Markers to hire troops. # Soldiers cost 20 gold to summon. # Ar…" at bounding box center [564, 111] width 191 height 186
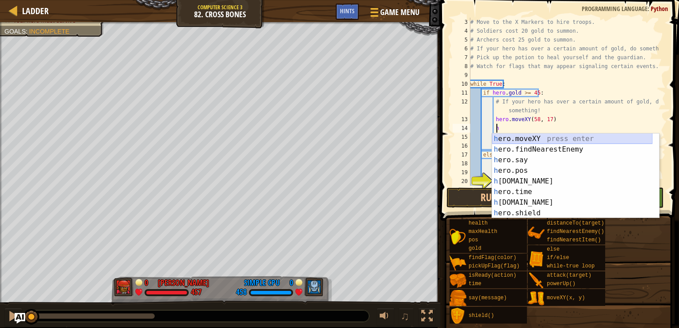
click at [518, 136] on div "h ero.moveXY press enter h ero.findNearestEnemy press enter h ero.say press ent…" at bounding box center [572, 186] width 160 height 106
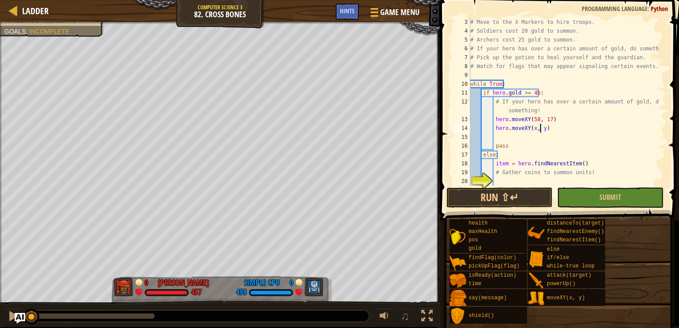
click at [541, 128] on div "# Move to the X Markers to hire troops. # Soldiers cost 20 gold to summon. # Ar…" at bounding box center [564, 111] width 191 height 186
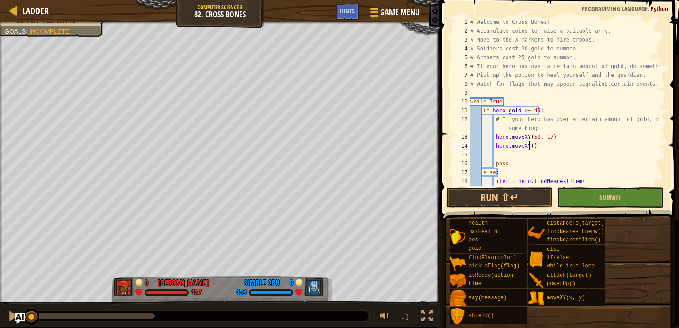
scroll to position [0, 0]
click at [211, 263] on div "copy 58, 20" at bounding box center [219, 268] width 74 height 18
click at [528, 147] on div "# Welcome to Cross Bones! # Accumulate coins to raise a suitable army. # Move t…" at bounding box center [564, 111] width 191 height 186
paste textarea "58, 20"
type textarea "hero.moveXY(58, 20)"
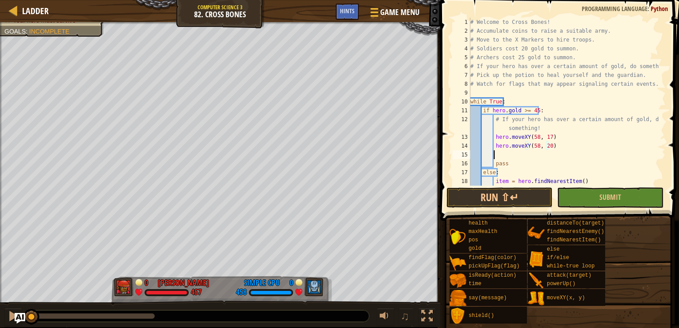
click at [507, 156] on div "# Welcome to Cross Bones! # Accumulate coins to raise a suitable army. # Move t…" at bounding box center [564, 111] width 191 height 186
click at [81, 270] on div "copy 21, 18" at bounding box center [102, 274] width 74 height 18
type textarea "pass"
click at [482, 163] on div "# Welcome to Cross Bones! # Accumulate coins to raise a suitable army. # Move t…" at bounding box center [564, 111] width 191 height 186
click at [498, 157] on div "# Welcome to Cross Bones! # Accumulate coins to raise a suitable army. # Move t…" at bounding box center [564, 111] width 191 height 186
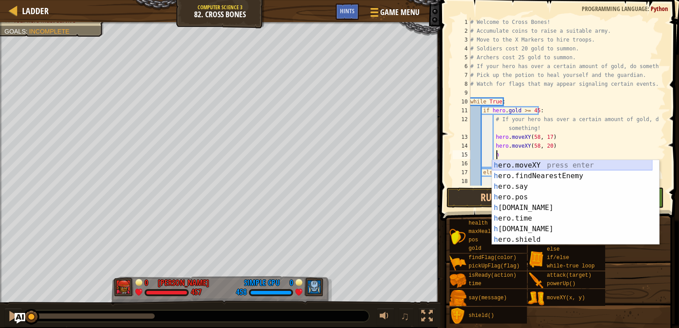
click at [522, 163] on div "h ero.moveXY press enter h ero.findNearestEnemy press enter h ero.say press ent…" at bounding box center [572, 213] width 160 height 106
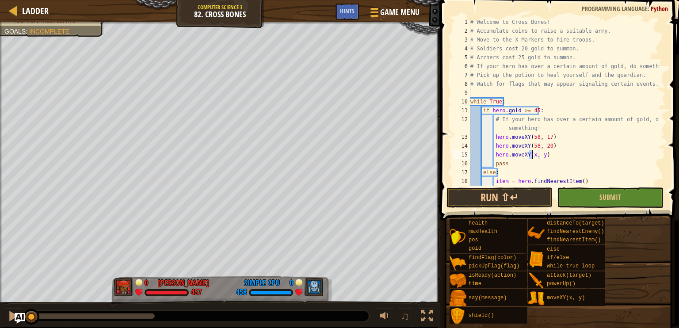
click at [540, 154] on div "# Welcome to Cross Bones! # Accumulate coins to raise a suitable army. # Move t…" at bounding box center [564, 111] width 191 height 186
click at [537, 154] on div "# Welcome to Cross Bones! # Accumulate coins to raise a suitable army. # Move t…" at bounding box center [564, 111] width 191 height 186
paste textarea "21, 18"
type textarea "hero.moveXY(21, 18)"
click at [530, 200] on button "Run ⇧↵" at bounding box center [499, 197] width 106 height 20
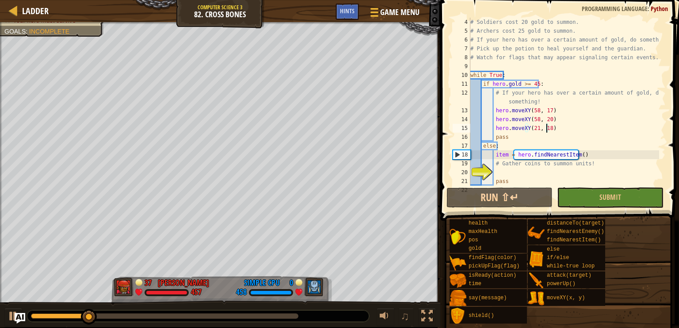
scroll to position [35, 0]
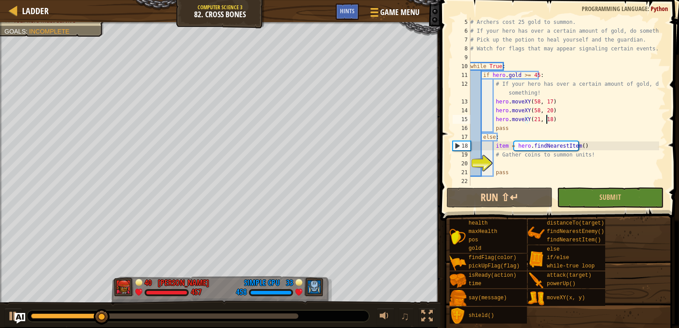
click at [512, 160] on div "# Archers cost 25 gold to summon. # If your hero has over a certain amount of g…" at bounding box center [564, 111] width 191 height 186
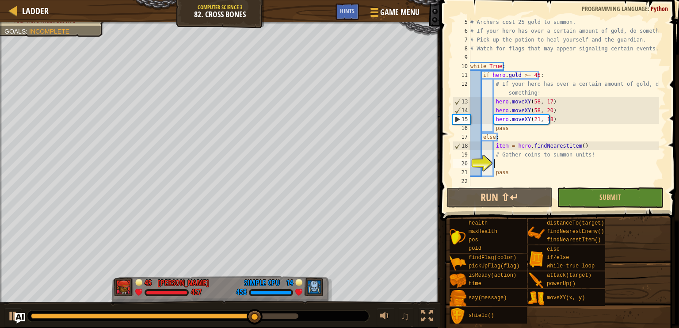
click at [557, 106] on div "# Archers cost 25 gold to summon. # If your hero has over a certain amount of g…" at bounding box center [564, 111] width 191 height 186
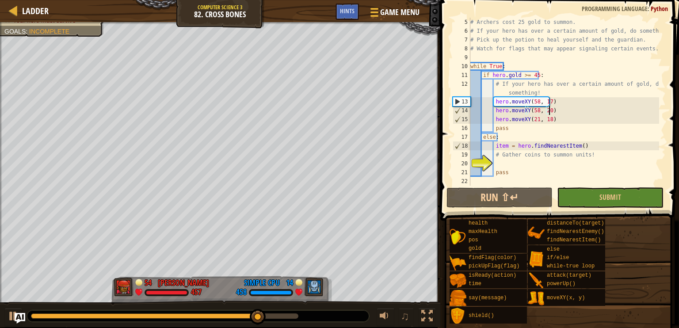
click at [545, 92] on div "# Archers cost 25 gold to summon. # If your hero has over a certain amount of g…" at bounding box center [564, 111] width 191 height 186
type textarea "# If your hero has over a certain amount of gold, do something!"
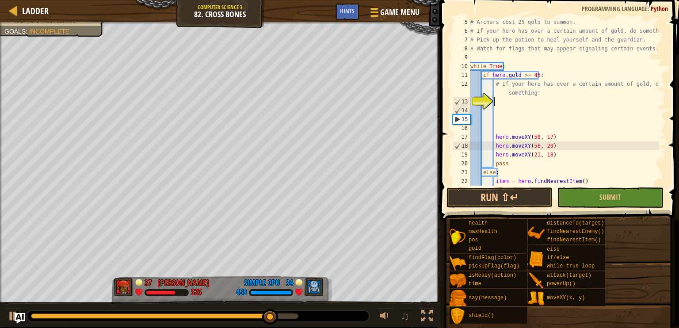
click at [496, 105] on div "# Archers cost 25 gold to summon. # If your hero has over a certain amount of g…" at bounding box center [564, 111] width 191 height 186
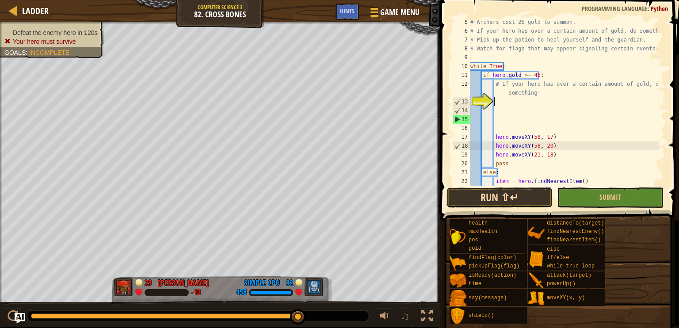
click at [497, 194] on button "Run ⇧↵" at bounding box center [499, 197] width 106 height 20
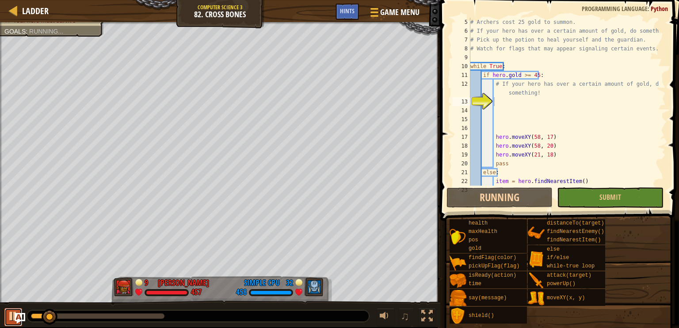
click at [9, 315] on div at bounding box center [13, 315] width 11 height 11
drag, startPoint x: 53, startPoint y: 317, endPoint x: 6, endPoint y: 315, distance: 47.3
click at [7, 315] on div "♫" at bounding box center [220, 314] width 440 height 27
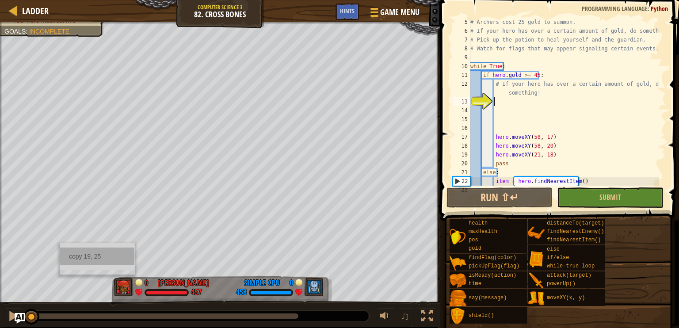
click at [78, 256] on div "copy 19, 25" at bounding box center [97, 257] width 74 height 18
click at [494, 104] on div "# Archers cost 25 gold to summon. # If your hero has over a certain amount of g…" at bounding box center [564, 111] width 191 height 186
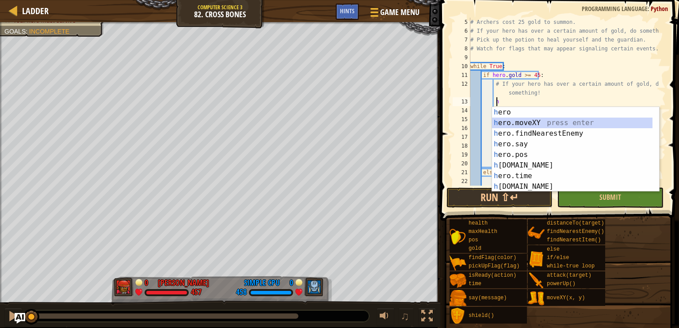
click at [531, 122] on div "h ero press enter h ero.moveXY press enter h ero.findNearestEnemy press enter h…" at bounding box center [572, 160] width 160 height 106
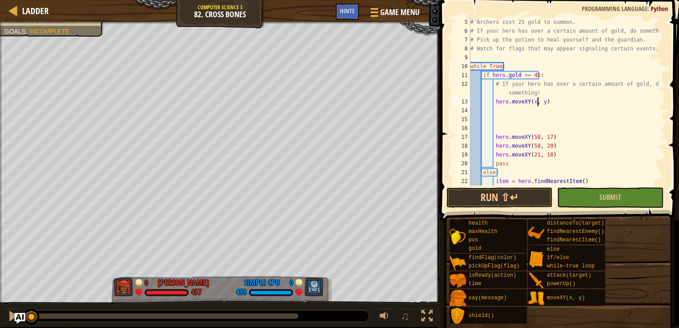
click at [538, 101] on div "# Archers cost 25 gold to summon. # If your hero has over a certain amount of g…" at bounding box center [564, 111] width 191 height 186
click at [536, 102] on div "# Archers cost 25 gold to summon. # If your hero has over a certain amount of g…" at bounding box center [564, 111] width 191 height 186
click at [539, 101] on div "# Archers cost 25 gold to summon. # If your hero has over a certain amount of g…" at bounding box center [564, 111] width 191 height 186
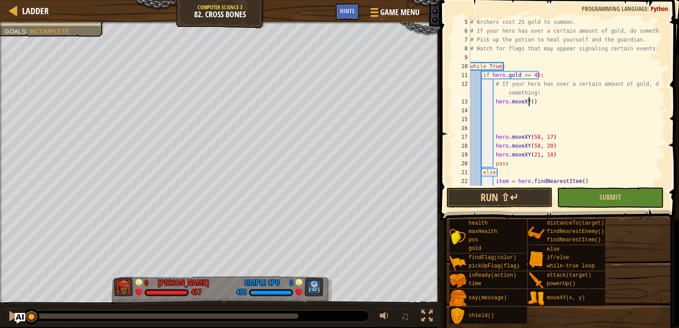
paste textarea "19, 25"
type textarea "hero.moveXY(19, 25)"
click at [95, 247] on div "copy 27, 26" at bounding box center [121, 254] width 74 height 18
click at [499, 111] on div "# Archers cost 25 gold to summon. # If your hero has over a certain amount of g…" at bounding box center [564, 111] width 191 height 186
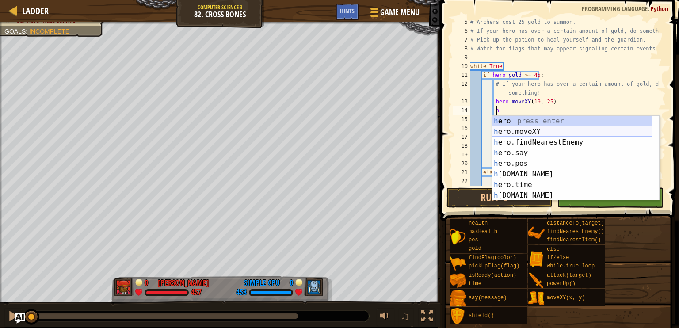
click at [540, 127] on div "h ero press enter h ero.moveXY press enter h ero.findNearestEnemy press enter h…" at bounding box center [572, 169] width 160 height 106
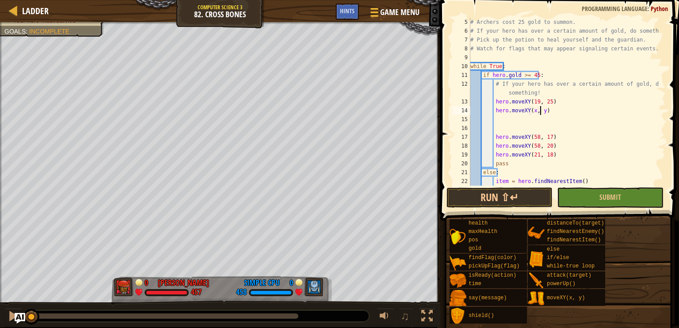
click at [540, 108] on div "# Archers cost 25 gold to summon. # If your hero has over a certain amount of g…" at bounding box center [564, 111] width 191 height 186
paste textarea "27, 26"
type textarea "hero.moveXY(27, 26)"
click at [74, 271] on div "copy 16, 16" at bounding box center [89, 278] width 74 height 18
click at [505, 120] on div "# Archers cost 25 gold to summon. # If your hero has over a certain amount of g…" at bounding box center [564, 111] width 191 height 186
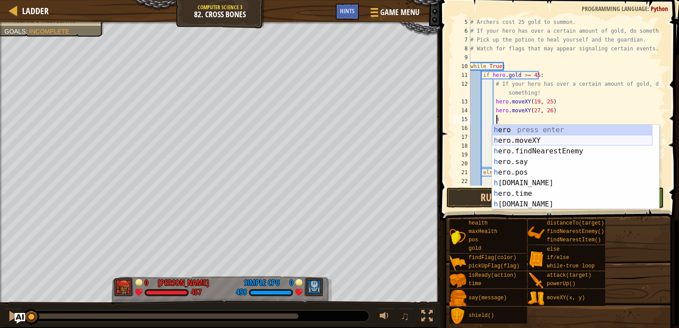
click at [509, 144] on div "h ero press enter h ero.moveXY press enter h ero.findNearestEnemy press enter h…" at bounding box center [572, 178] width 160 height 106
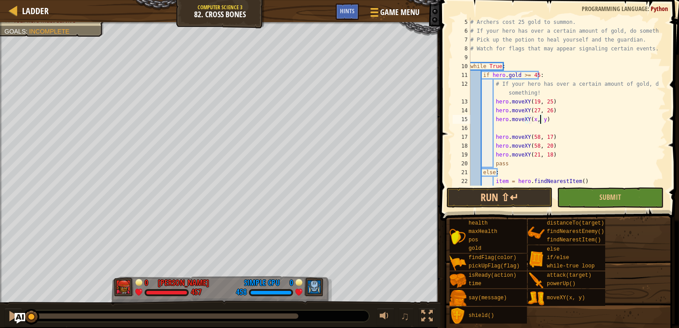
click at [541, 121] on div "# Archers cost 25 gold to summon. # If your hero has over a certain amount of g…" at bounding box center [564, 111] width 191 height 186
paste textarea "16, 16"
click at [530, 195] on button "Run ⇧↵" at bounding box center [499, 197] width 106 height 20
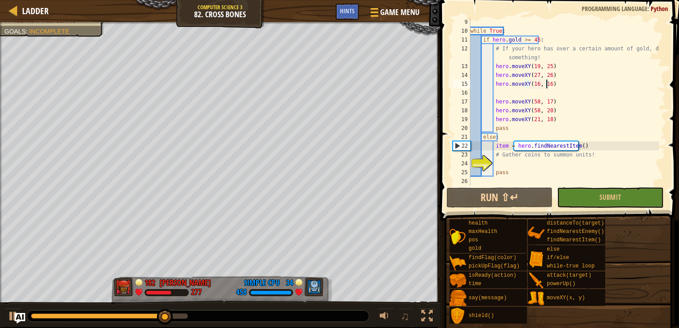
scroll to position [71, 0]
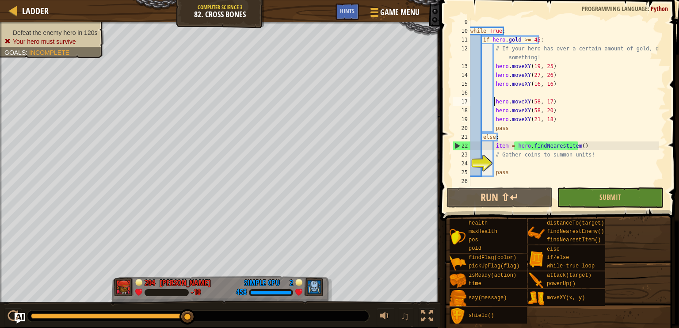
click at [494, 101] on div "while True : if hero . gold >= 45 : # If your hero has over a certain amount of…" at bounding box center [564, 111] width 191 height 186
drag, startPoint x: 495, startPoint y: 66, endPoint x: 521, endPoint y: 69, distance: 26.3
click at [521, 69] on div "while True : if hero . gold >= 45 : # If your hero has over a certain amount of…" at bounding box center [564, 111] width 191 height 186
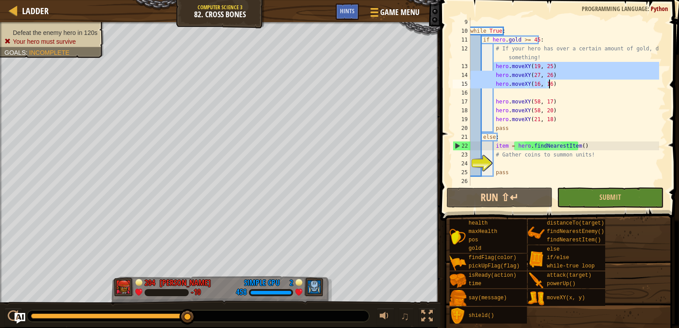
drag, startPoint x: 494, startPoint y: 67, endPoint x: 549, endPoint y: 84, distance: 57.7
click at [549, 84] on div "while True : if hero . gold >= 45 : # If your hero has over a certain amount of…" at bounding box center [564, 111] width 191 height 186
type textarea "while True:"
type textarea "hero.moveXY(27, 26) hero.moveXY(16, 16)"
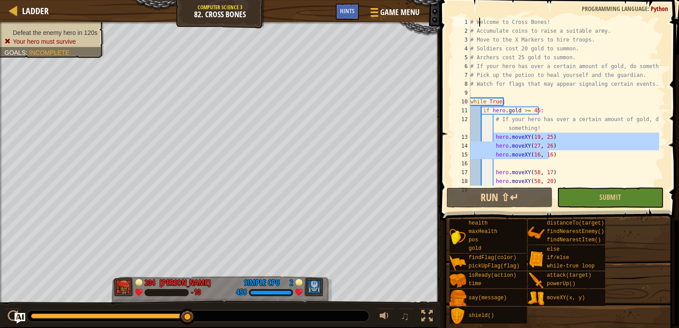
scroll to position [0, 0]
type textarea "# Watch for flags that may appear signaling certain events."
type textarea "hero.moveXY(27, 26) hero.moveXY(16, 16)"
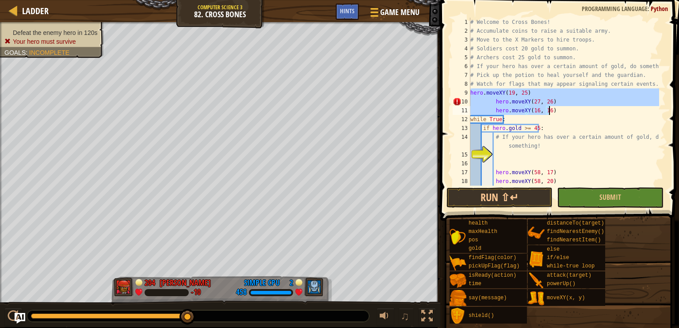
click at [611, 160] on div "# Welcome to Cross Bones! # Accumulate coins to raise a suitable army. # Move t…" at bounding box center [564, 111] width 191 height 186
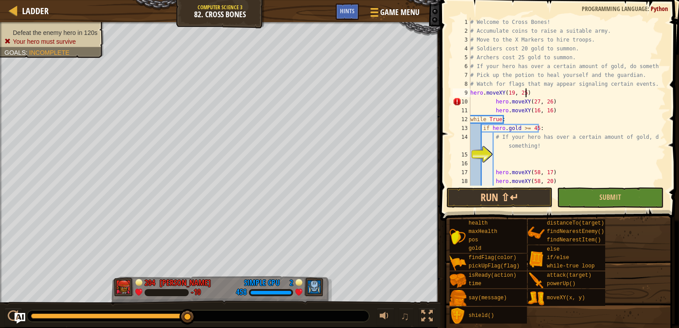
click at [536, 95] on div "# Welcome to Cross Bones! # Accumulate coins to raise a suitable army. # Move t…" at bounding box center [564, 111] width 191 height 186
click at [493, 103] on div "# Welcome to Cross Bones! # Accumulate coins to raise a suitable army. # Move t…" at bounding box center [564, 111] width 191 height 186
click at [504, 102] on div "# Welcome to Cross Bones! # Accumulate coins to raise a suitable army. # Move t…" at bounding box center [564, 111] width 191 height 186
click at [494, 100] on div "# Welcome to Cross Bones! # Accumulate coins to raise a suitable army. # Move t…" at bounding box center [564, 111] width 191 height 186
click at [491, 108] on div "# Welcome to Cross Bones! # Accumulate coins to raise a suitable army. # Move t…" at bounding box center [564, 111] width 191 height 186
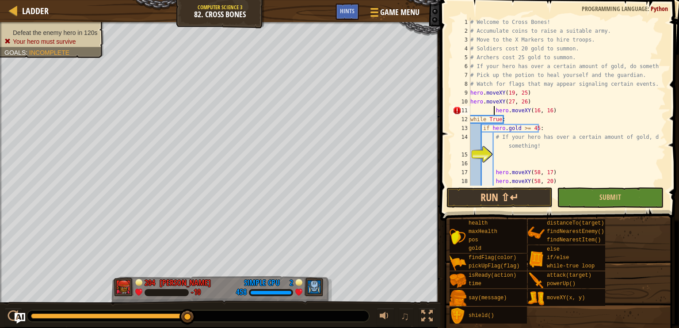
click at [497, 111] on div "# Welcome to Cross Bones! # Accumulate coins to raise a suitable army. # Move t…" at bounding box center [564, 111] width 191 height 186
click at [492, 107] on div "# Welcome to Cross Bones! # Accumulate coins to raise a suitable army. # Move t…" at bounding box center [564, 111] width 191 height 186
type textarea "hero.moveXY(16, 16)"
click at [507, 189] on button "Run ⇧↵" at bounding box center [499, 197] width 106 height 20
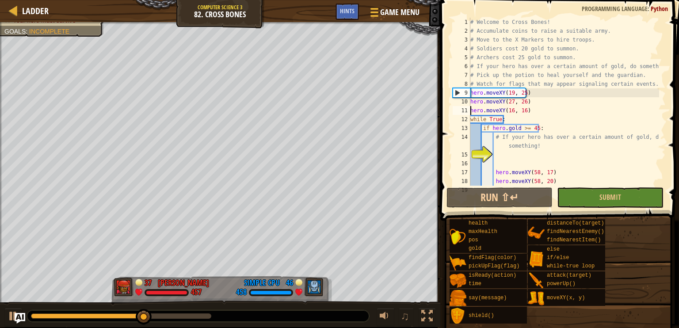
scroll to position [71, 0]
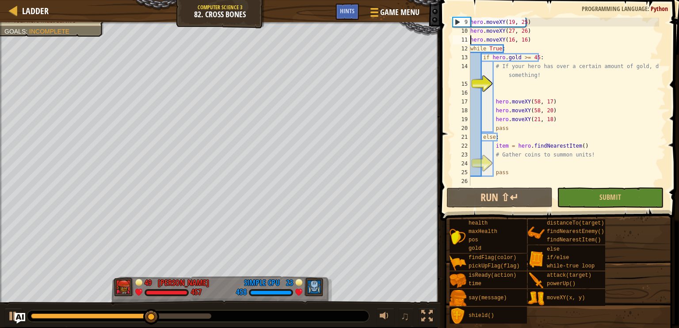
click at [495, 160] on div "hero . moveXY ( 19 , 25 ) hero . moveXY ( 27 , 26 ) hero . moveXY ( 16 , 16 ) w…" at bounding box center [564, 111] width 191 height 186
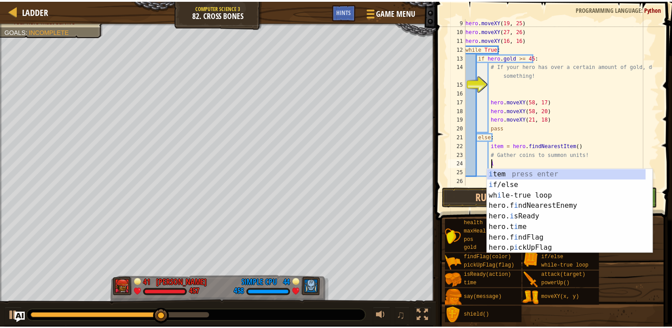
scroll to position [4, 2]
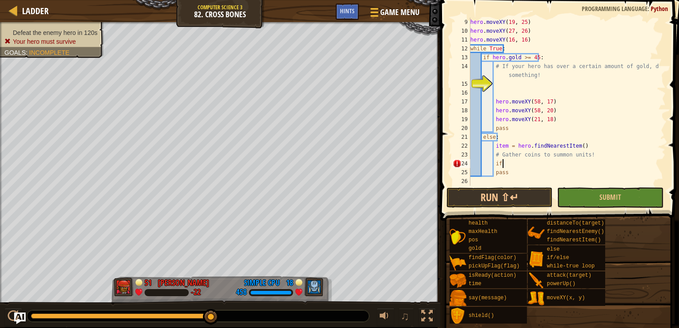
type textarea "if"
click at [18, 313] on img "Ask AI" at bounding box center [19, 318] width 11 height 11
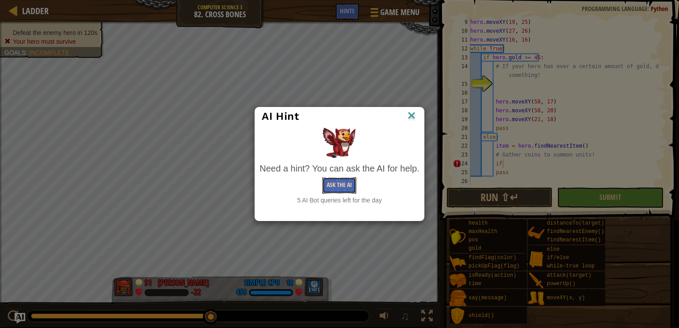
click at [328, 186] on button "Ask the AI" at bounding box center [339, 185] width 34 height 16
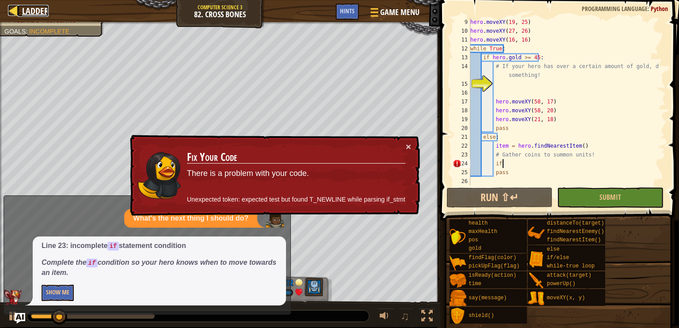
click at [40, 10] on span "Ladder" at bounding box center [35, 11] width 27 height 12
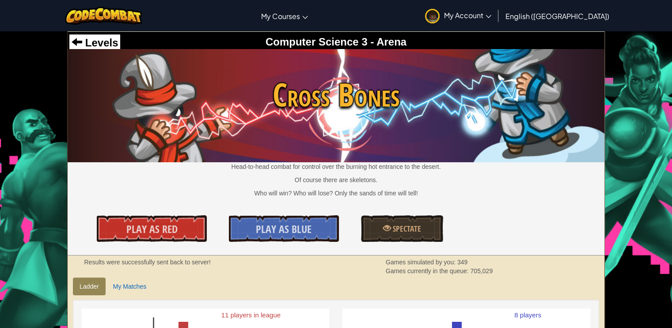
click at [100, 48] on div "Levels" at bounding box center [94, 42] width 51 height 17
click at [105, 44] on span "Levels" at bounding box center [100, 43] width 36 height 12
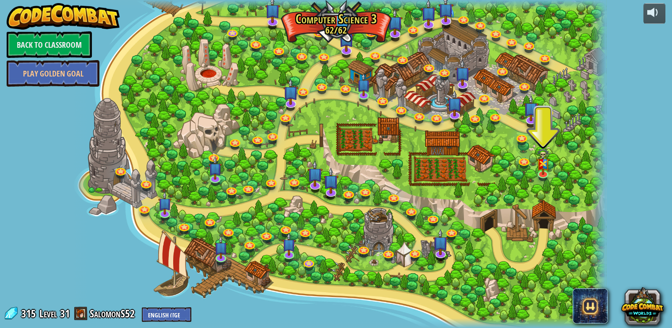
click at [599, 151] on div at bounding box center [599, 164] width 16 height 328
click at [545, 114] on link at bounding box center [549, 112] width 18 height 18
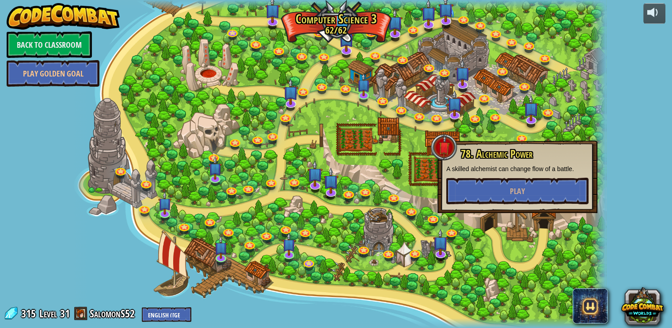
click at [523, 141] on div "78. Alchemic Power A skilled alchemist can change flow of a battle. Play" at bounding box center [518, 177] width 160 height 72
click at [523, 138] on link at bounding box center [523, 137] width 18 height 18
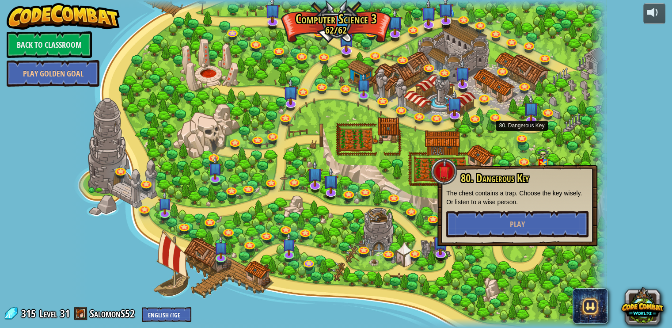
click at [617, 152] on div "powered by Back to Classroom Play Golden Goal 70. Fast and Furry-ous Nobody can…" at bounding box center [336, 164] width 672 height 328
click at [579, 126] on div at bounding box center [339, 164] width 534 height 328
